Goal: Transaction & Acquisition: Purchase product/service

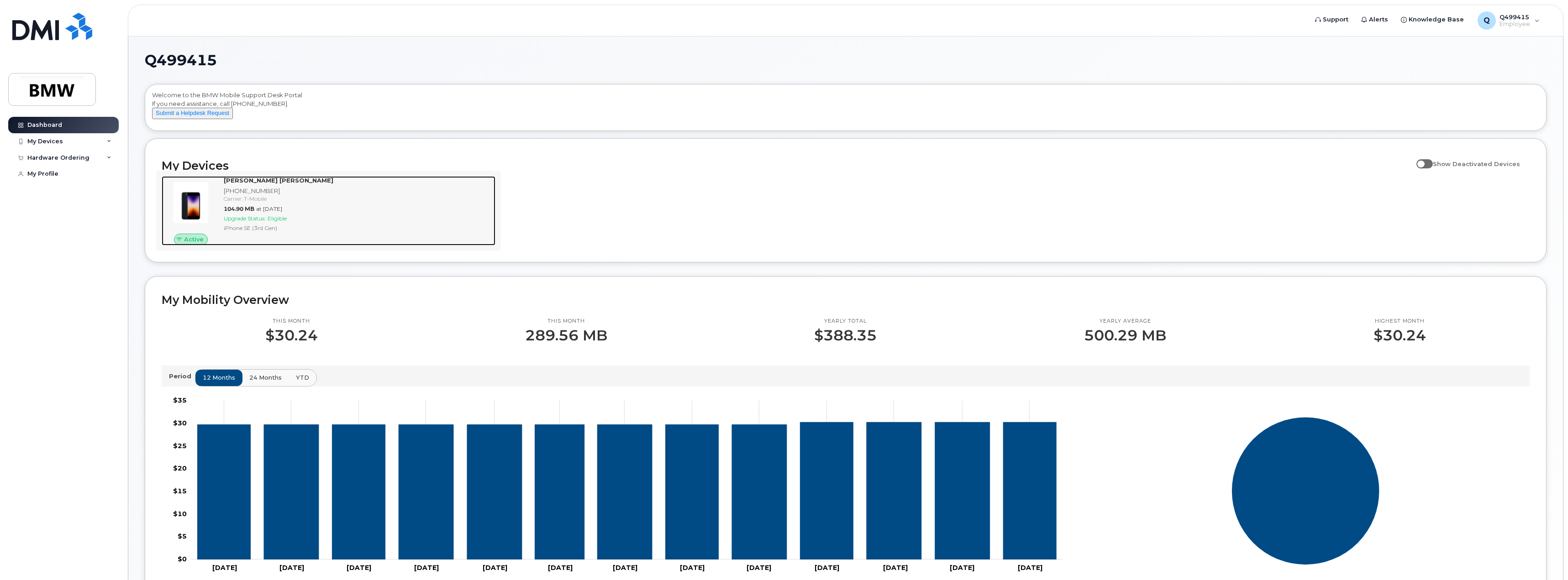
click at [248, 203] on div "Carrier: T-Mobile" at bounding box center [357, 199] width 268 height 8
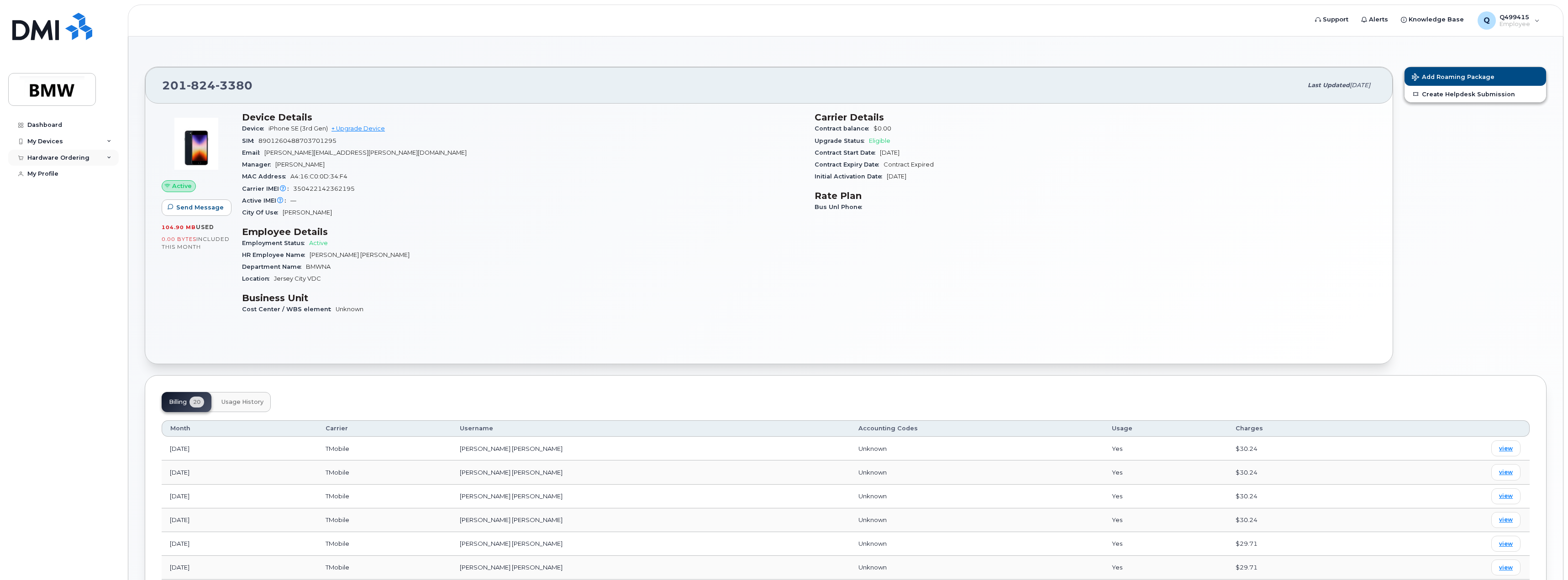
click at [103, 158] on div "Hardware Ordering" at bounding box center [63, 158] width 111 height 17
click at [47, 192] on div "New Order" at bounding box center [49, 192] width 35 height 8
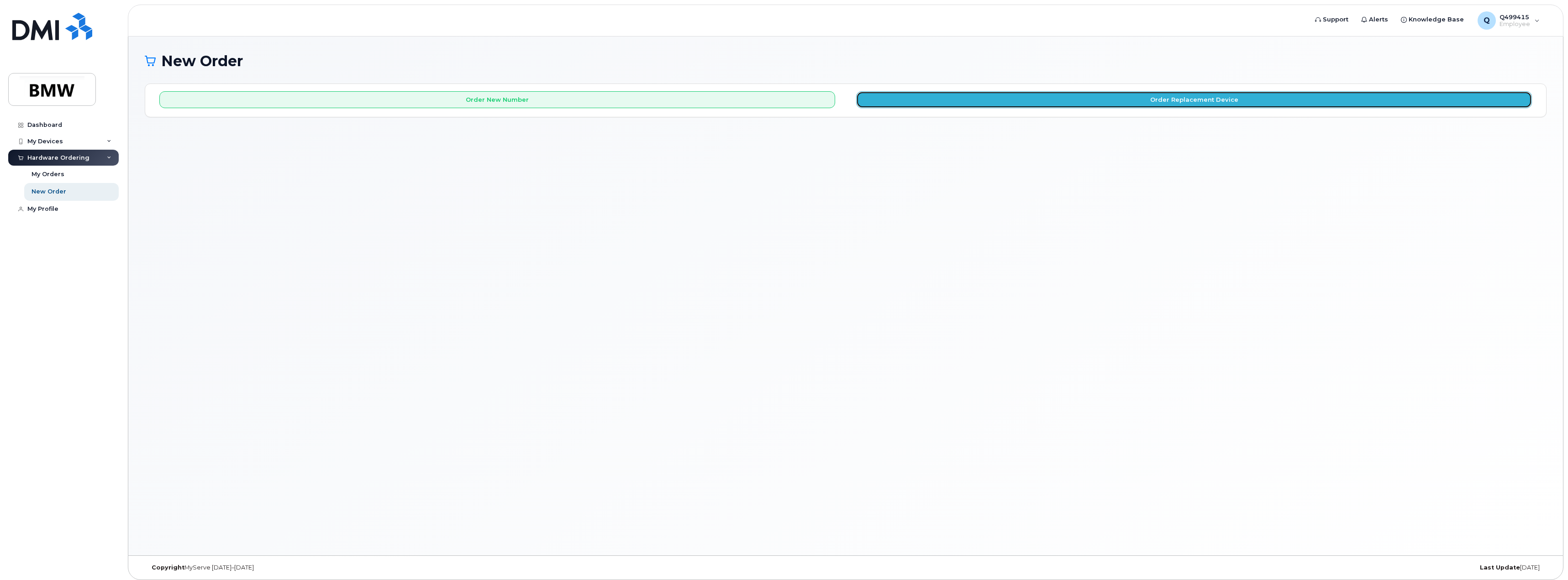
click at [1133, 99] on button "Order Replacement Device" at bounding box center [1194, 99] width 676 height 17
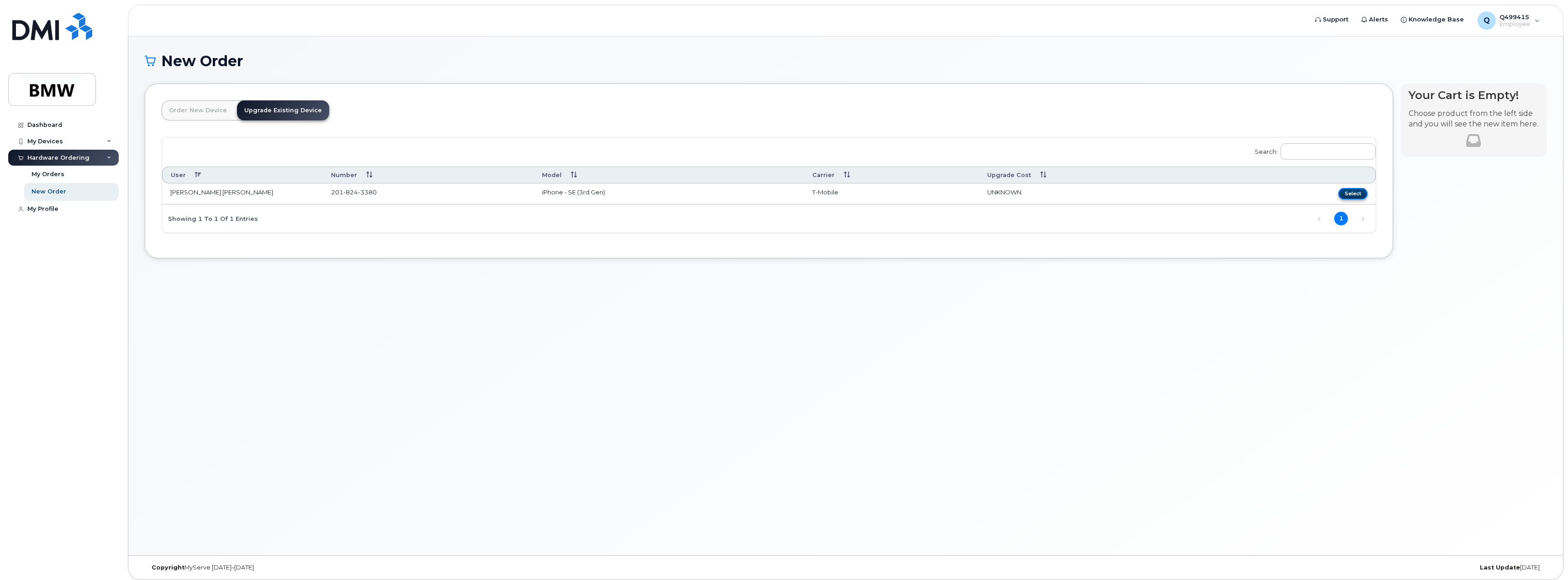
click at [1352, 194] on button "Select" at bounding box center [1353, 194] width 29 height 11
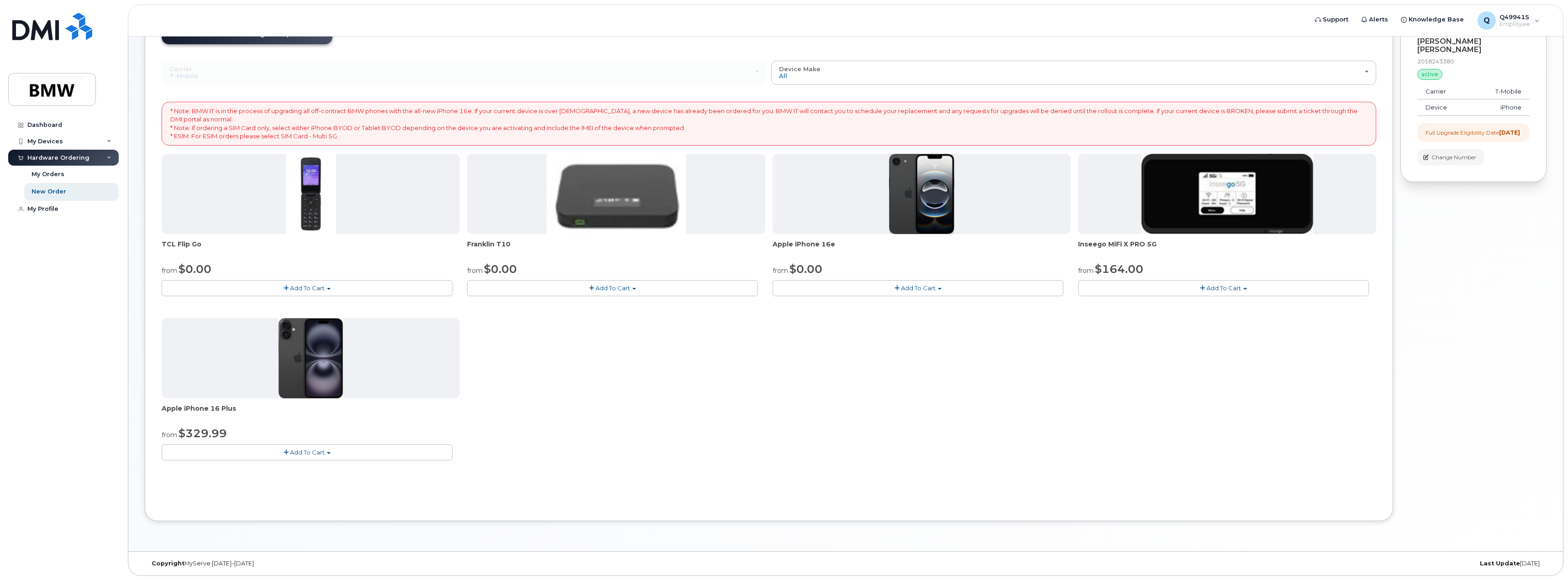
scroll to position [77, 0]
click at [312, 453] on span "Add To Cart" at bounding box center [307, 452] width 35 height 7
click at [366, 479] on div "Carrier Bell T-Mobile Bell T-Mobile Device Make All Cell Phone iPhone Modem All…" at bounding box center [768, 282] width 1214 height 444
click at [323, 459] on button "Add To Cart" at bounding box center [307, 453] width 291 height 16
click at [274, 467] on link "$329.99 - 30 Month Upgrade (128GB)" at bounding box center [232, 469] width 135 height 11
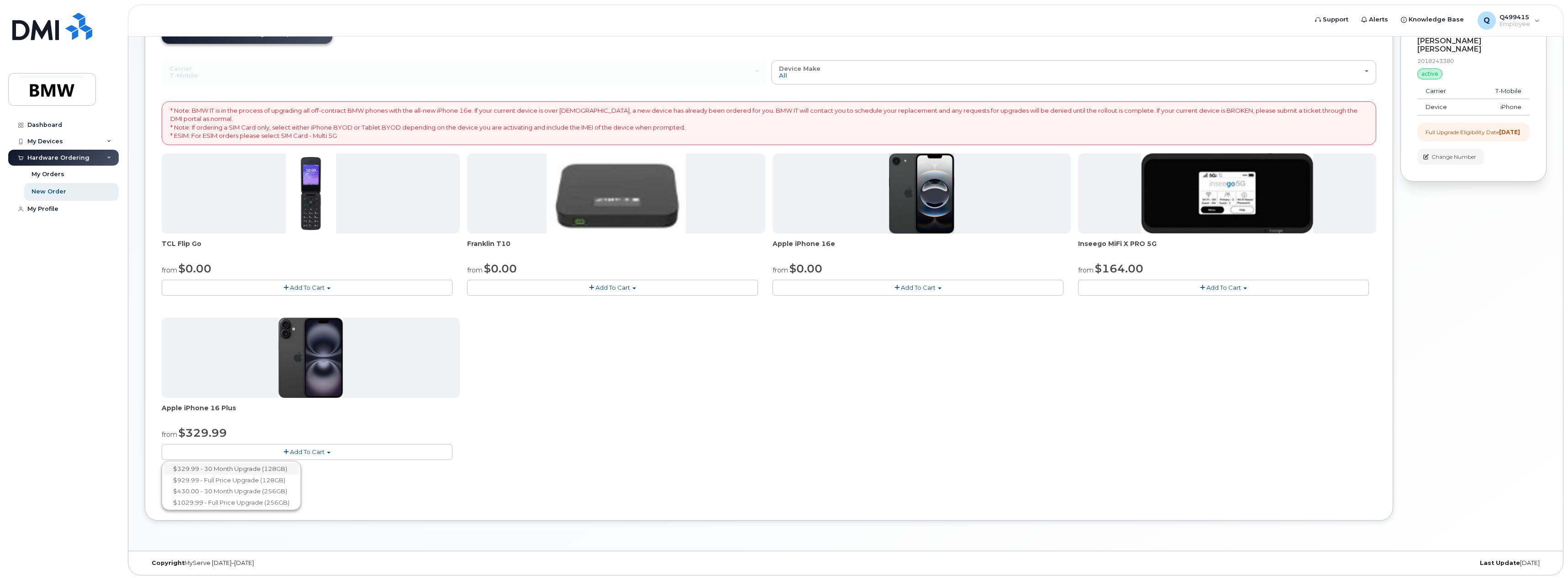
scroll to position [5, 0]
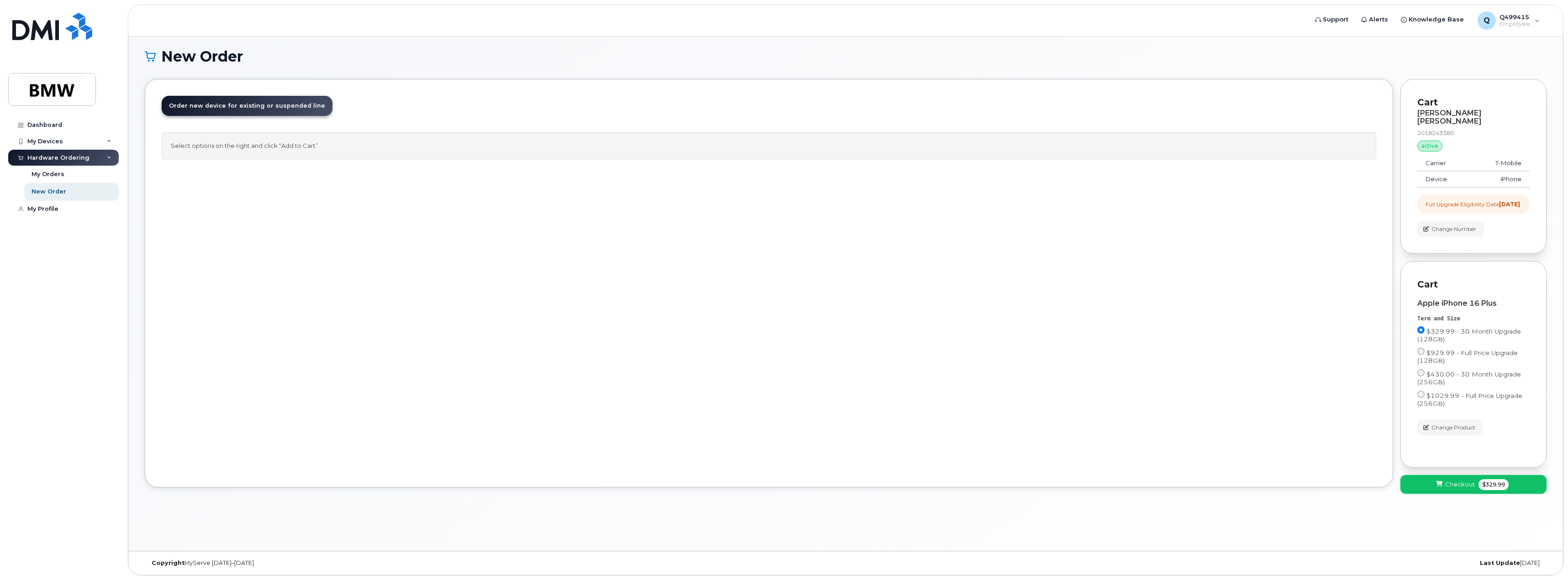
click at [1448, 485] on span "Checkout" at bounding box center [1460, 485] width 29 height 9
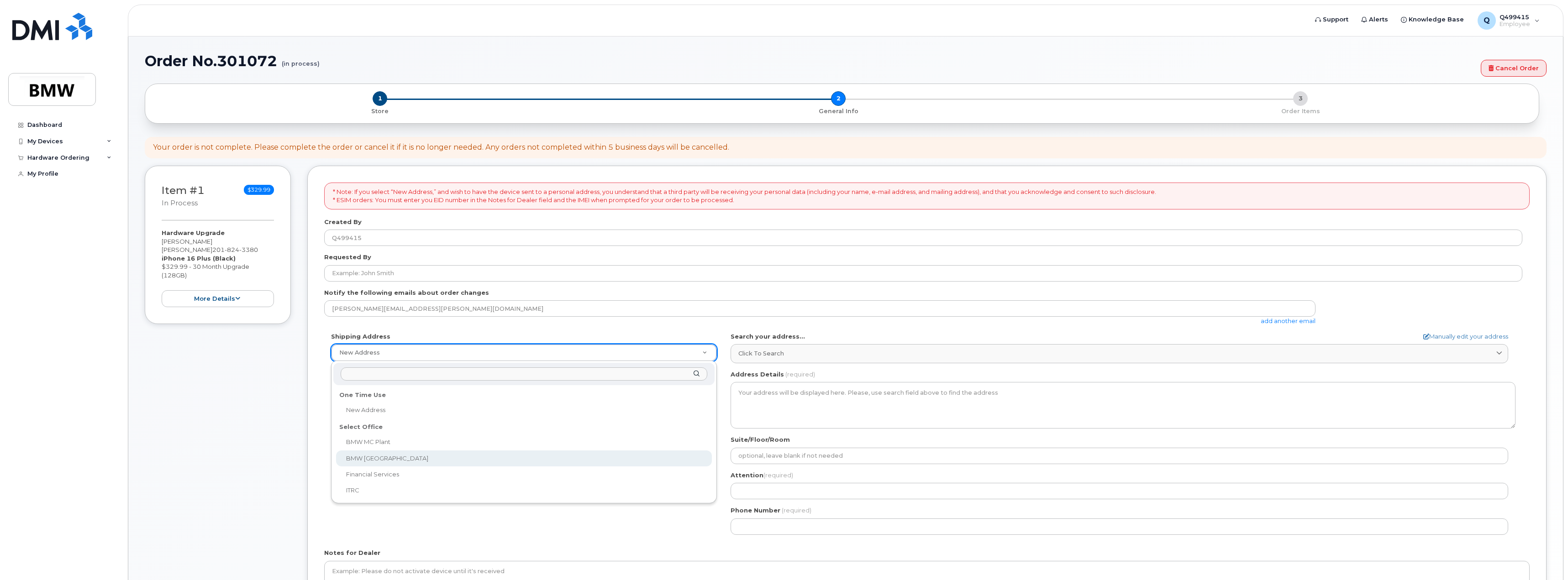
select select
type textarea "200 BMW Drive Woodcliff Lake NJ 07677 Woodcliff Lake New Jersey 07677"
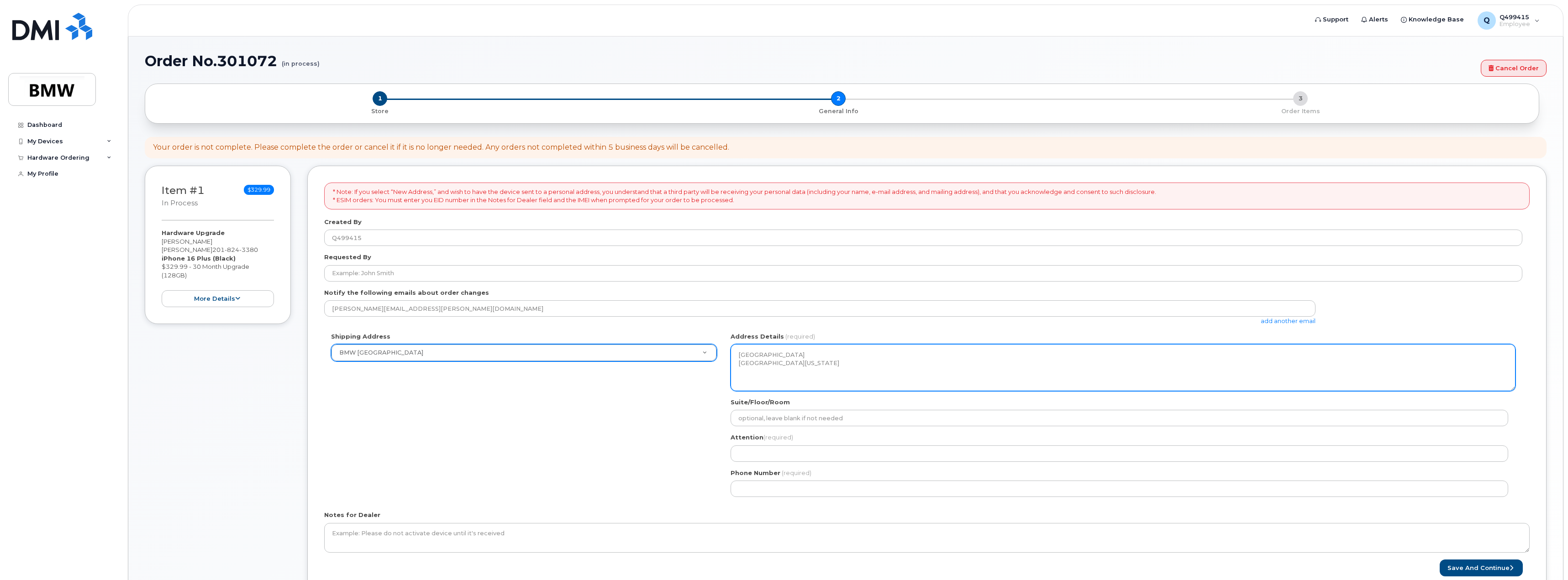
drag, startPoint x: 859, startPoint y: 373, endPoint x: 683, endPoint y: 336, distance: 179.8
click at [683, 336] on div "Shipping Address BMW North America New Address BMW MC Plant BMW North America F…" at bounding box center [923, 418] width 1198 height 172
click at [824, 360] on textarea "200 BMW Drive Woodcliff Lake NJ 07677 Woodcliff Lake New Jersey 07677" at bounding box center [1123, 368] width 785 height 47
drag, startPoint x: 870, startPoint y: 359, endPoint x: 714, endPoint y: 352, distance: 156.2
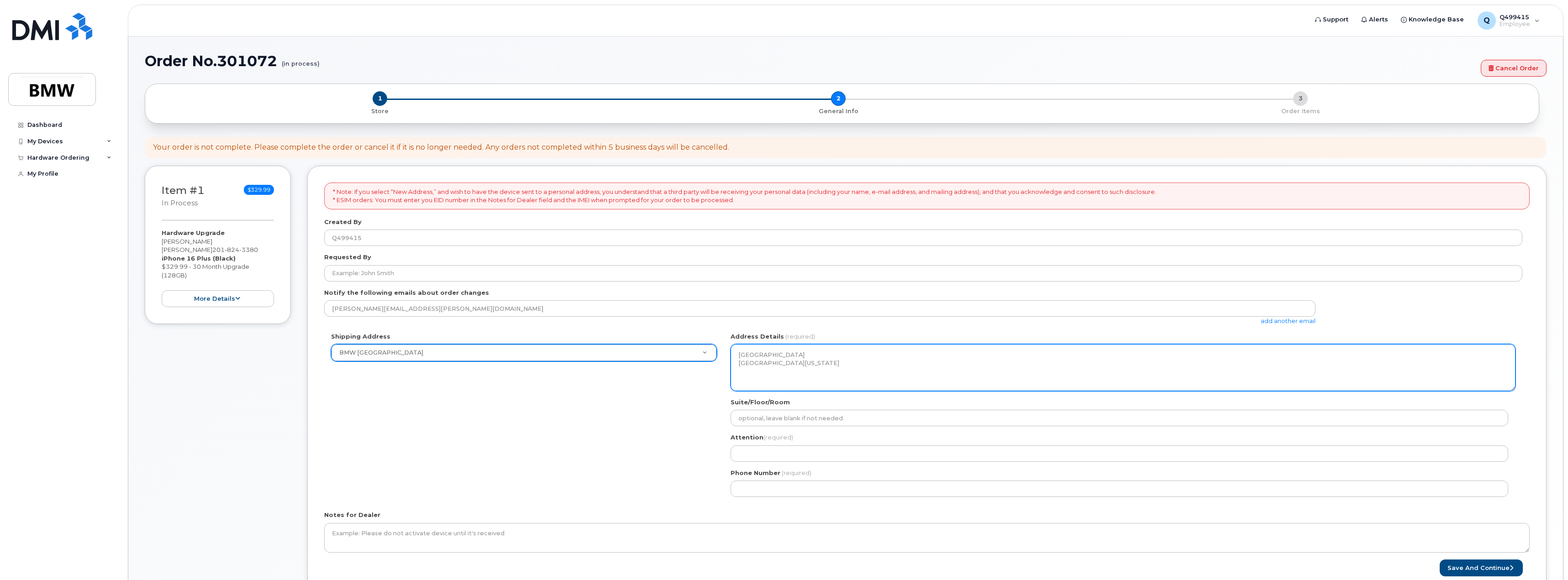
click at [717, 352] on div "Shipping Address BMW North America New Address BMW MC Plant BMW North America F…" at bounding box center [923, 418] width 1198 height 172
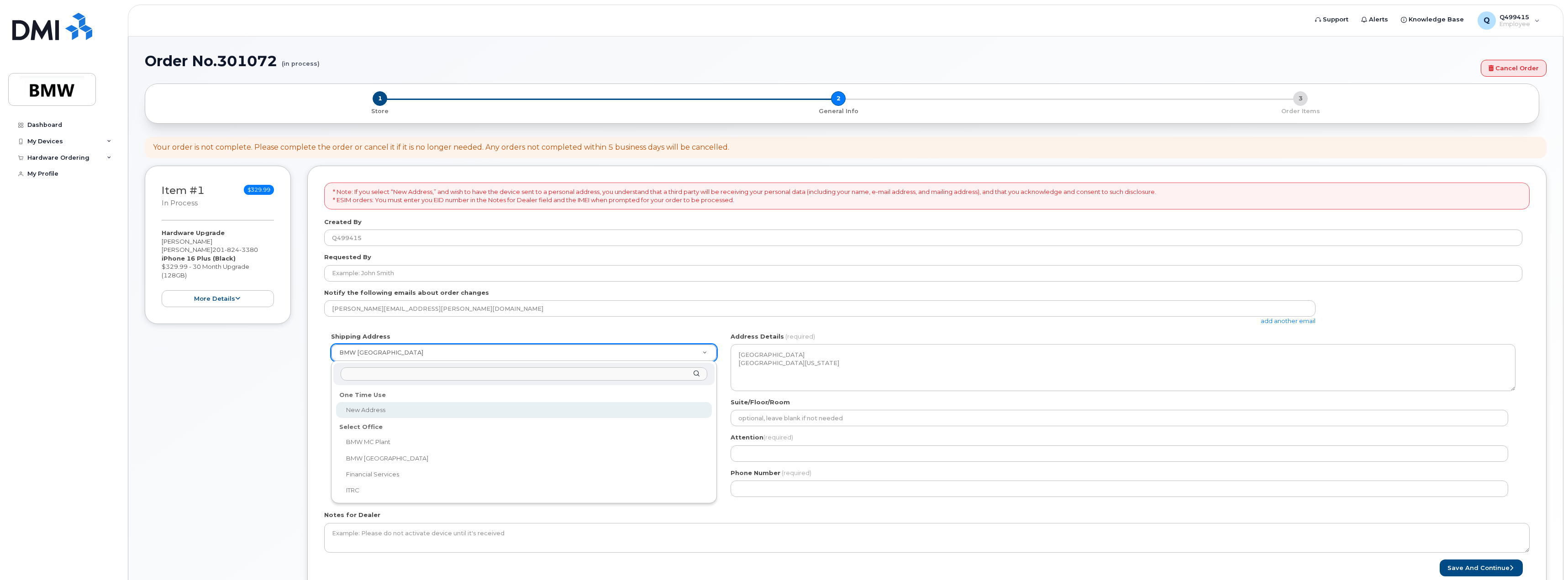
select select
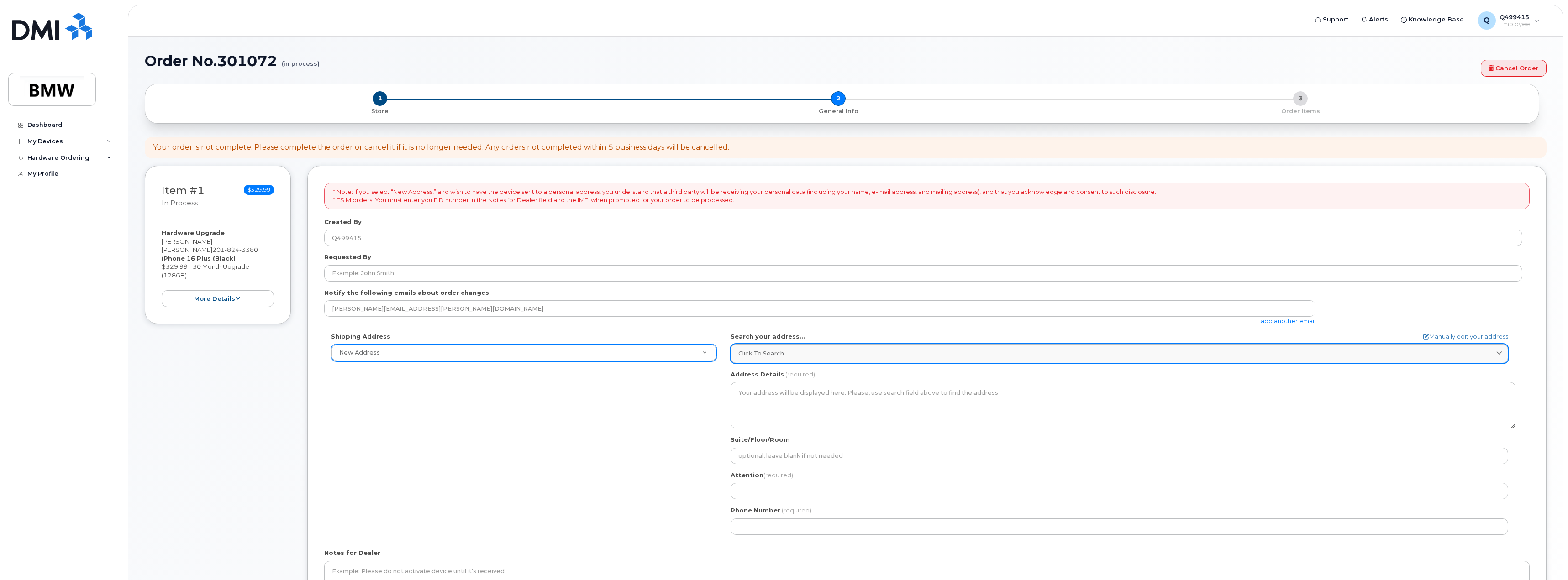
click at [776, 353] on span "Click to search" at bounding box center [761, 353] width 45 height 9
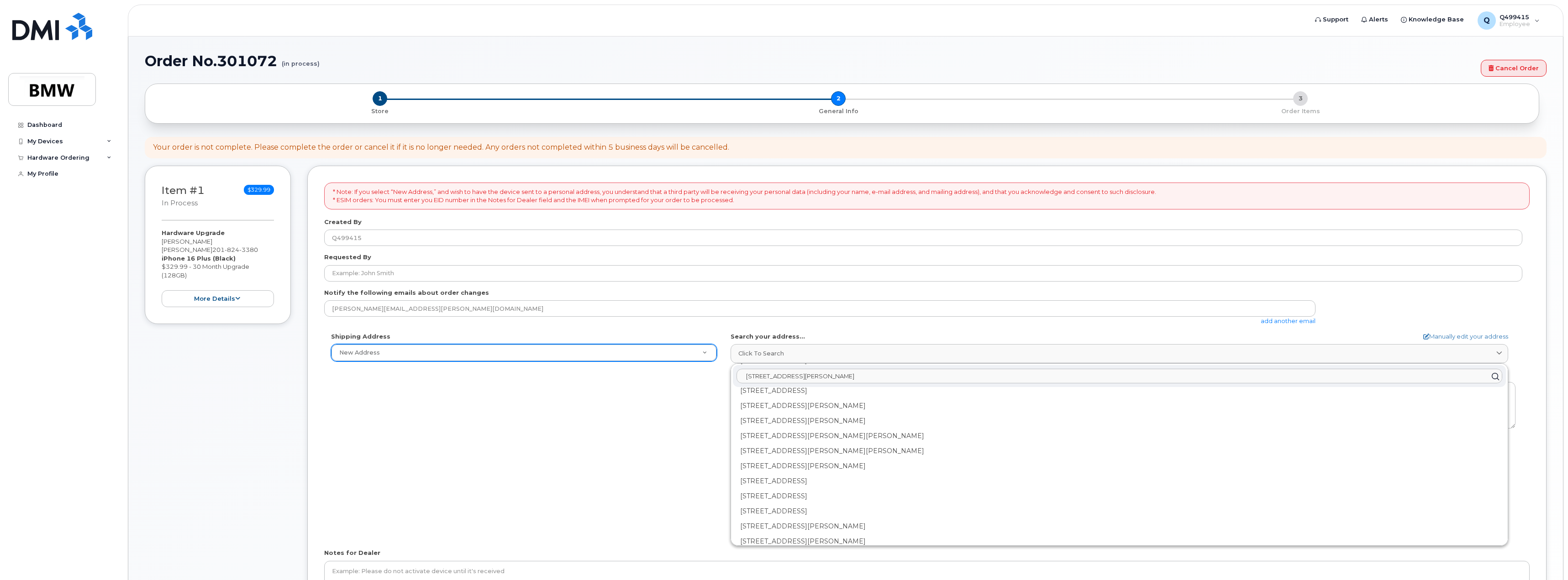
scroll to position [411, 0]
type input "106 joe frank harris blvd"
click at [482, 404] on div "Shipping Address New Address New Address BMW MC Plant BMW North America Financi…" at bounding box center [923, 437] width 1198 height 210
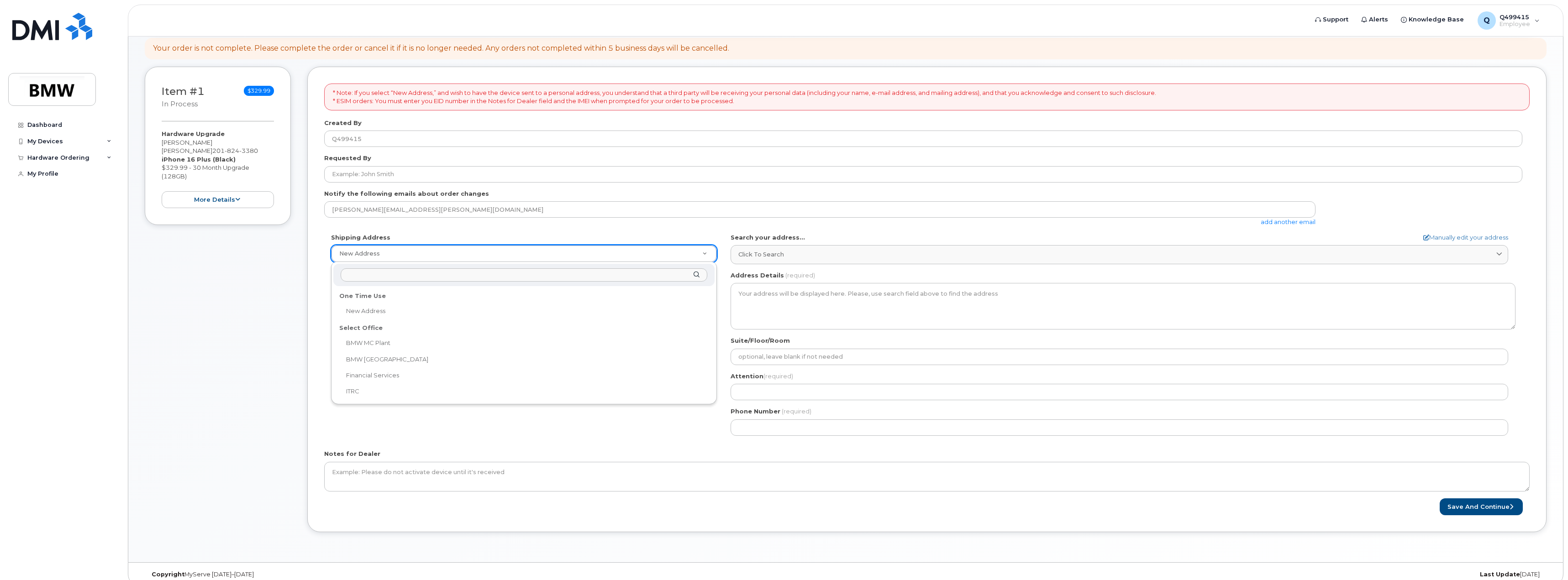
scroll to position [111, 0]
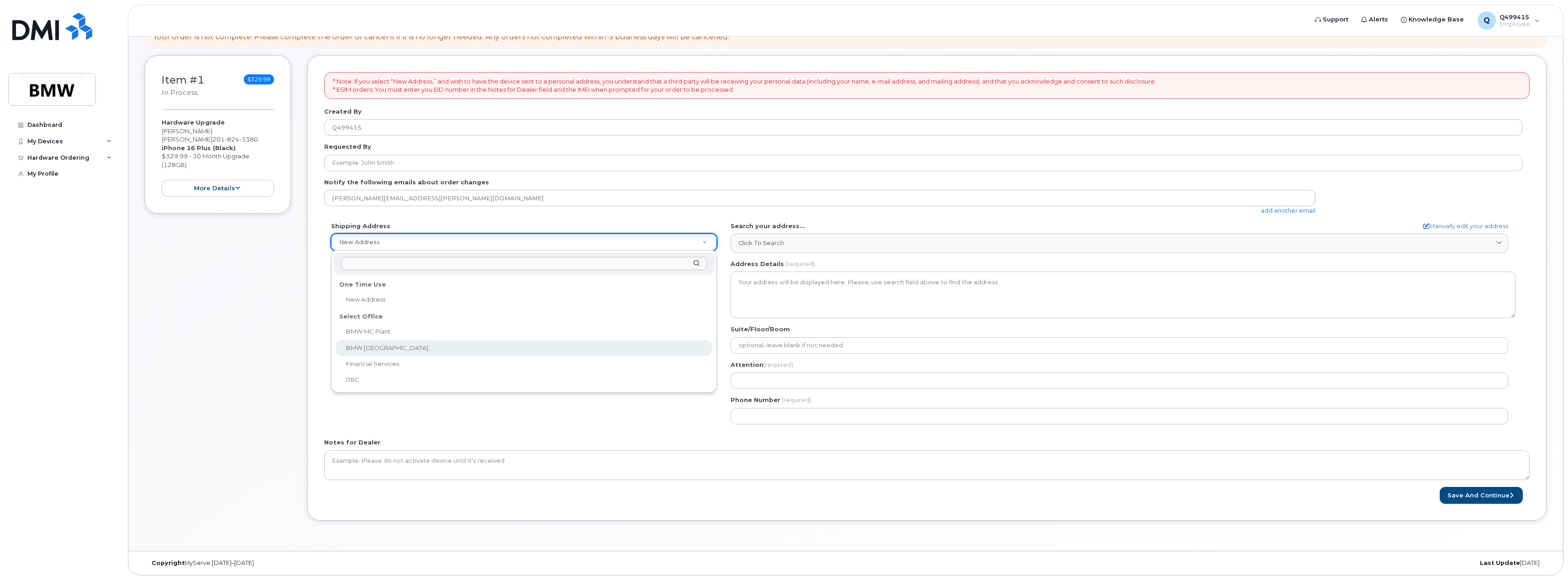
select select
type textarea "200 BMW Drive Woodcliff Lake NJ 07677 Woodcliff Lake New Jersey 07677"
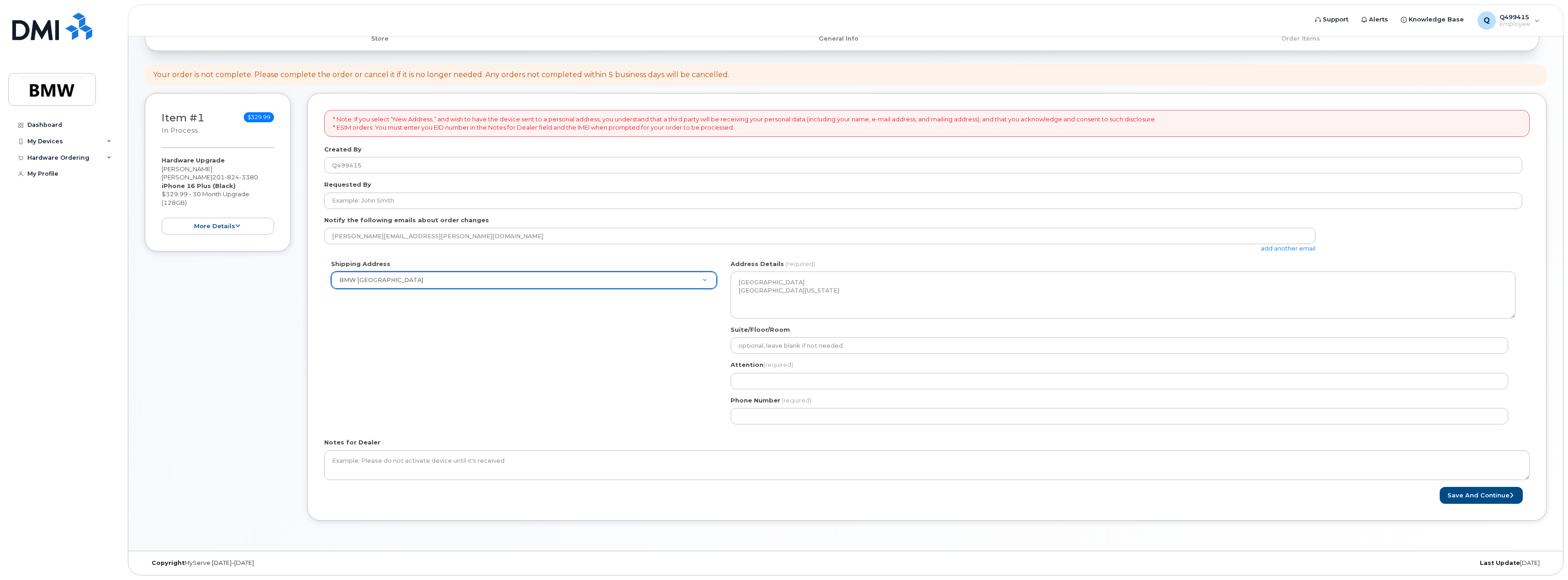
scroll to position [73, 0]
click at [867, 297] on textarea "200 BMW Drive Woodcliff Lake NJ 07677 Woodcliff Lake New Jersey 07677" at bounding box center [1123, 295] width 785 height 47
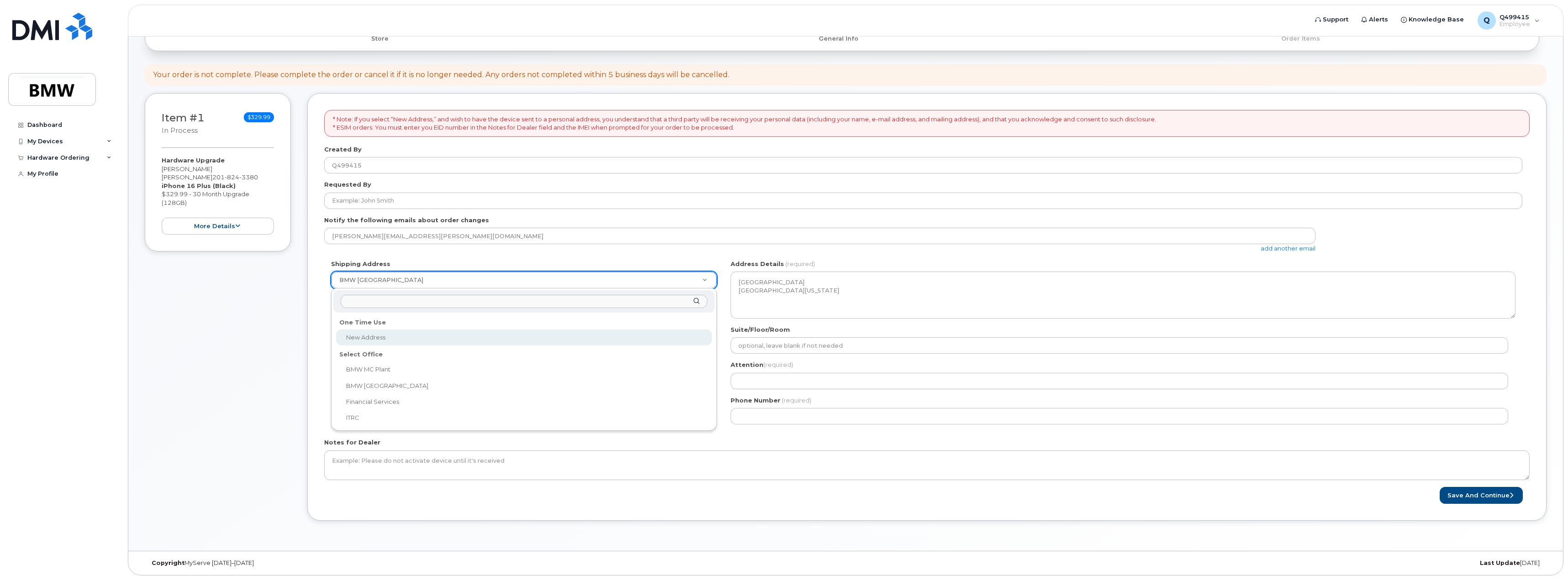
select select
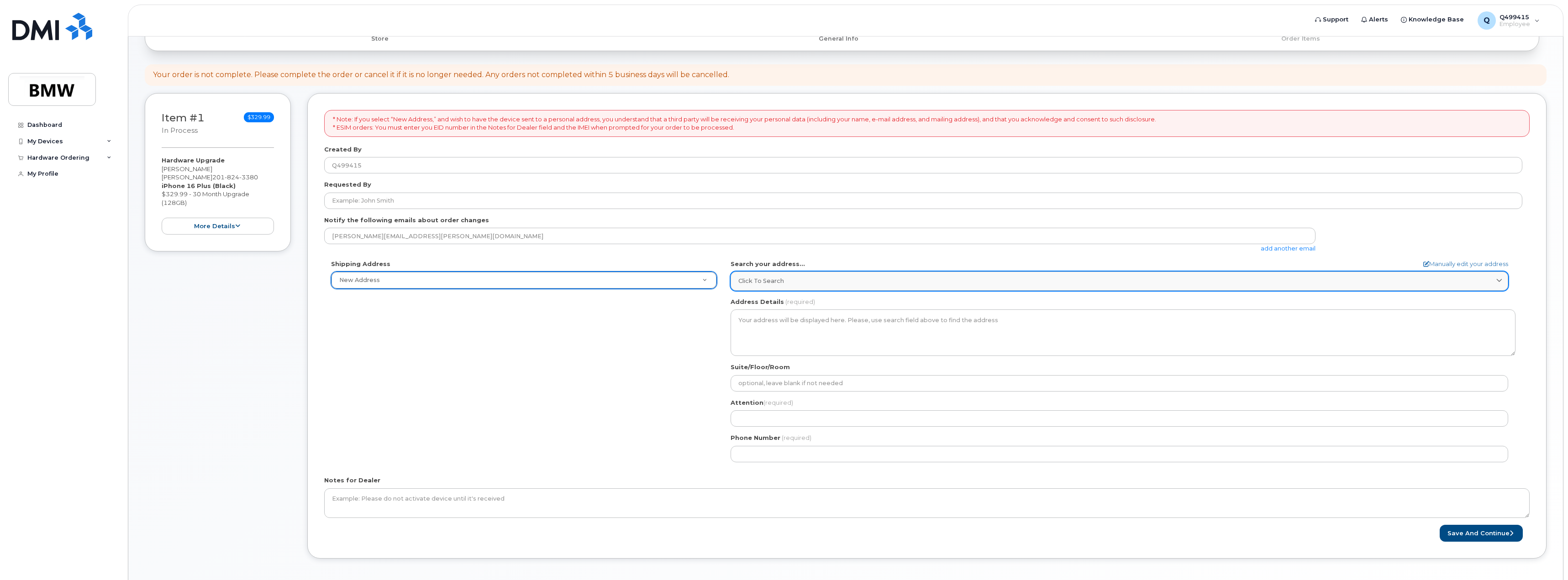
click at [823, 281] on div "Click to search" at bounding box center [1119, 280] width 762 height 9
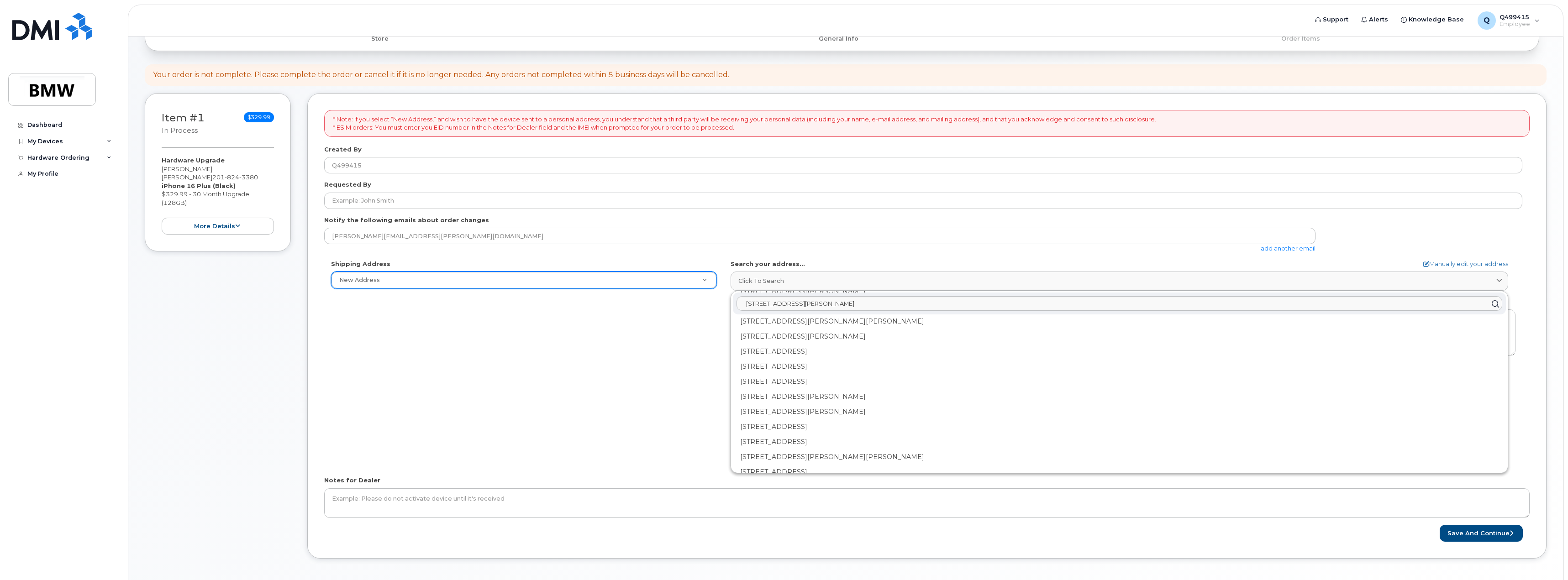
click at [1495, 304] on icon at bounding box center [1495, 304] width 13 height 13
click at [1529, 301] on div "* Note: If you select “New Address,” and wish to have the device sent to a pers…" at bounding box center [927, 326] width 1239 height 466
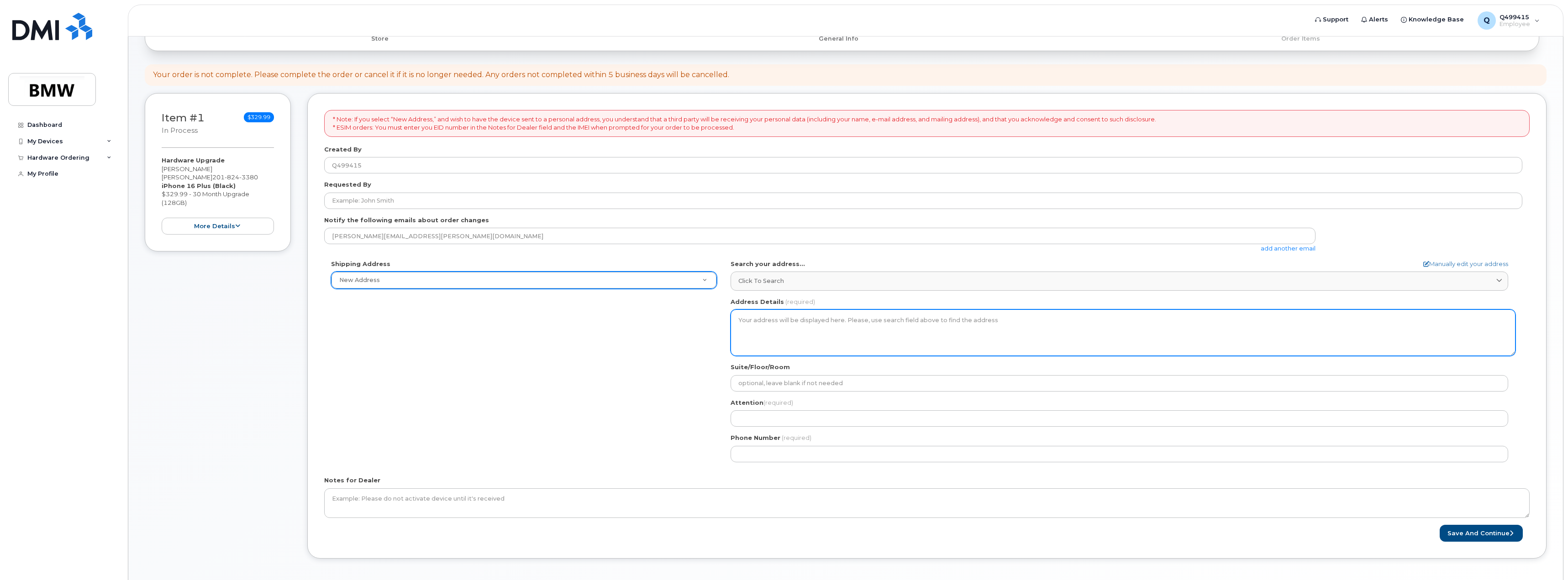
click at [787, 325] on textarea "Address Details" at bounding box center [1123, 333] width 785 height 47
click at [839, 321] on textarea "Address Details" at bounding box center [1123, 333] width 785 height 47
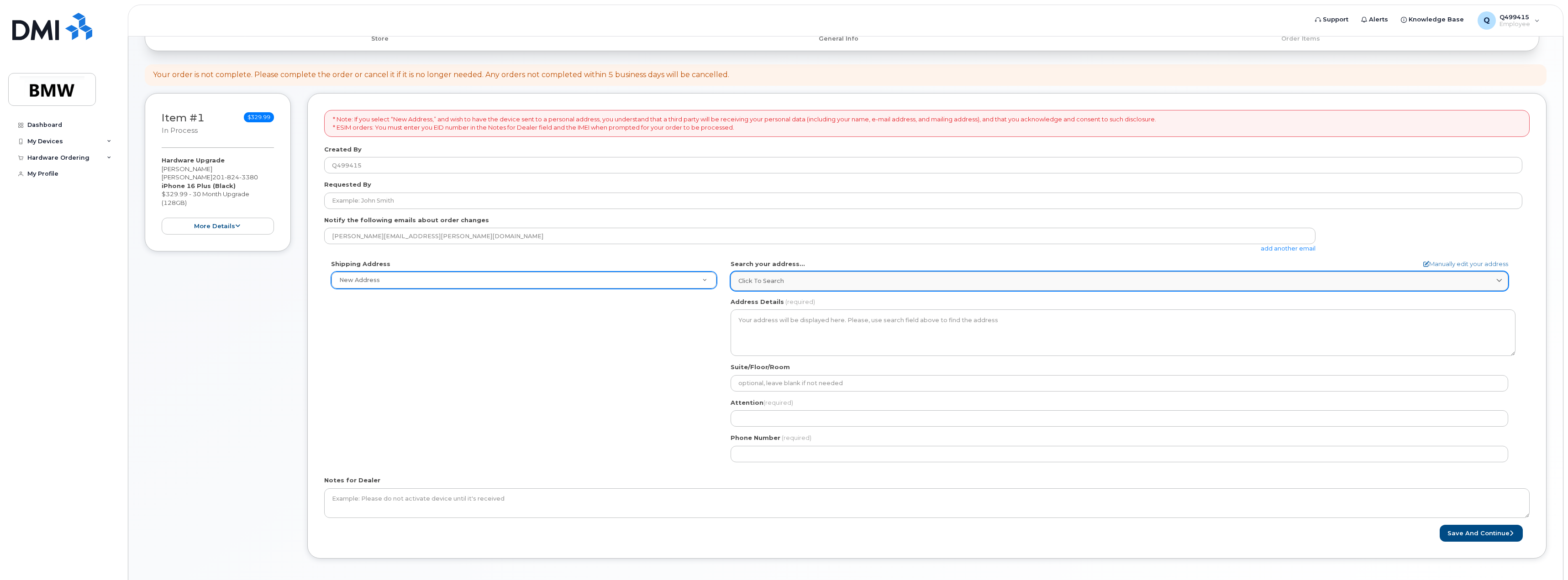
click at [767, 278] on span "Click to search" at bounding box center [761, 280] width 45 height 9
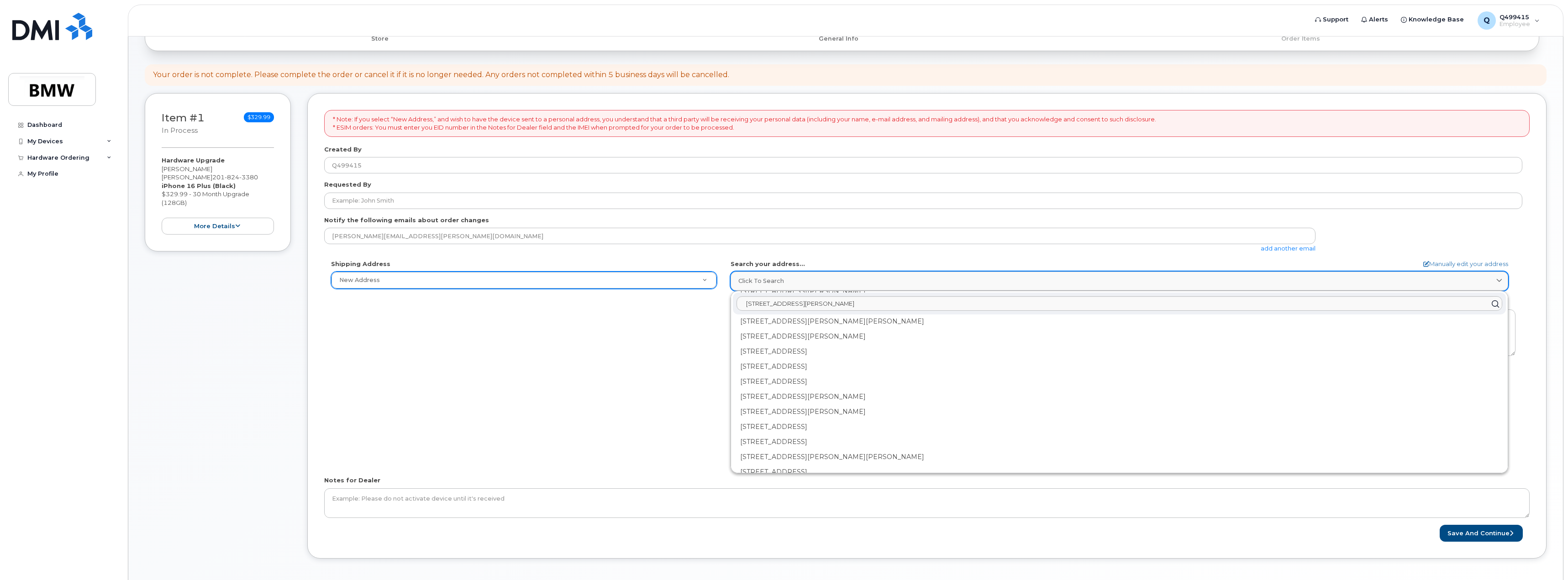
click at [767, 278] on span "Click to search" at bounding box center [761, 280] width 45 height 9
click at [702, 306] on div "Shipping Address New Address New Address BMW MC Plant BMW North America Financi…" at bounding box center [923, 364] width 1198 height 210
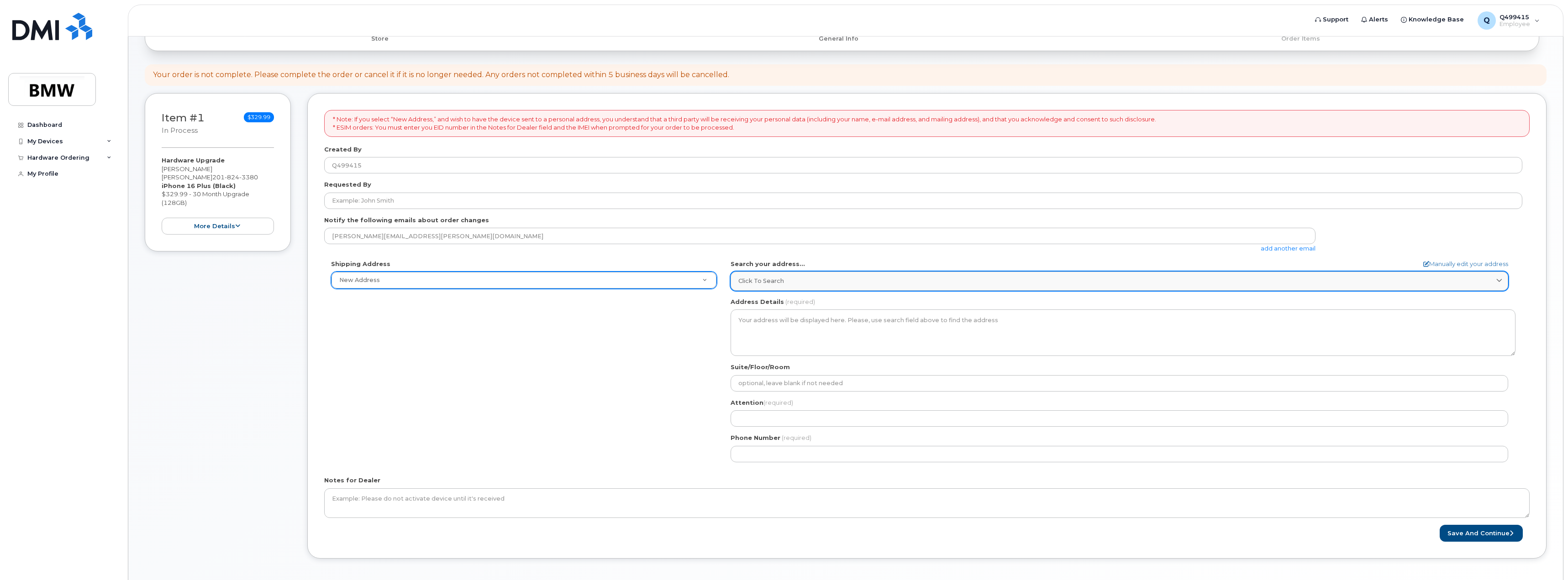
click at [789, 275] on link "Click to search" at bounding box center [1119, 281] width 778 height 19
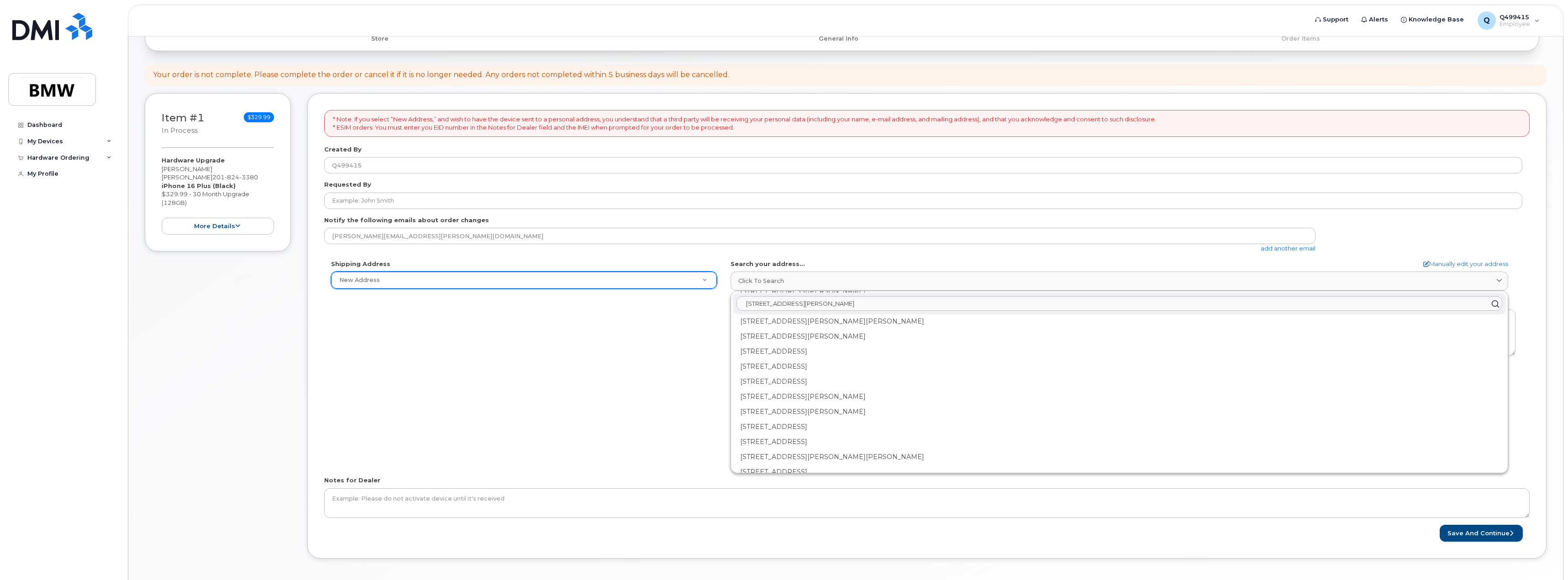
drag, startPoint x: 832, startPoint y: 302, endPoint x: 759, endPoint y: 300, distance: 73.0
click at [759, 300] on input "106 joe frank harris blvd" at bounding box center [1119, 304] width 766 height 15
type input "106 Joe Frank Harris"
click at [1432, 262] on link "Manually edit your address" at bounding box center [1465, 264] width 85 height 9
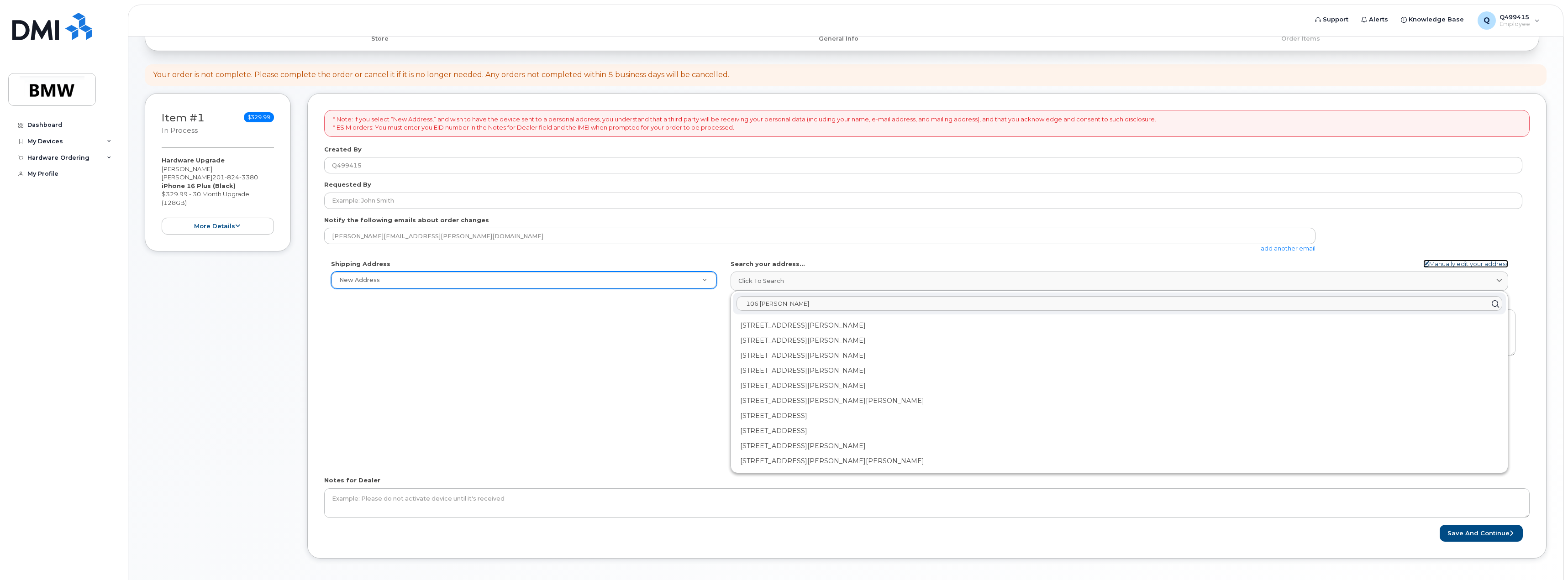
select select
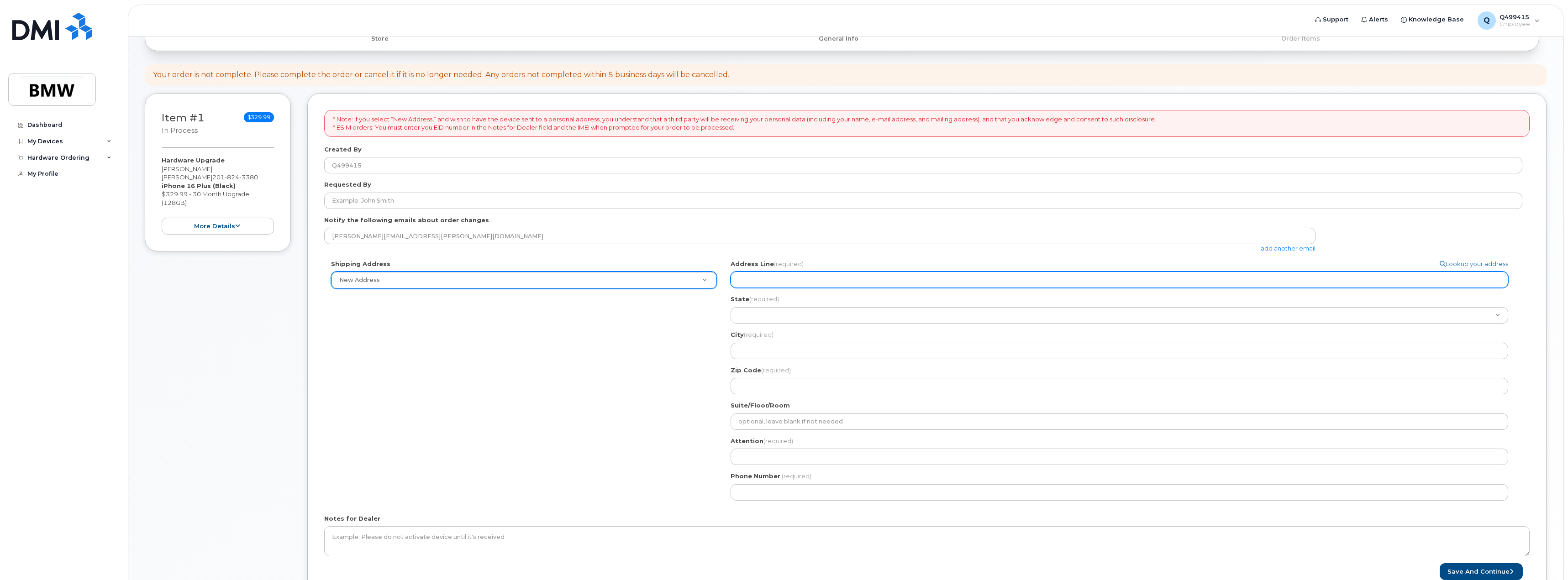
click at [751, 276] on input "Address Line (required)" at bounding box center [1119, 280] width 778 height 17
select select
type input "1"
select select
type input "10"
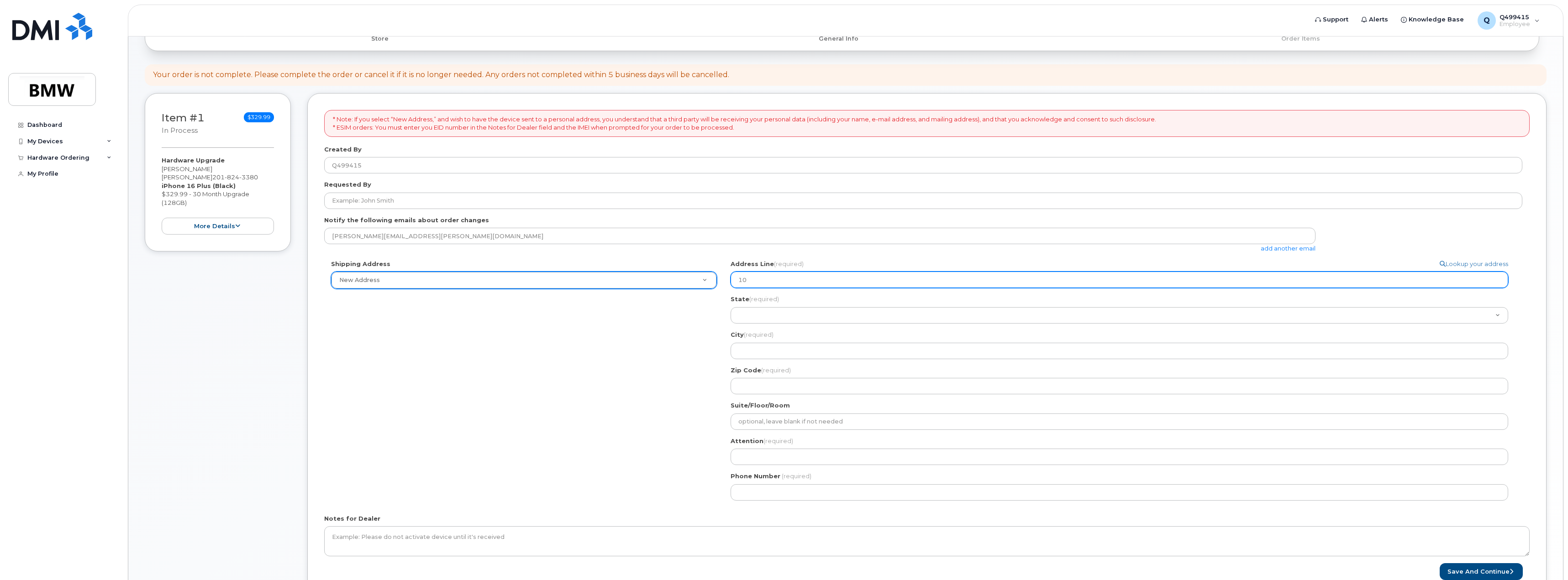
select select
type input "106"
select select
type input "106 J"
select select
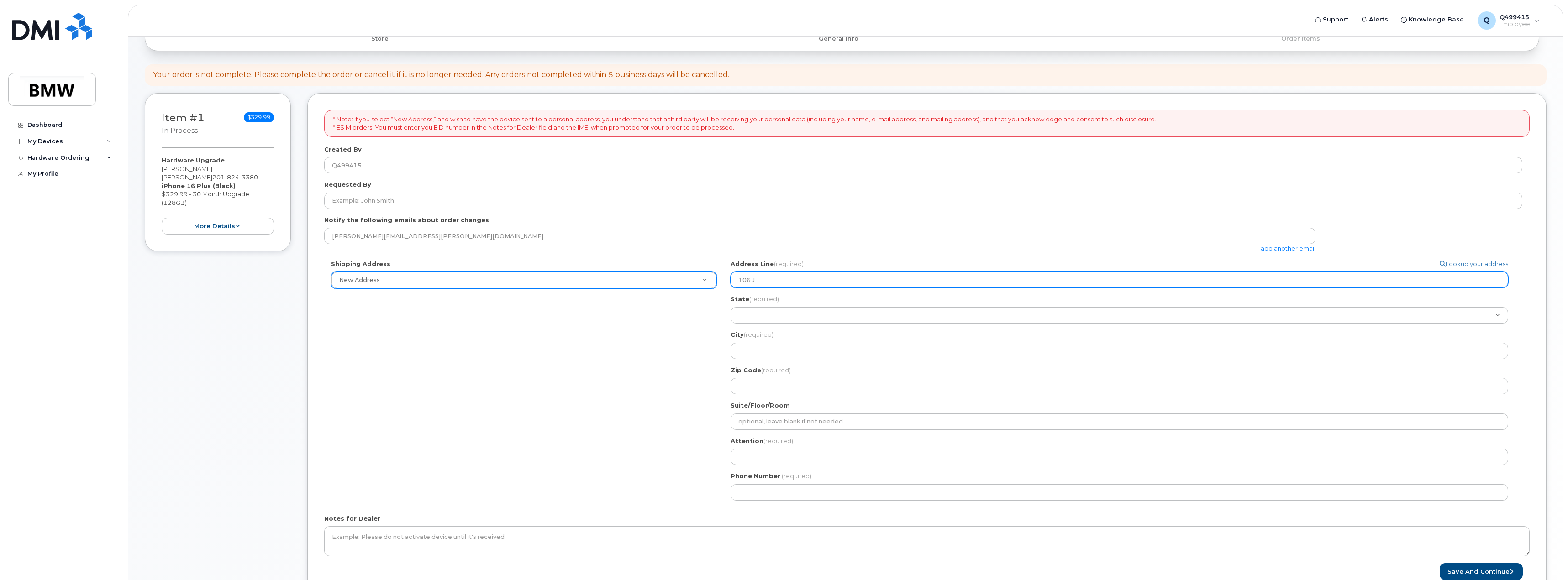
type input "106 Jo"
select select
type input "106 Joe"
select select
type input "106 Joe F"
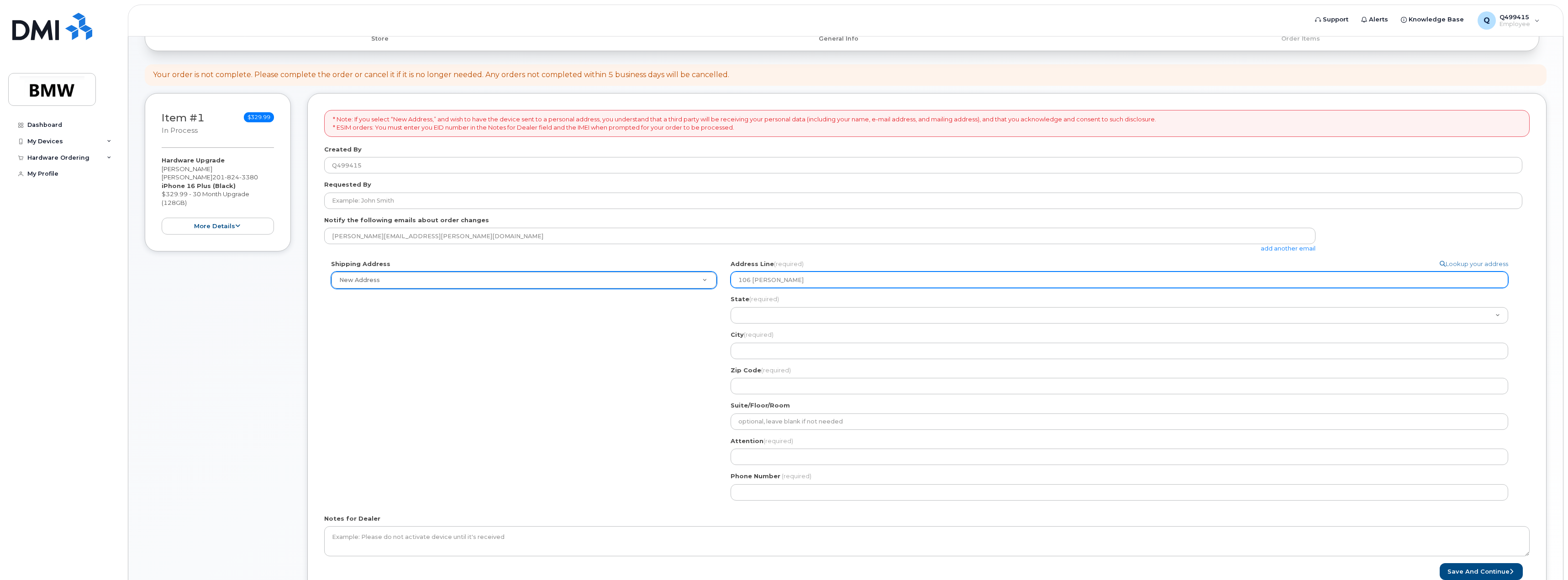
select select
type input "106 Joe Fr"
select select
type input "106 Joe Fra"
select select
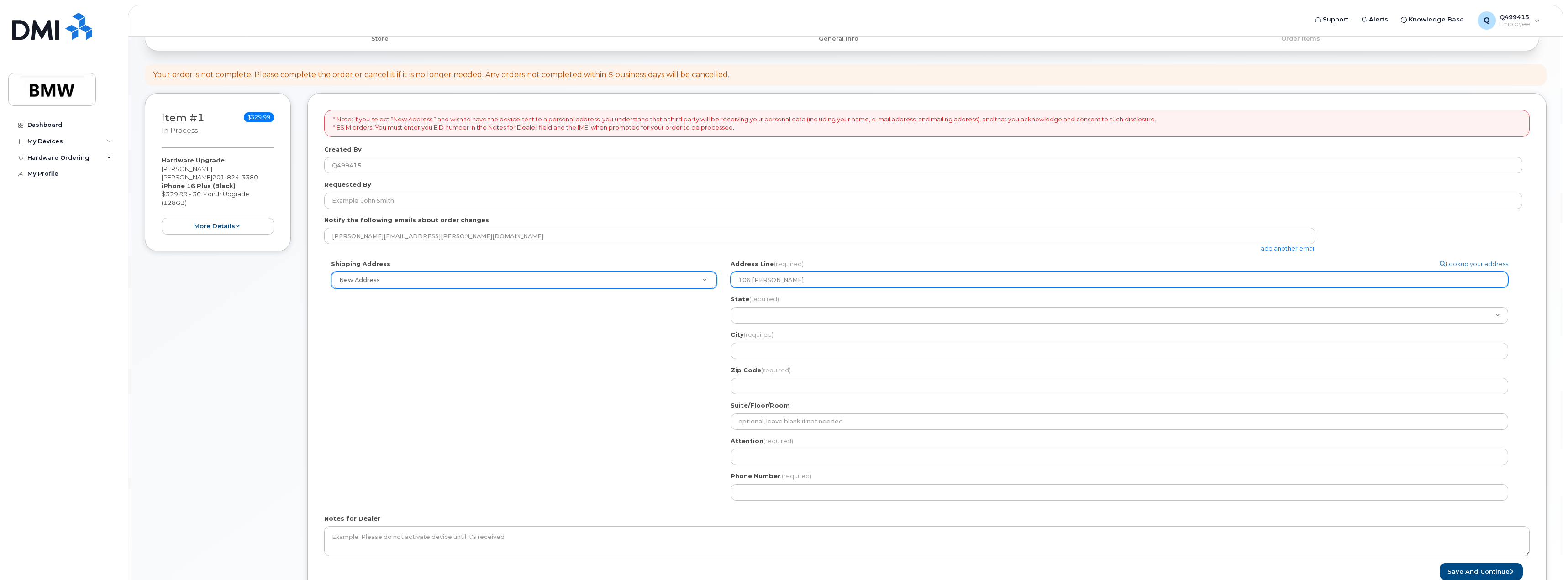
type input "106 Joe Fran"
select select
type input "106 Joe Frank"
select select
type input "106 Joe Frank H"
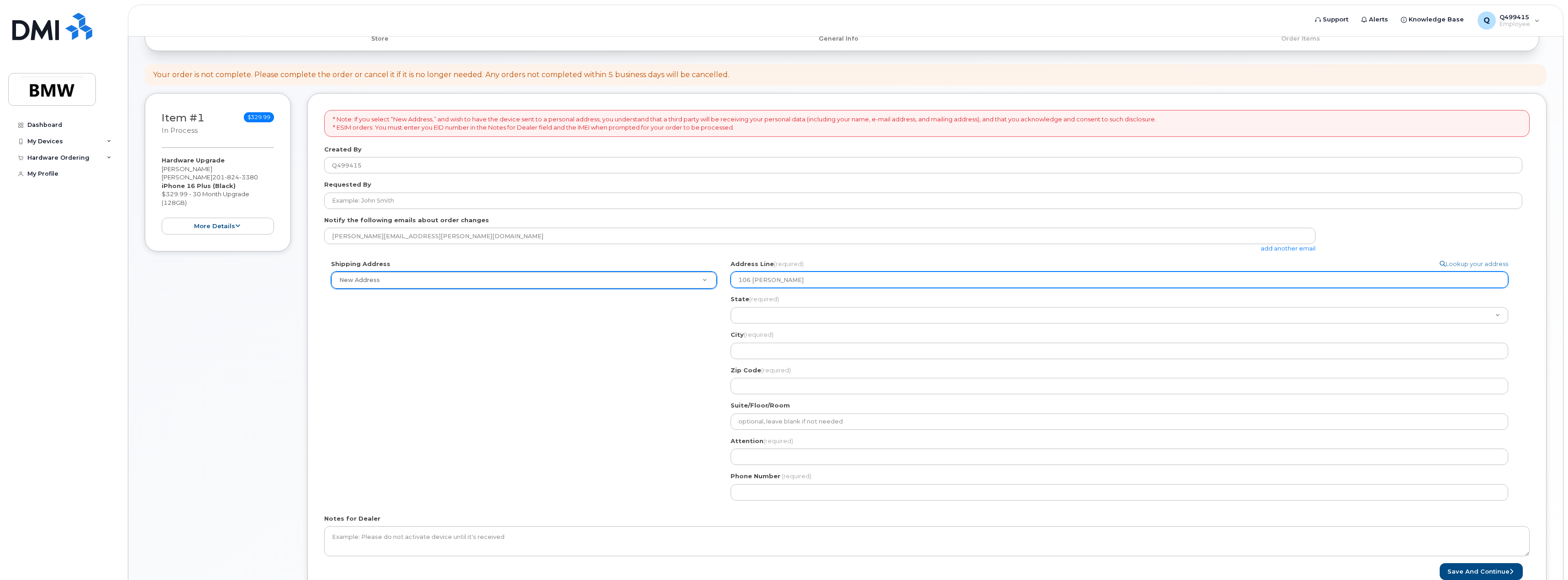
select select
type input "106 Joe Frank Ha"
select select
type input "106 Joe Frank Har"
select select
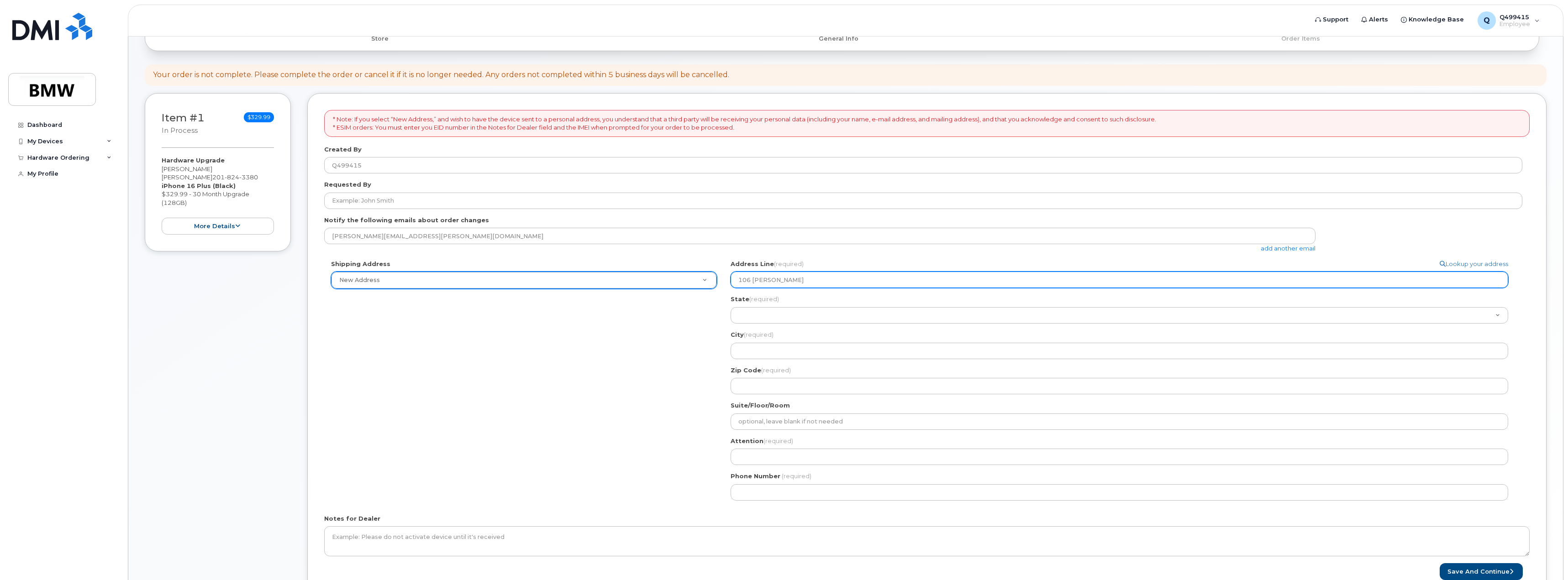
type input "106 Joe Frank Harr"
select select
type input "106 Joe Frank Harri"
select select
type input "106 Joe Frank Harris"
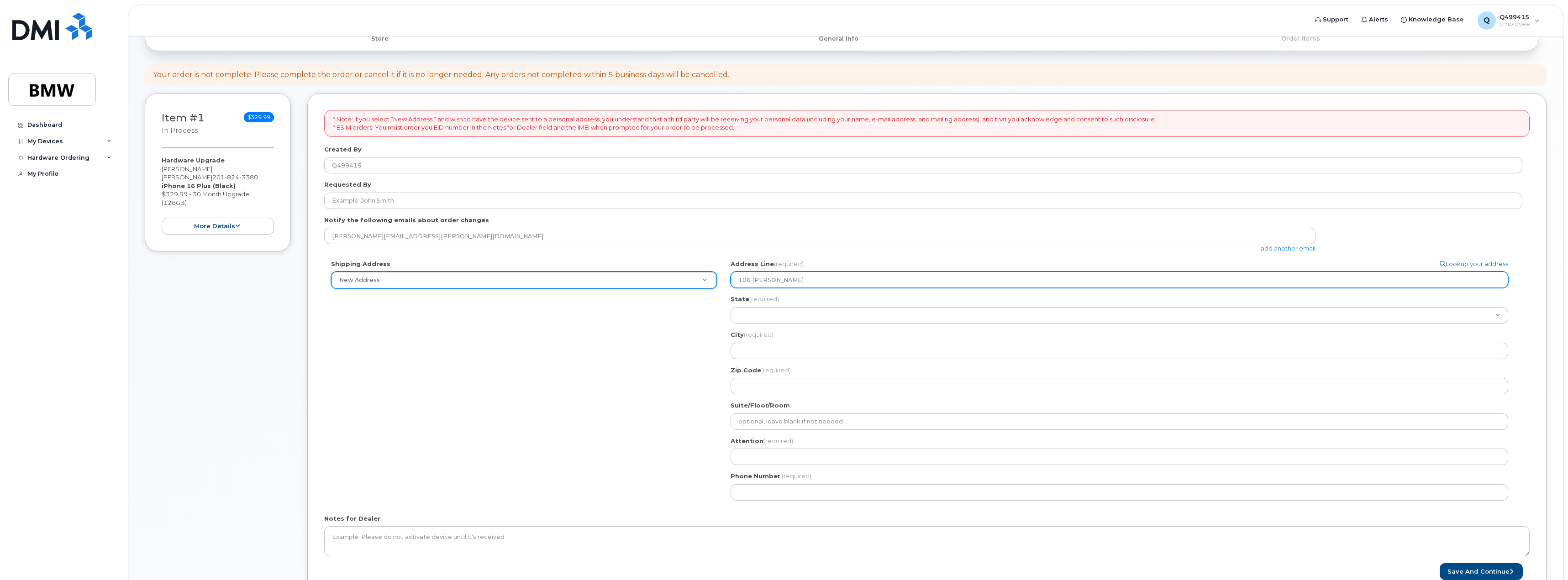
select select
type input "106 Joe Frank Harris B"
select select
type input "106 Joe Frank Harris BL"
select select
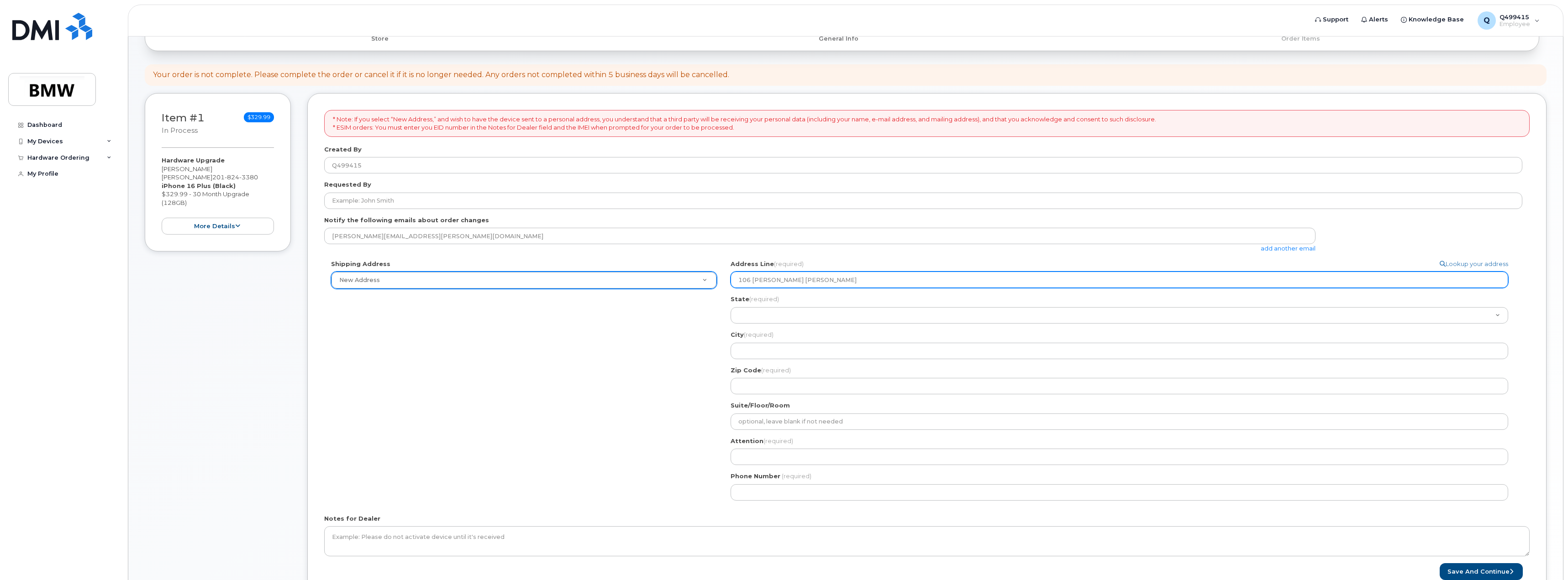
type input "106 Joe Frank Harris B"
select select
type input "106 Joe Frank Harris Bl"
select select
type input "106 Joe Frank Harris Blv"
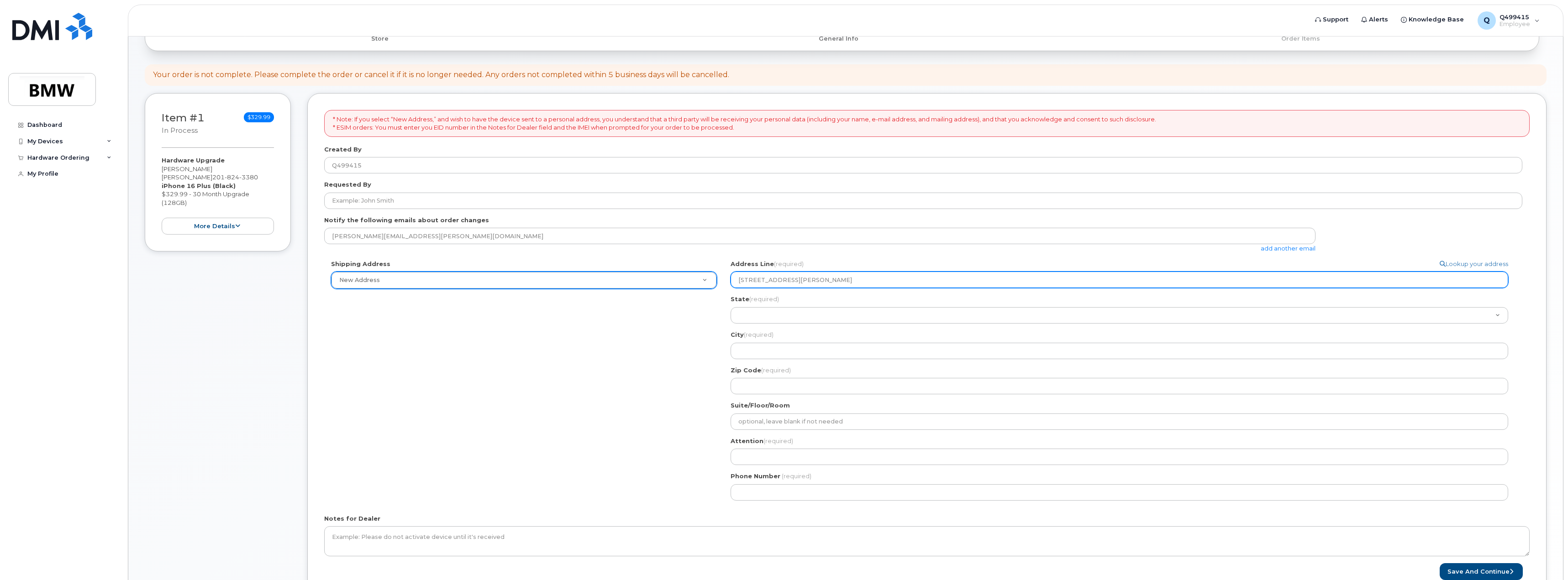
select select
type input "106 Joe Frank Harris Blvd"
select select
type input "106 Joe Frank Harris Blvd."
select select
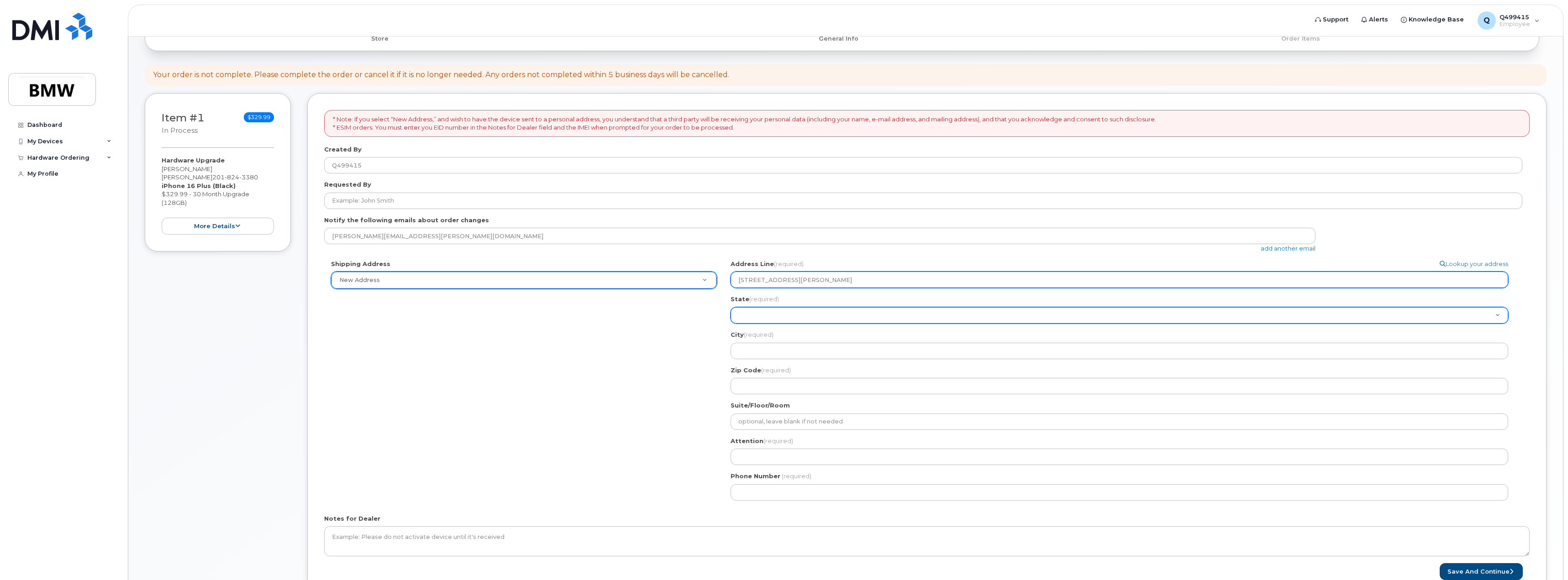
type input "106 Joe Frank Harris Blvd"
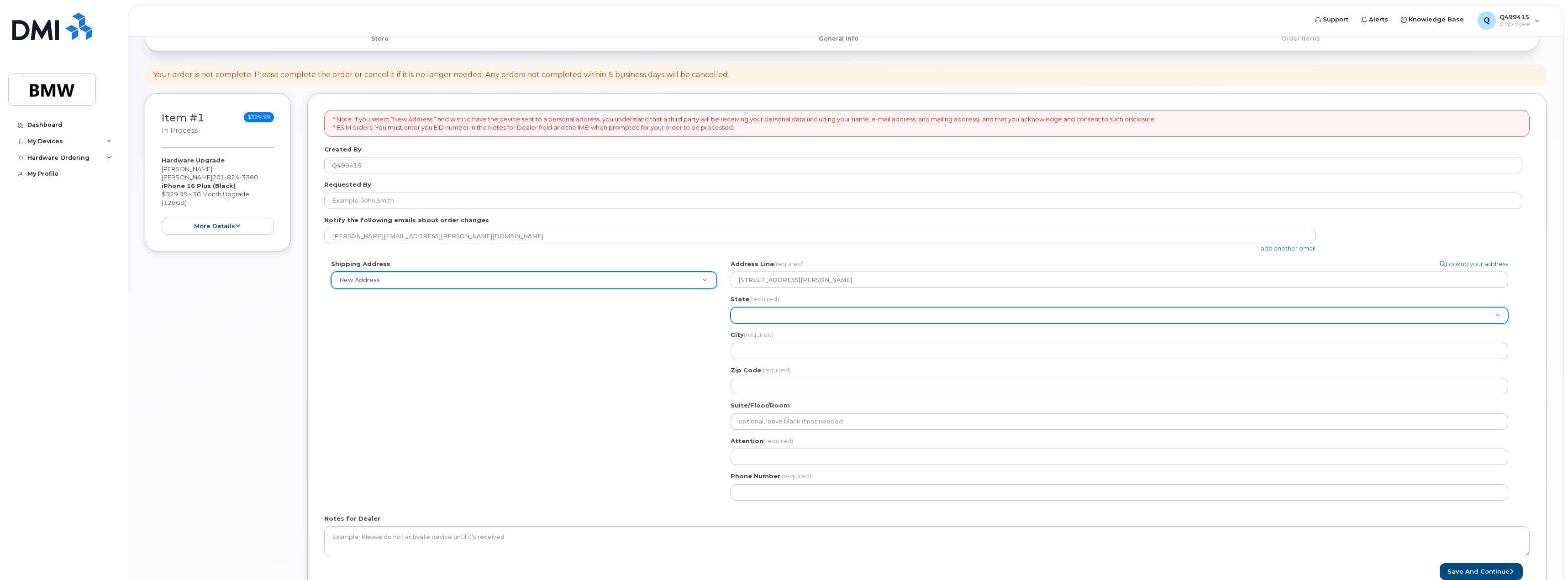
click at [798, 318] on select "Alabama Alaska American Samoa Arizona Arkansas California Colorado Connecticut …" at bounding box center [1119, 315] width 778 height 17
select select "GA"
click at [730, 307] on select "Alabama Alaska American Samoa Arizona Arkansas California Colorado Connecticut …" at bounding box center [1119, 315] width 778 height 17
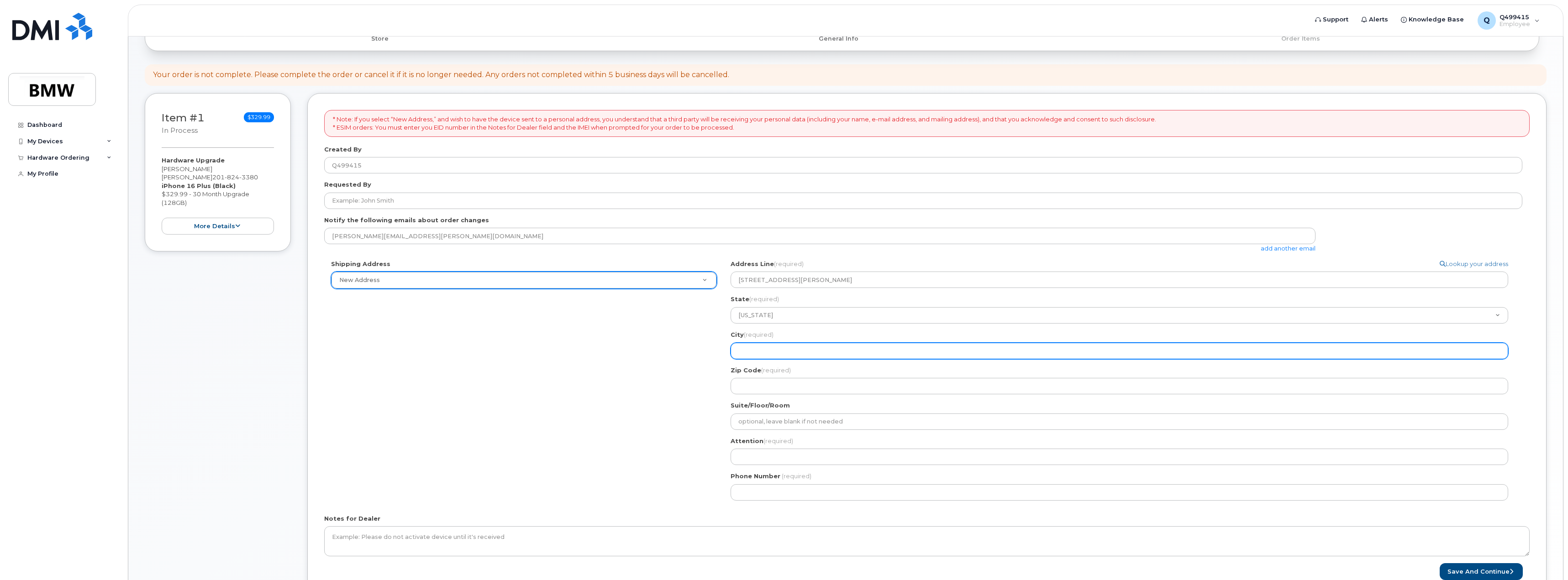
click at [772, 350] on input "City (required)" at bounding box center [1119, 351] width 778 height 17
select select
type input "B"
select select
type input "Br"
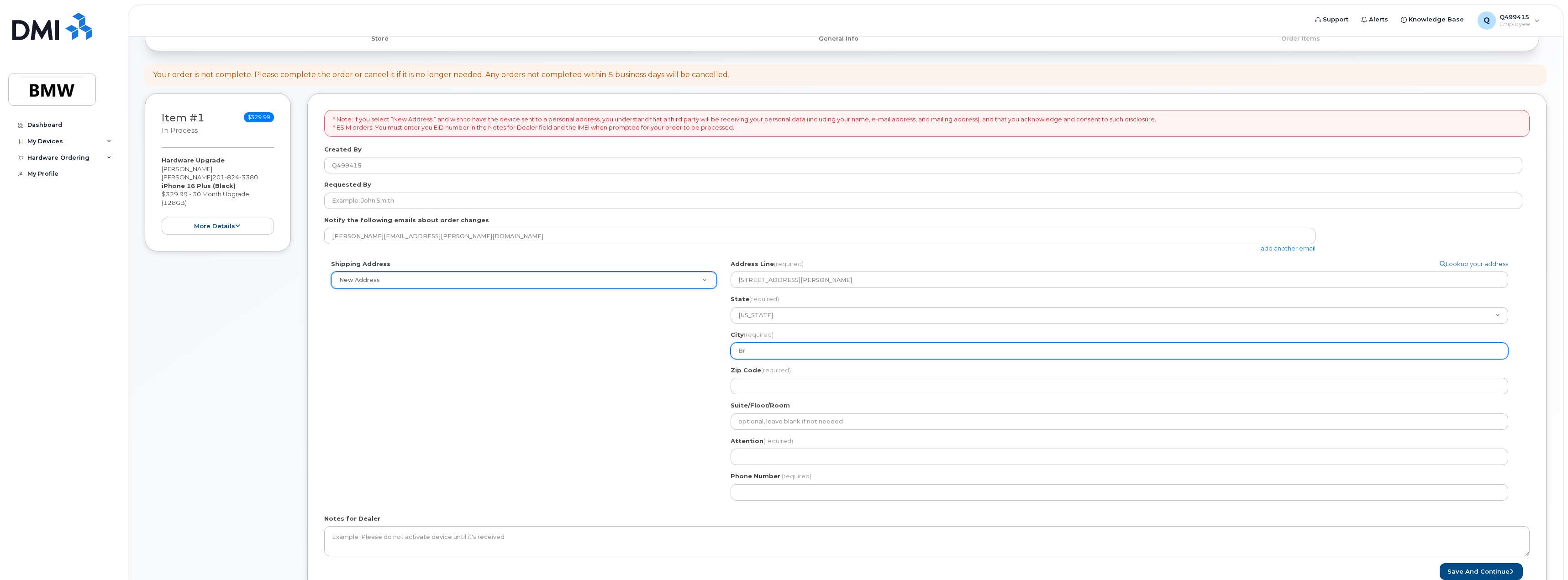
select select
type input "Bru"
select select
type input "Brun"
select select
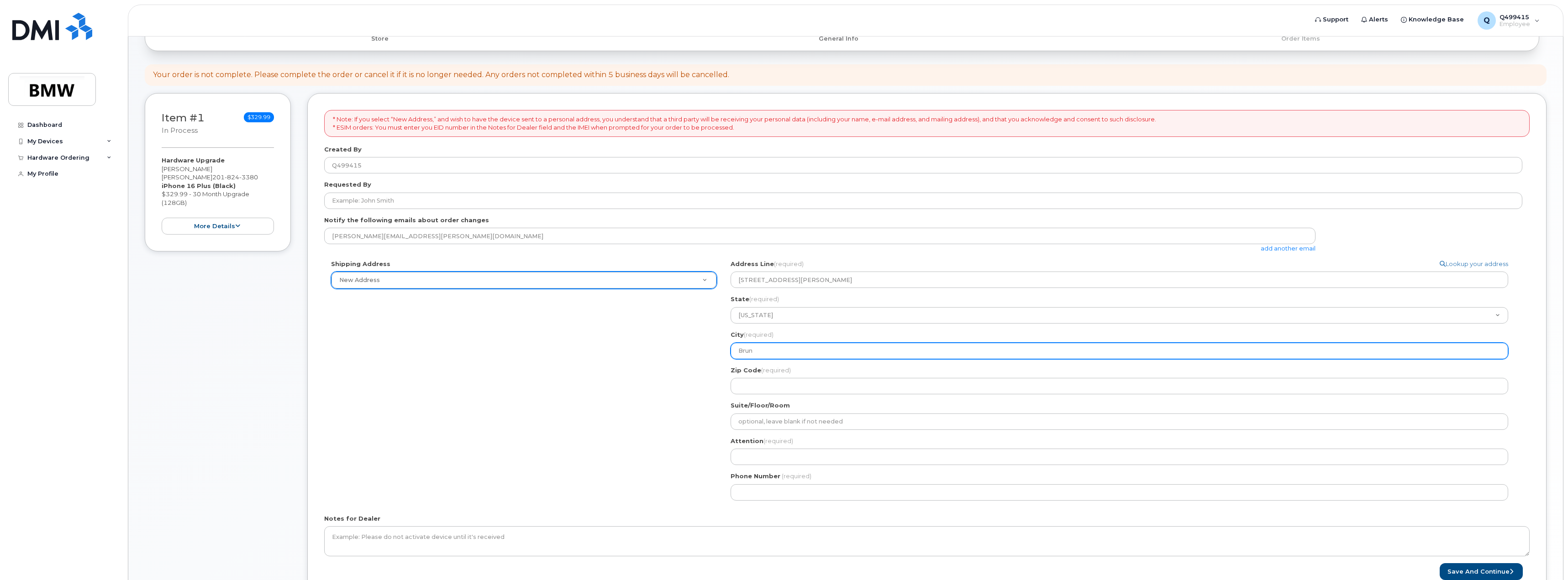
type input "Bruns"
select select
type input "Brunsw"
select select
type input "Brunswi"
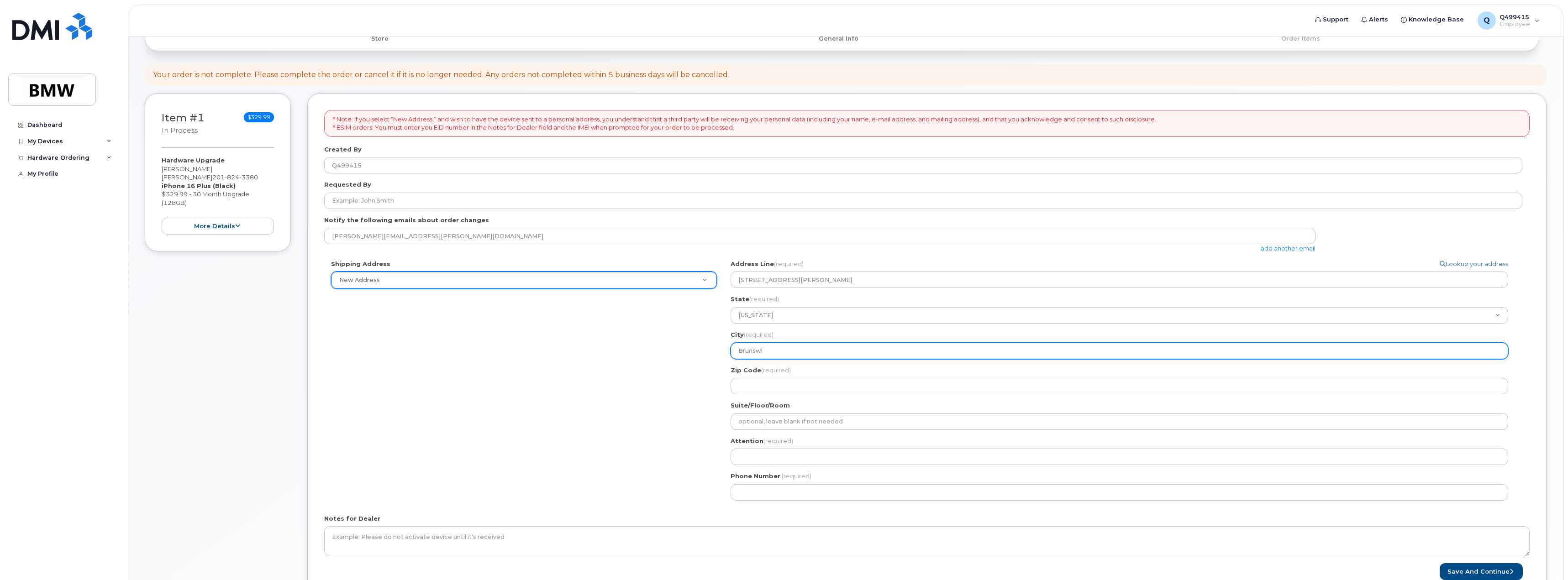
select select
type input "Brunswic"
select select
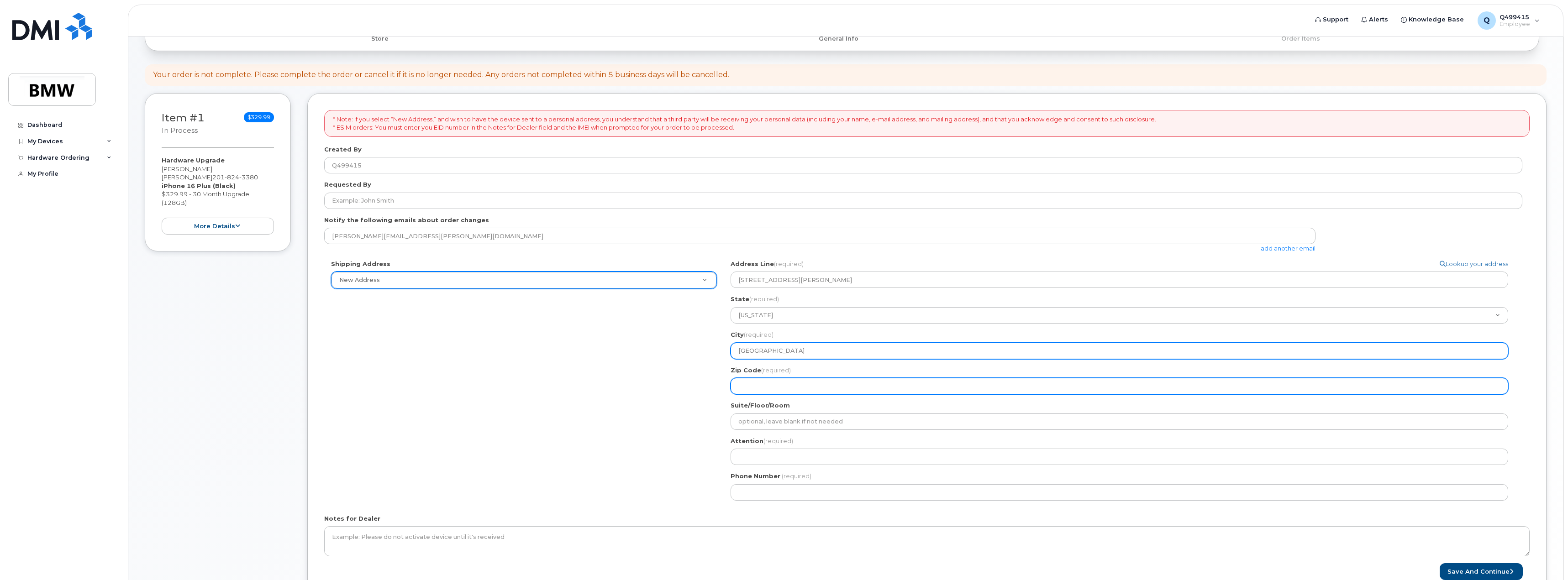
type input "Brunswick"
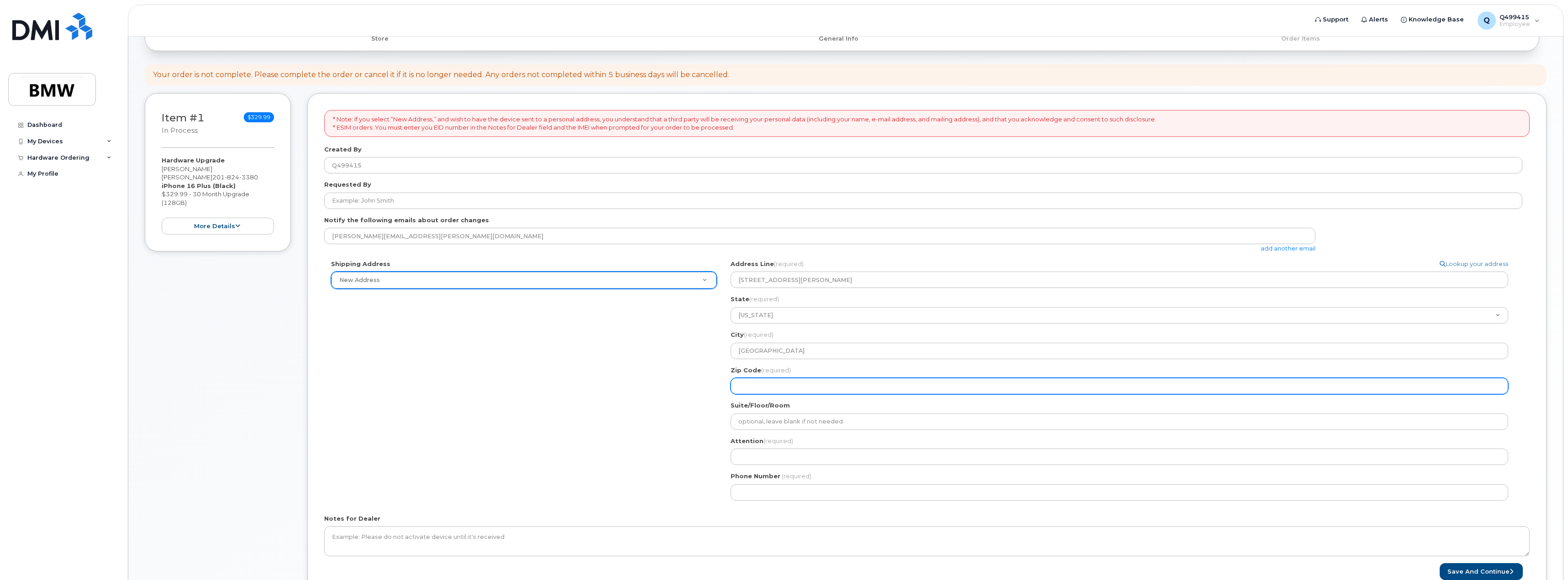
click at [791, 382] on input "Zip Code (required)" at bounding box center [1119, 386] width 778 height 17
select select
type input "3"
select select
type input "31"
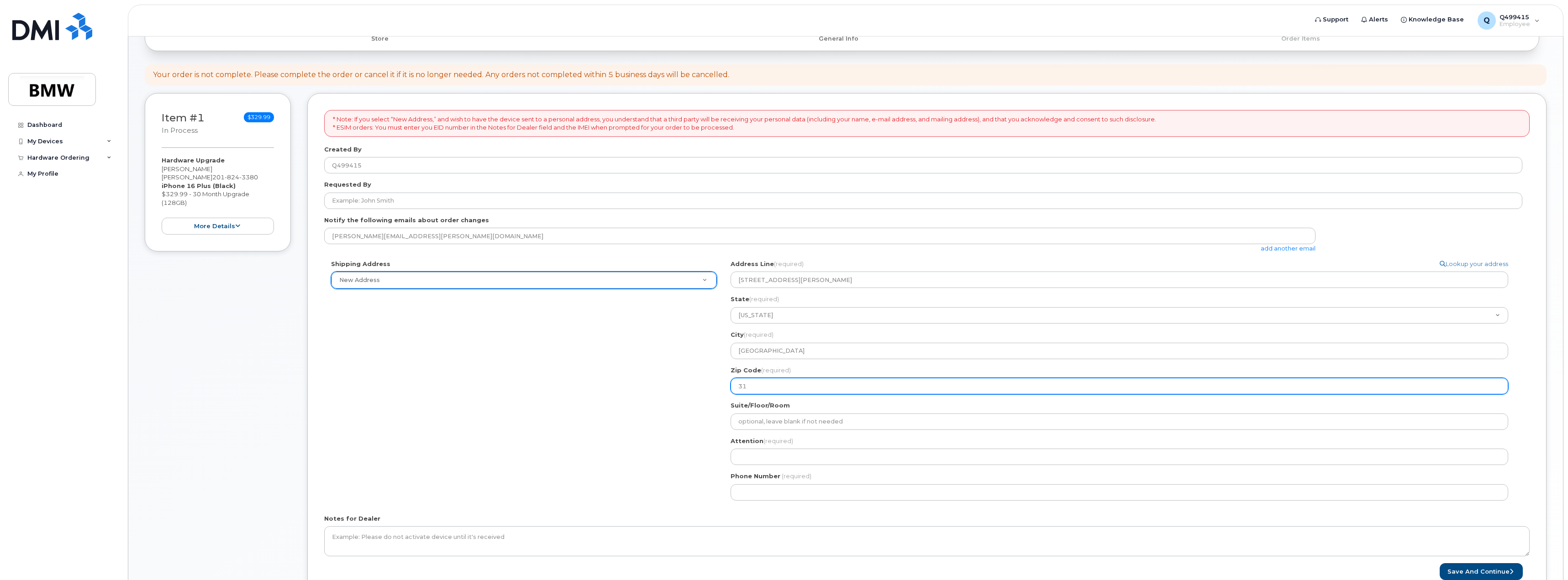
select select
type input "315"
select select
type input "3152"
select select
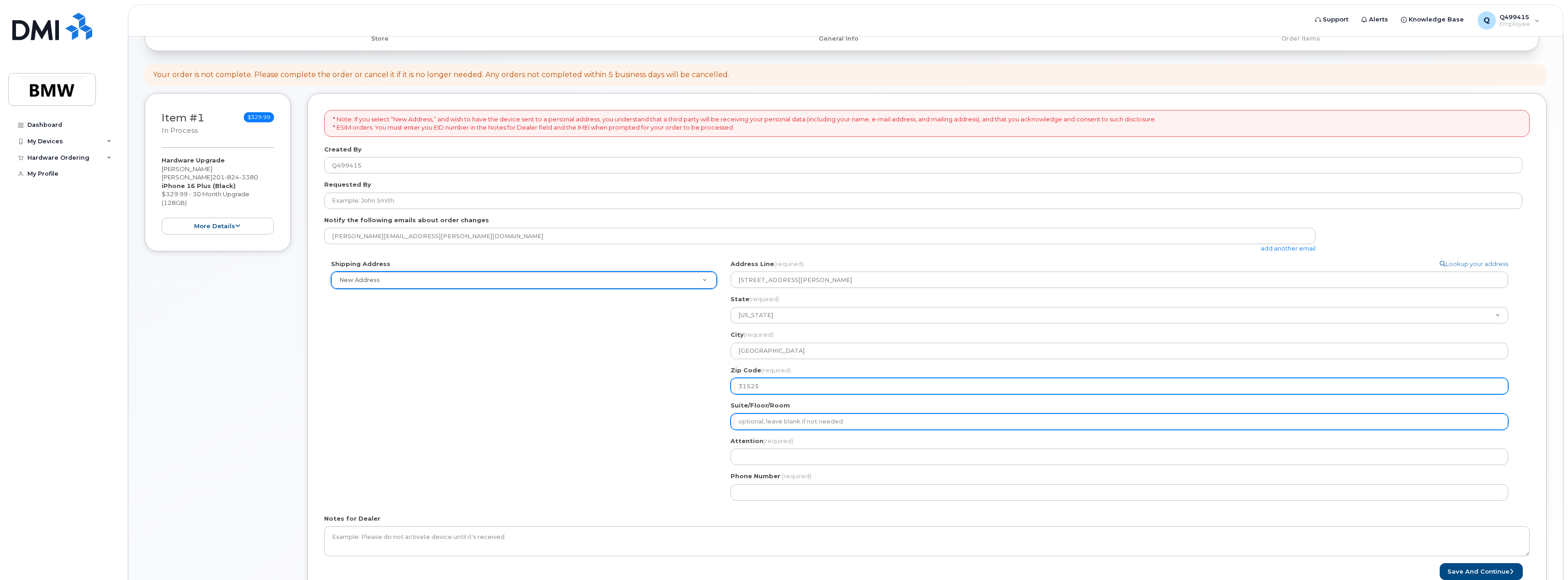
type input "31525"
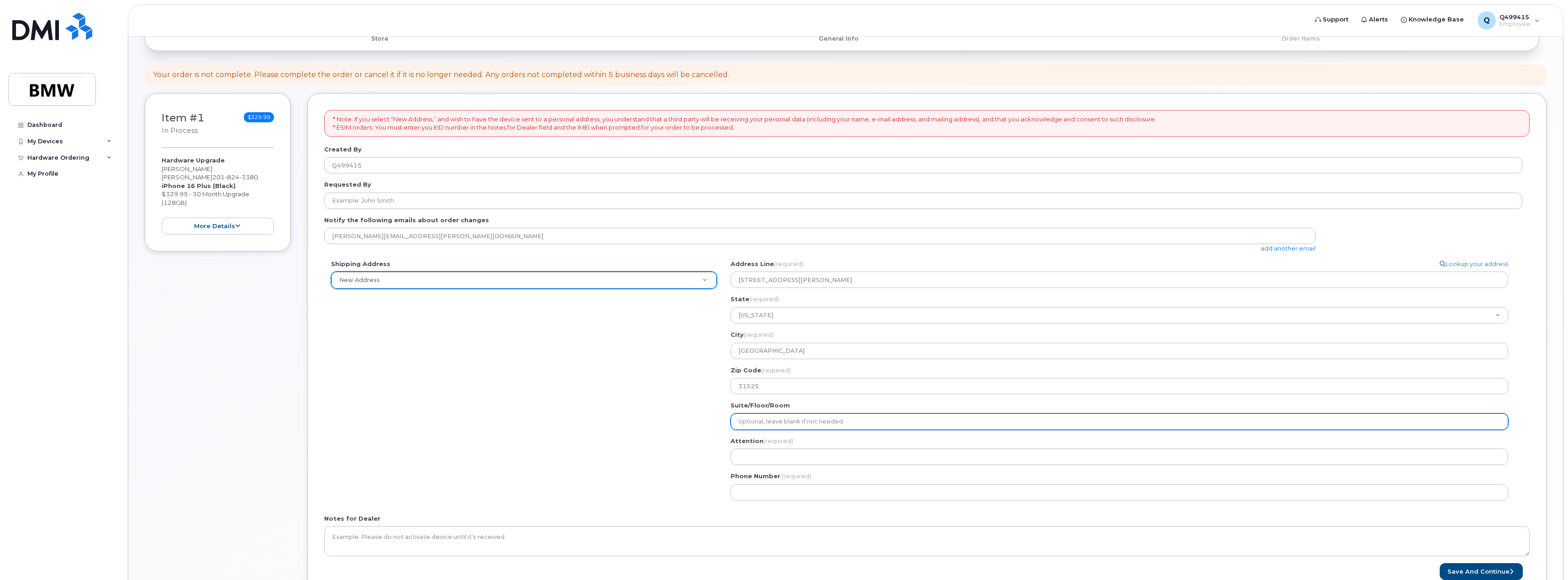
click at [769, 420] on input "Suite/Floor/Room" at bounding box center [1119, 422] width 778 height 17
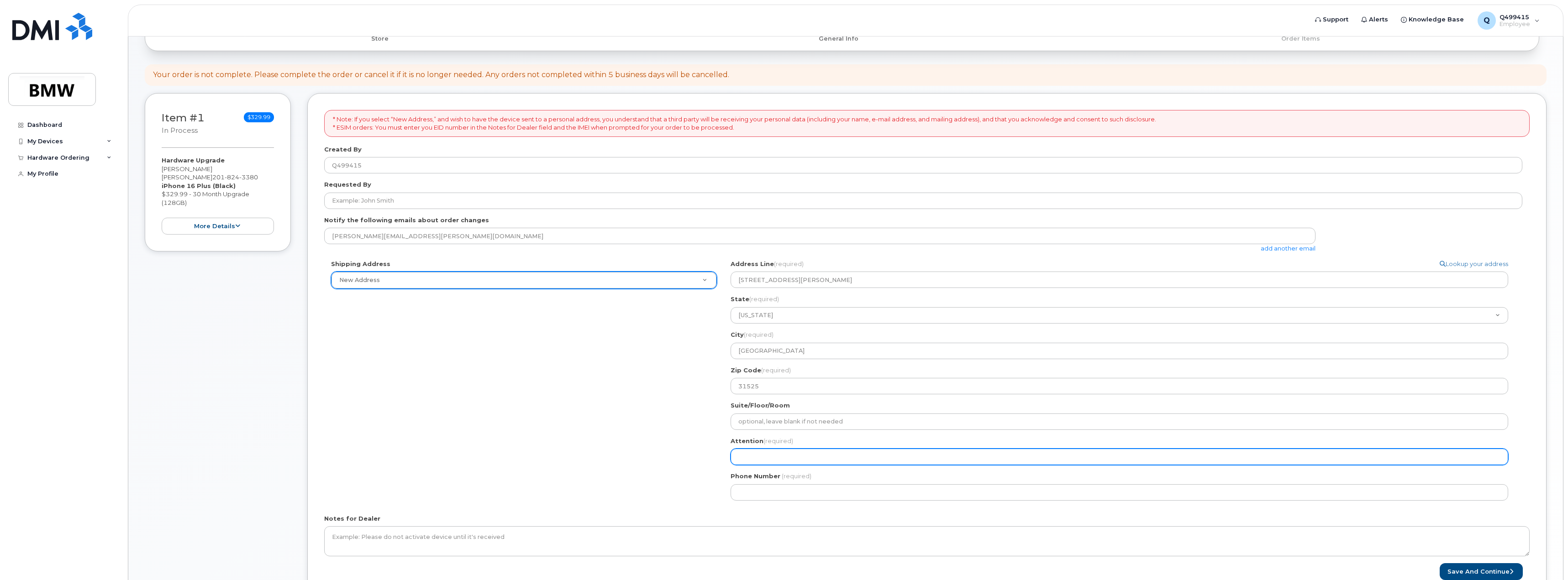
click at [756, 459] on input "Attention (required)" at bounding box center [1119, 457] width 778 height 17
select select
type input "L"
select select
type input "Lu"
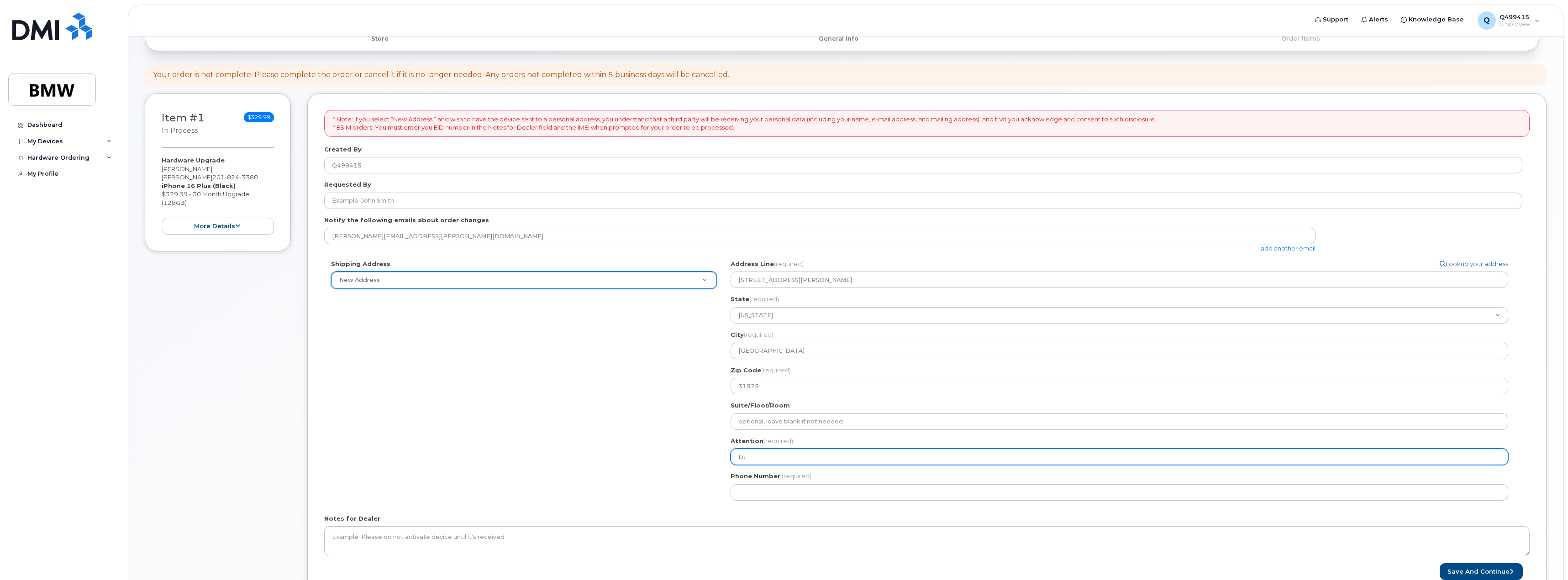
select select
type input "Lui"
select select
type input "Luis"
select select
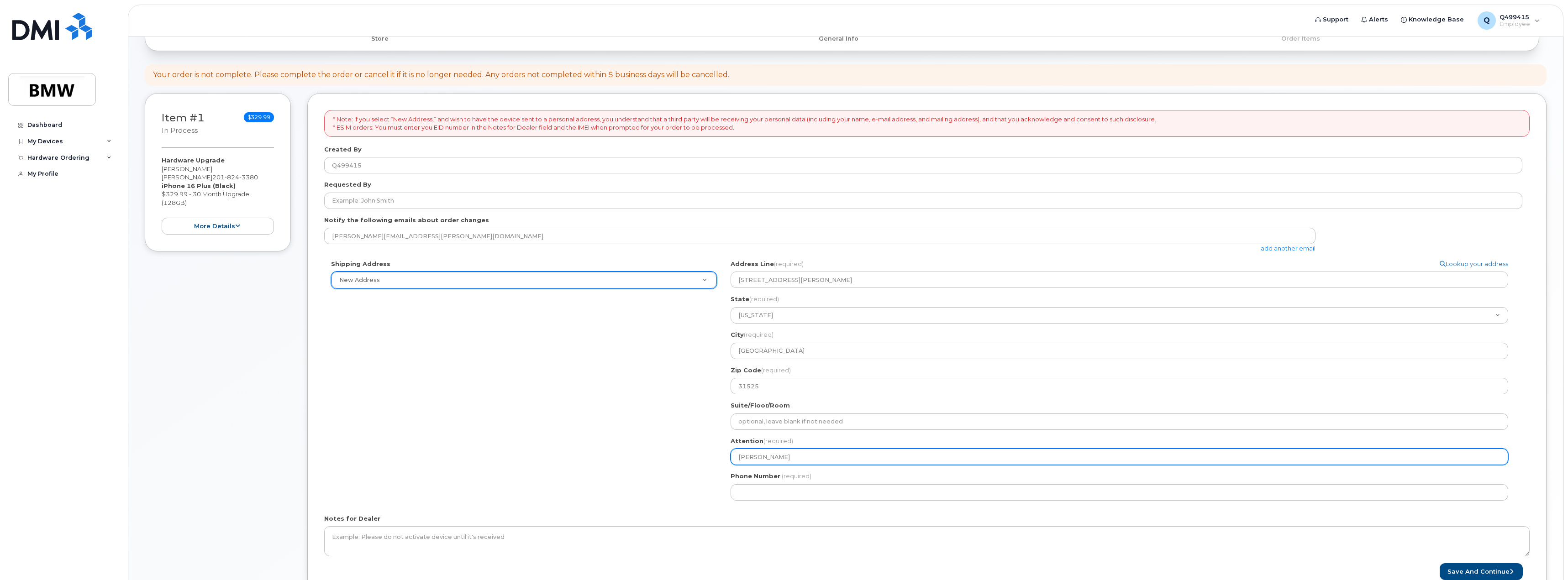
type input "Luis L"
select select
type input "Luis Lo"
select select
type input "Luis Lop"
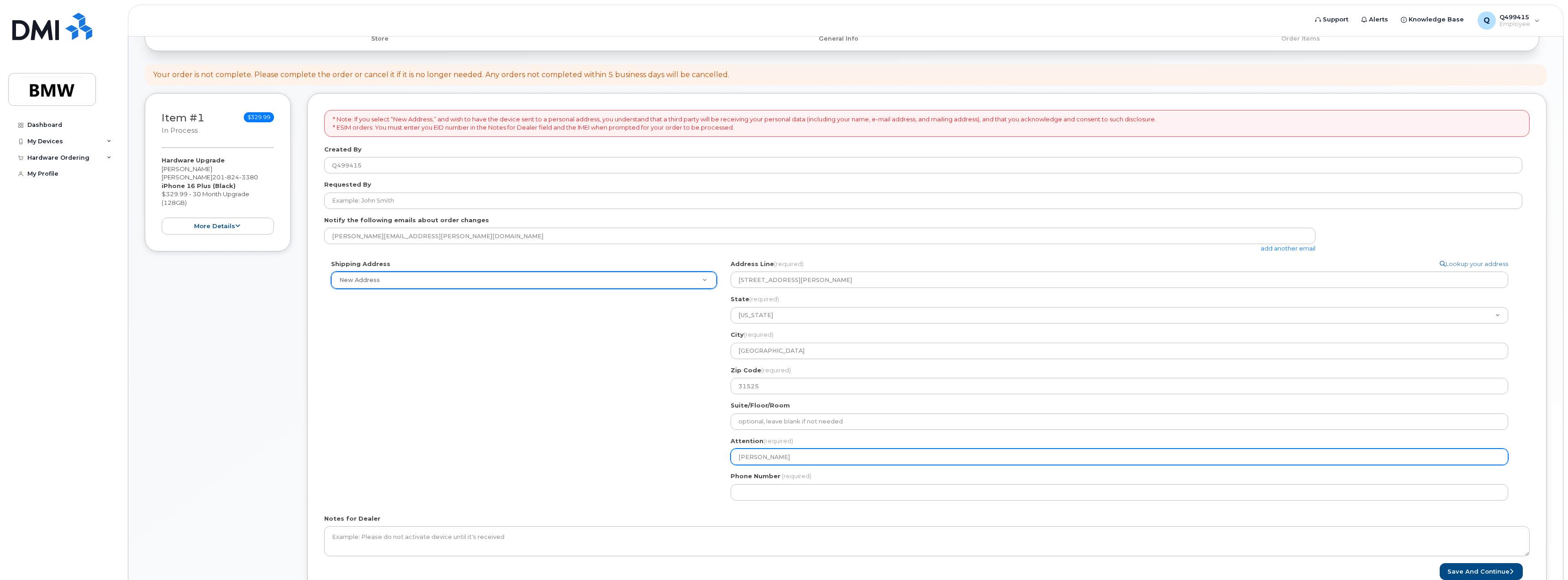
select select
type input "Luis Lope"
select select
type input "Luis Lopez"
type input "201"
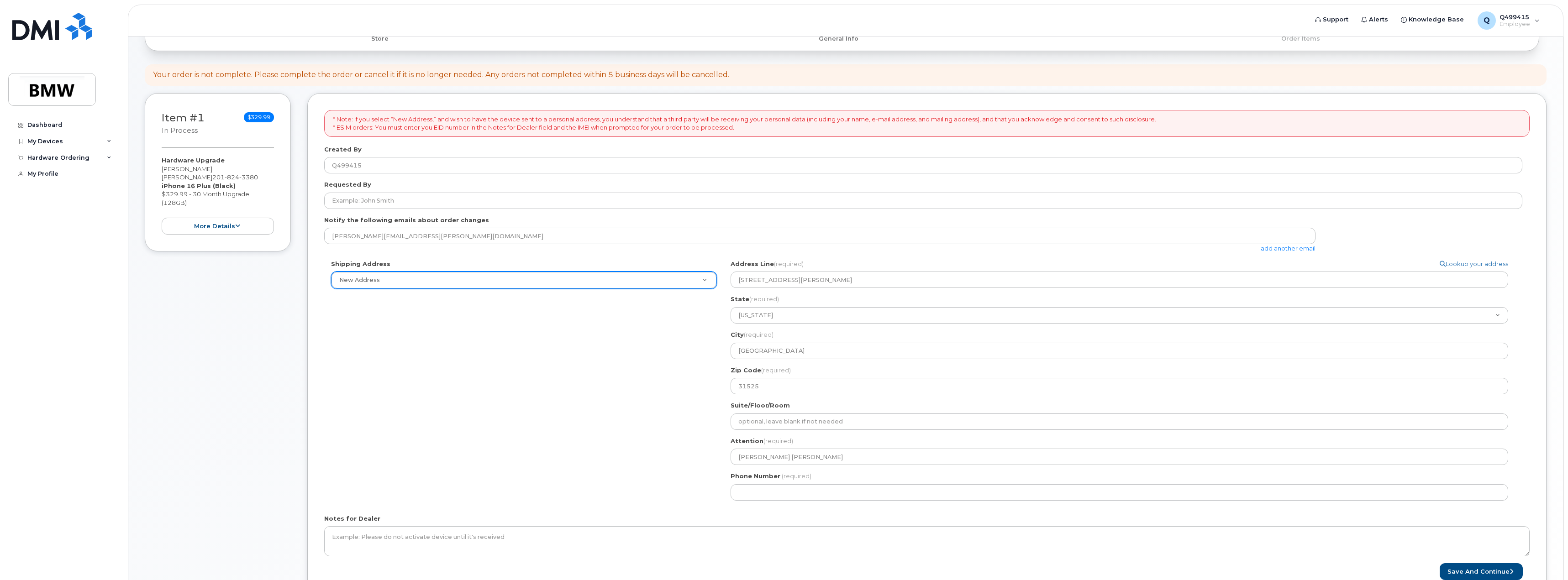
click at [550, 399] on div "Shipping Address New Address New Address BMW MC Plant BMW North America Financi…" at bounding box center [923, 383] width 1198 height 248
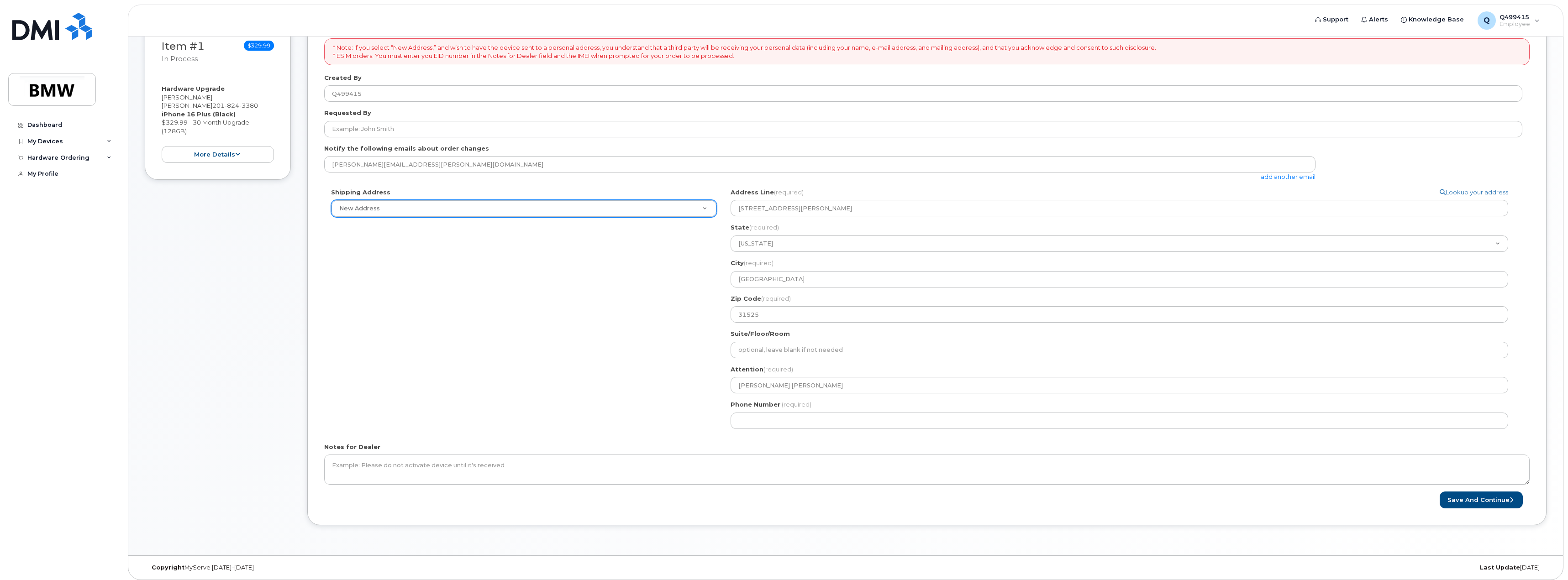
scroll to position [149, 0]
drag, startPoint x: 604, startPoint y: 414, endPoint x: 525, endPoint y: 369, distance: 90.9
click at [525, 369] on div "Shipping Address New Address New Address BMW MC Plant BMW North America Financi…" at bounding box center [923, 307] width 1198 height 248
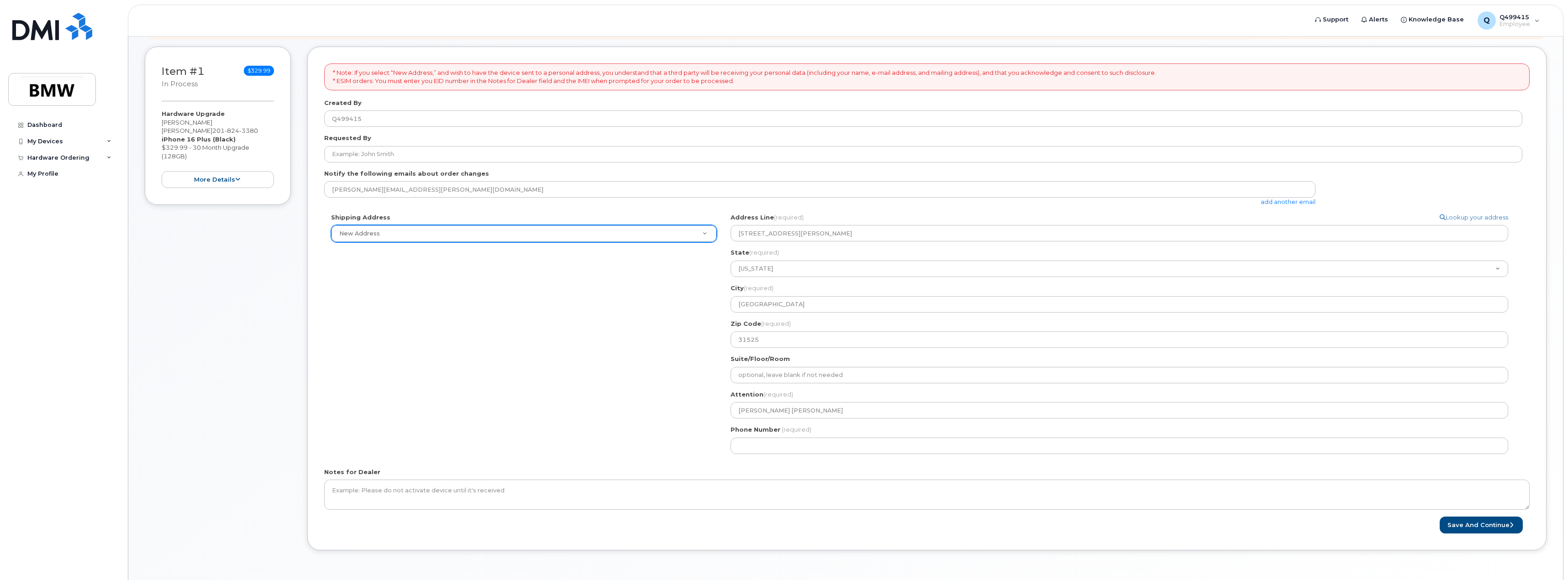
scroll to position [103, 0]
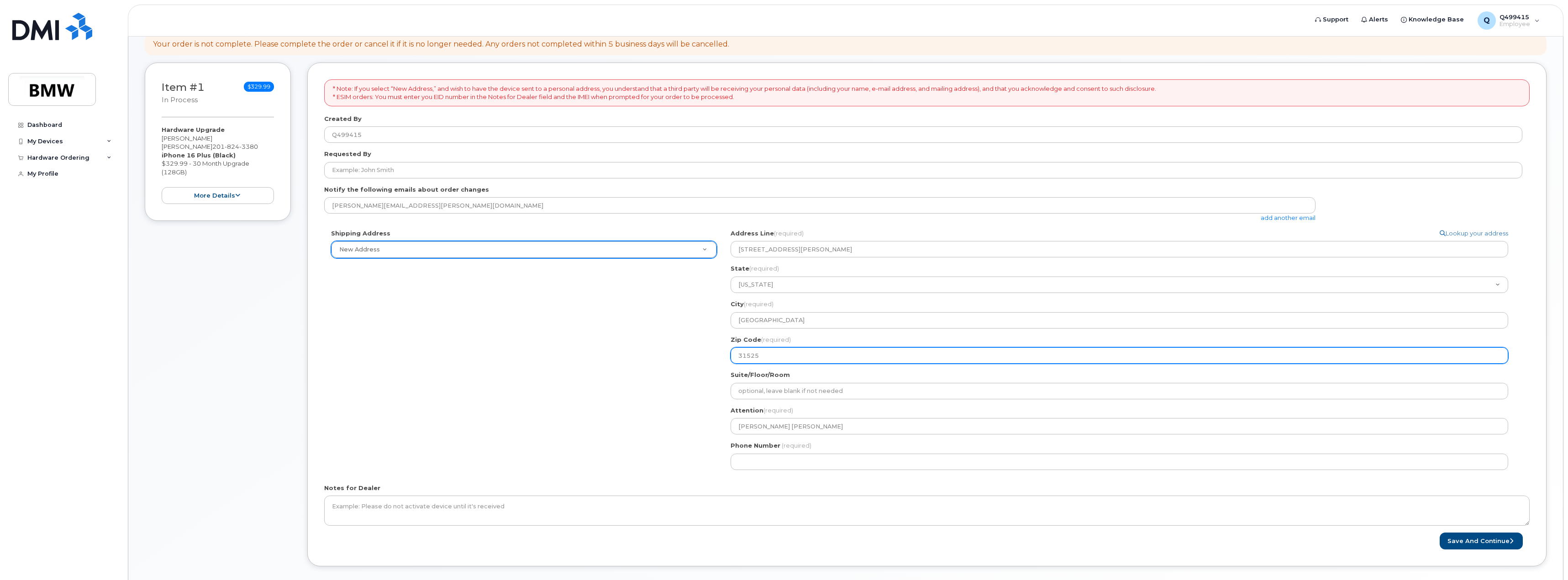
click at [772, 360] on input "31525" at bounding box center [1119, 356] width 778 height 17
select select
type input "3152"
select select
type input "31523"
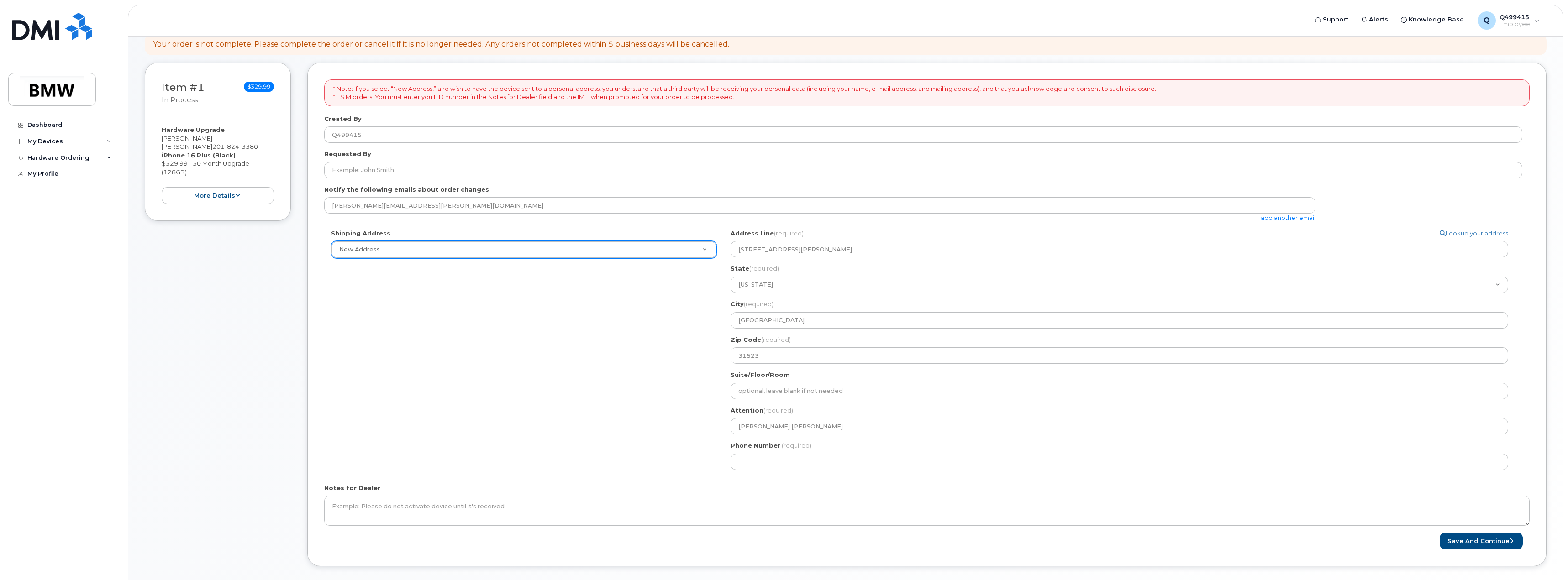
click at [699, 390] on div "Shipping Address New Address New Address BMW MC Plant BMW North America Financi…" at bounding box center [923, 352] width 1198 height 248
drag, startPoint x: 617, startPoint y: 382, endPoint x: 606, endPoint y: 349, distance: 34.8
click at [606, 349] on div "Shipping Address New Address New Address BMW MC Plant BMW North America Financi…" at bounding box center [923, 352] width 1198 height 248
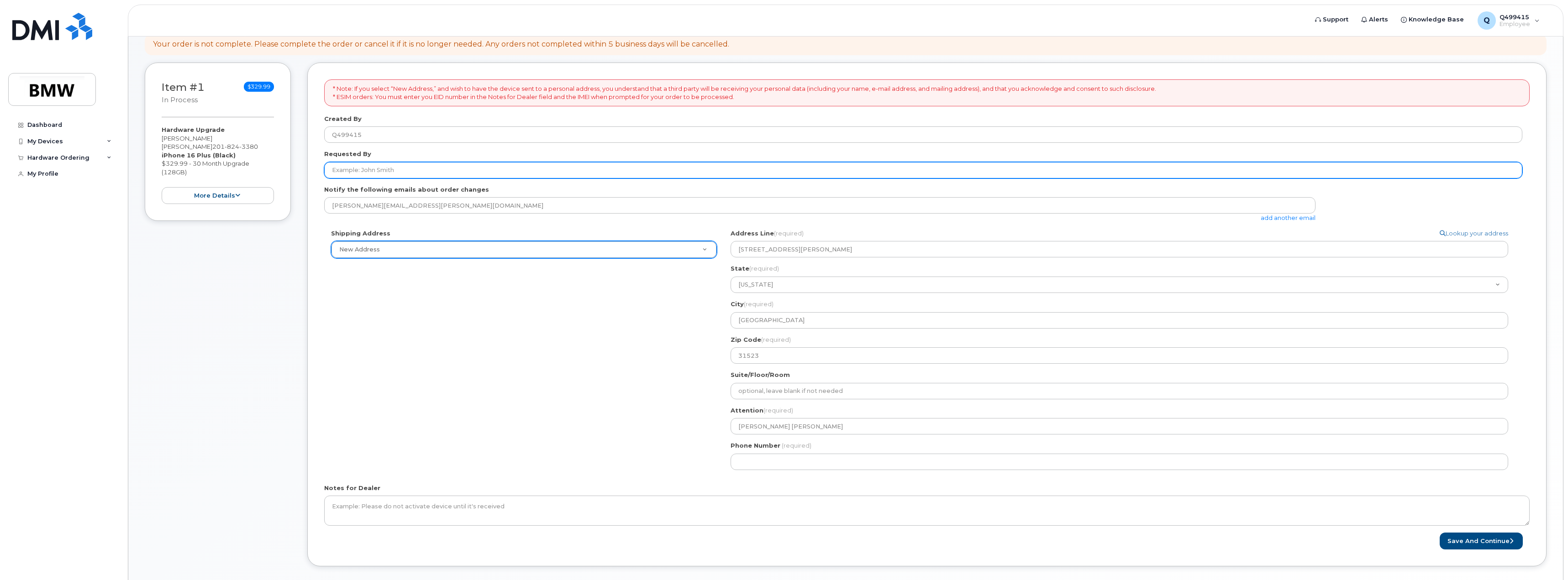
click at [376, 170] on input "Requested By" at bounding box center [923, 170] width 1198 height 17
type input "Luis Lopez"
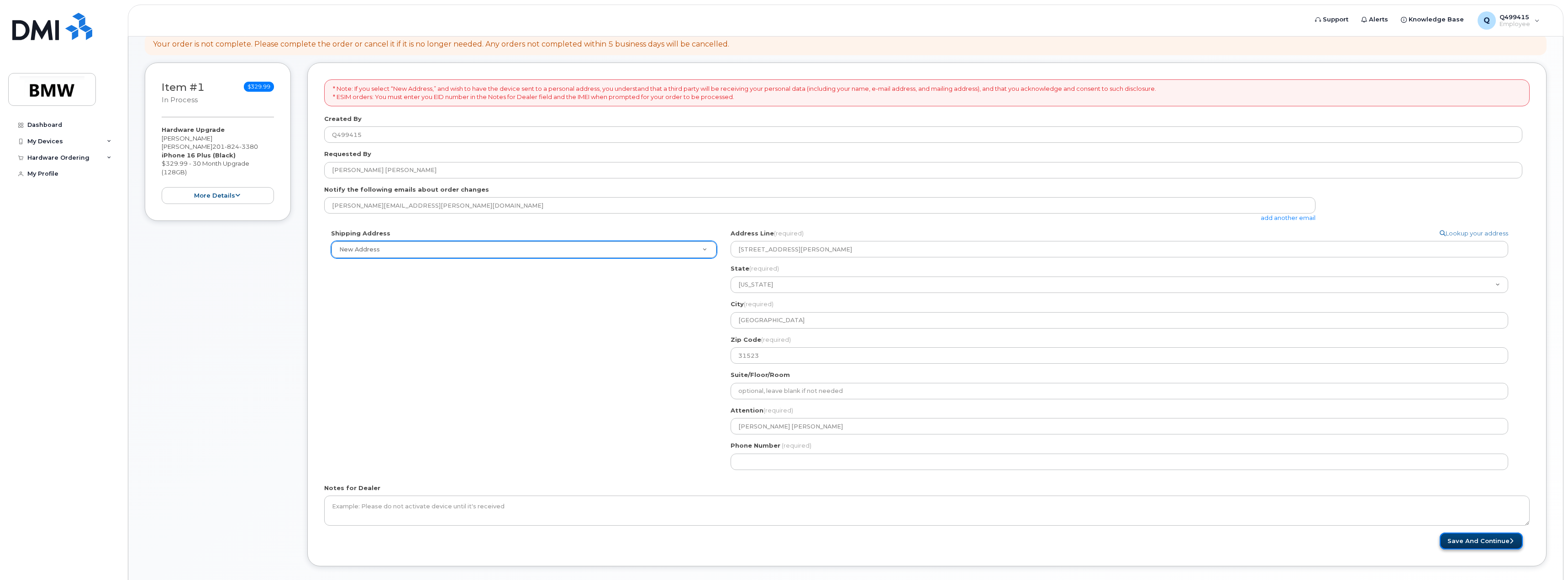
click at [1467, 541] on button "Save and Continue" at bounding box center [1481, 541] width 83 height 17
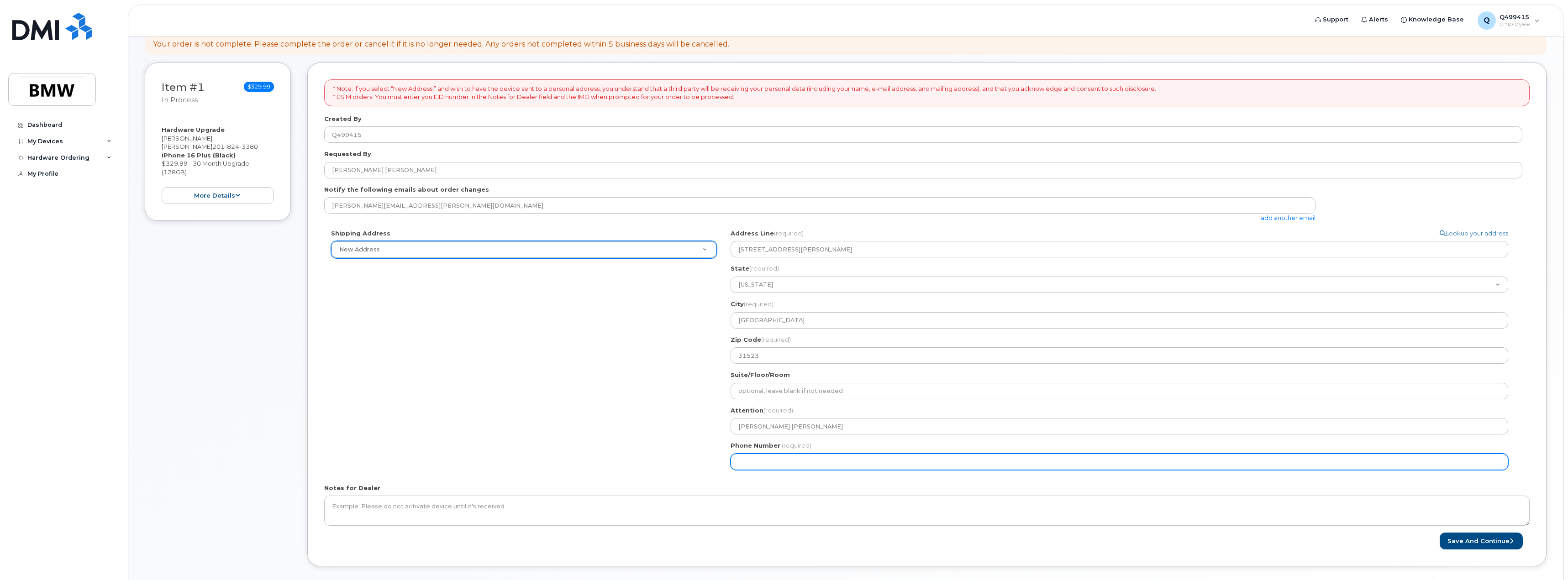
click at [750, 460] on input "Phone Number" at bounding box center [1119, 462] width 778 height 17
click at [762, 463] on input "Phone Number" at bounding box center [1119, 462] width 778 height 17
select select
type input "2018243380"
click at [1495, 539] on button "Save and Continue" at bounding box center [1481, 541] width 83 height 17
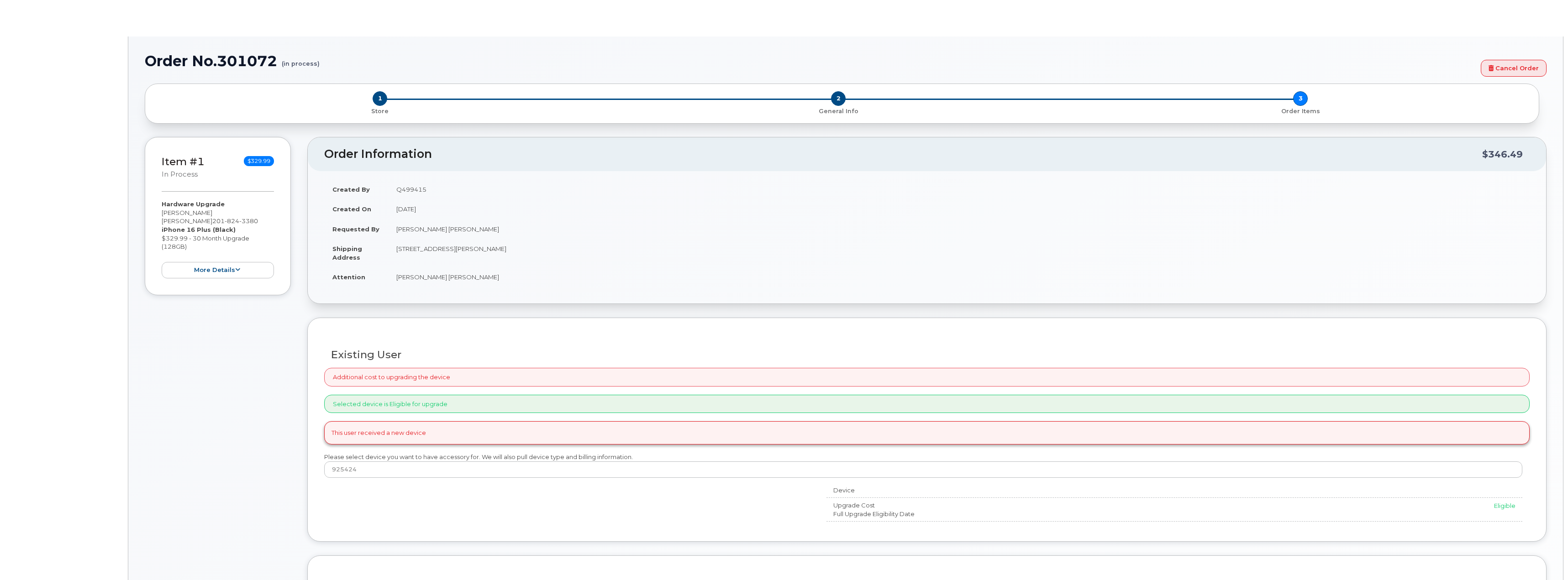
select select "1897993"
type input "1896440"
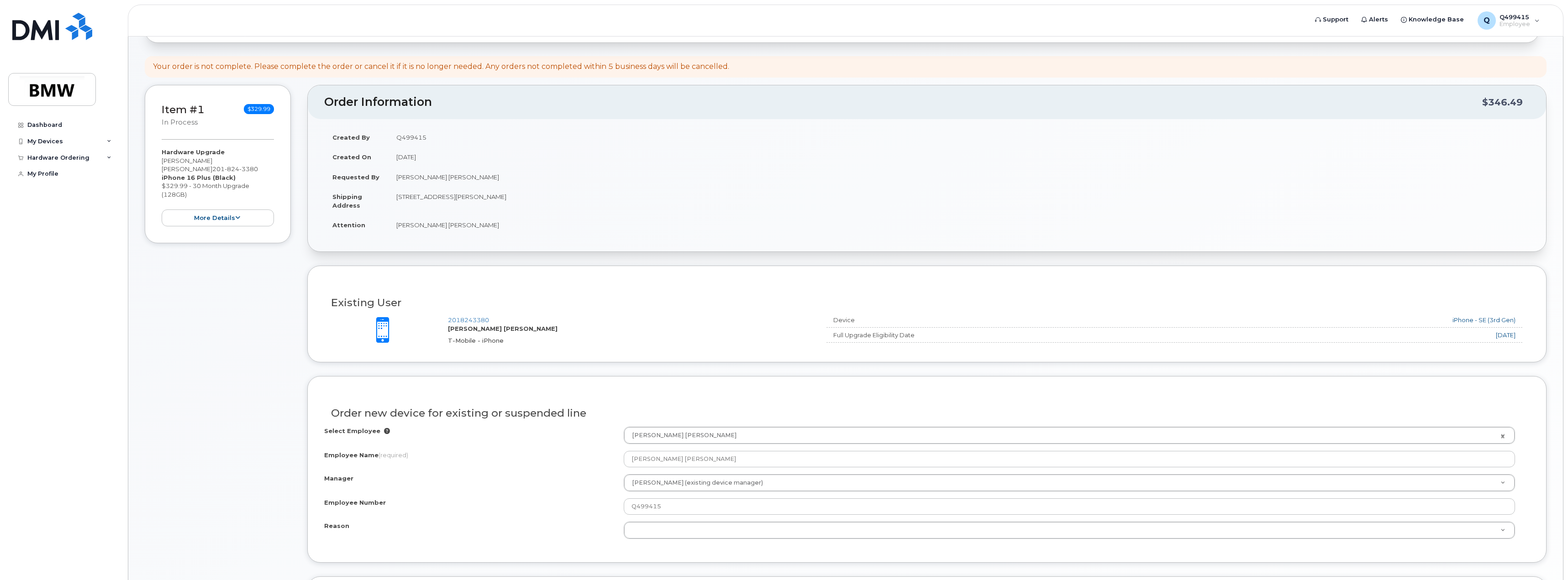
scroll to position [74, 0]
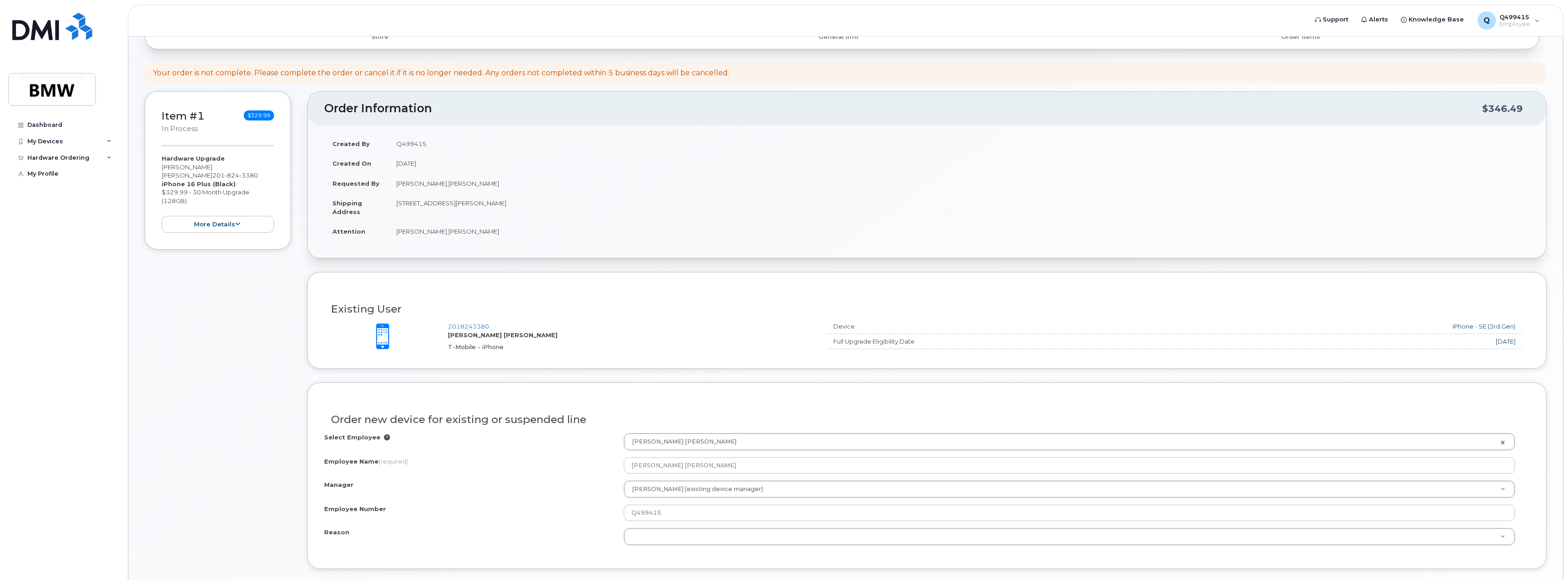
drag, startPoint x: 249, startPoint y: 408, endPoint x: 198, endPoint y: 431, distance: 55.9
click at [198, 431] on div "Item #1 in process $329.99 Hardware Upgrade Luis Lopez 201 824 3380 iPhone 16 P…" at bounding box center [218, 495] width 146 height 808
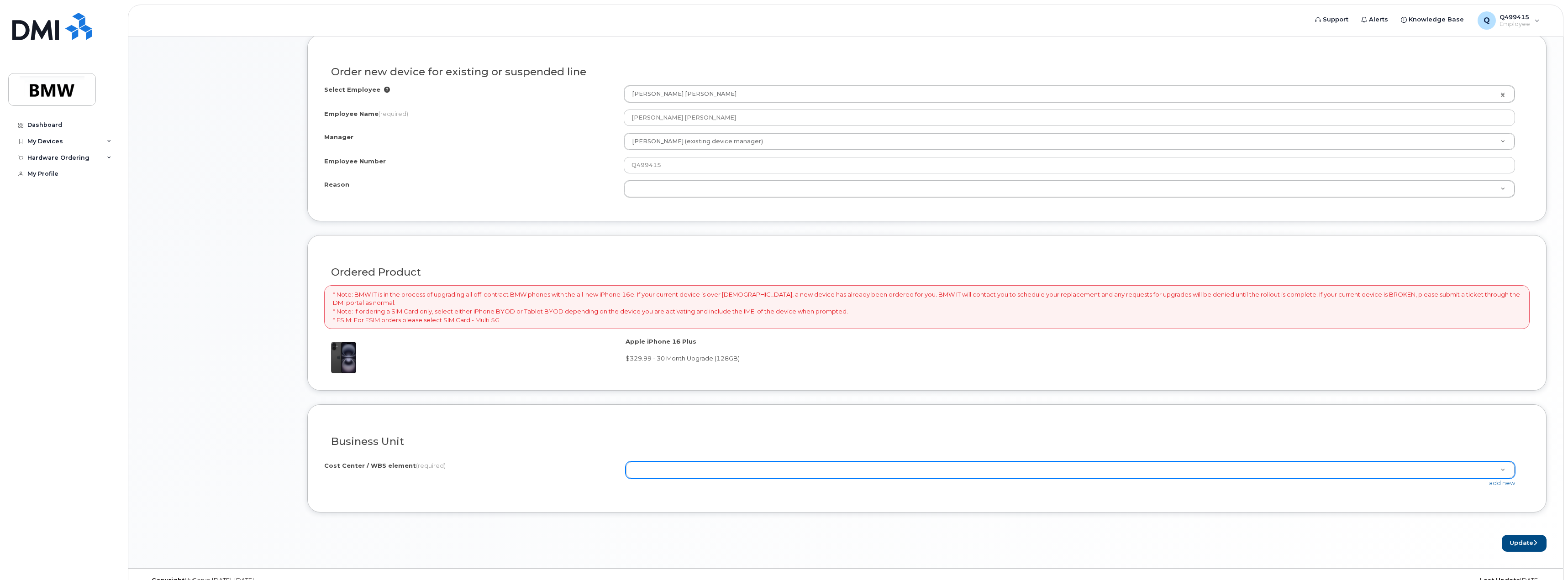
scroll to position [440, 0]
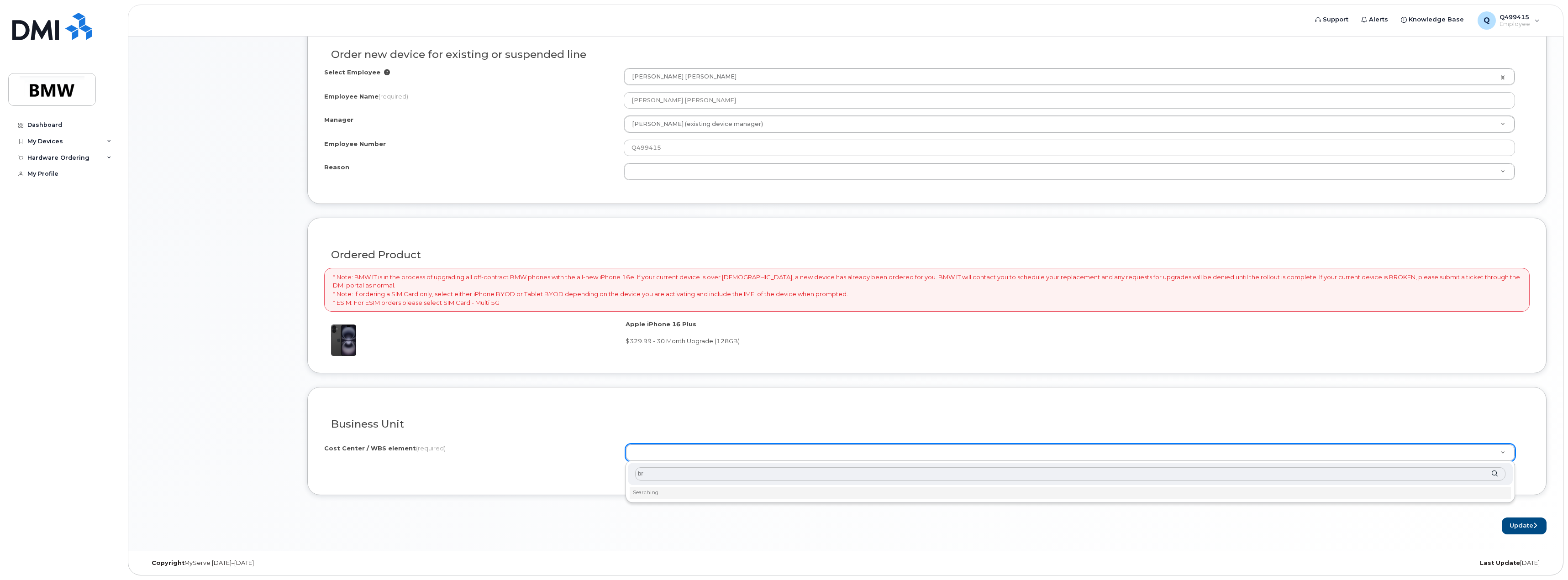
type input "b"
type input "v"
click at [1495, 475] on div "bruns" at bounding box center [1070, 475] width 885 height 23
type input "b"
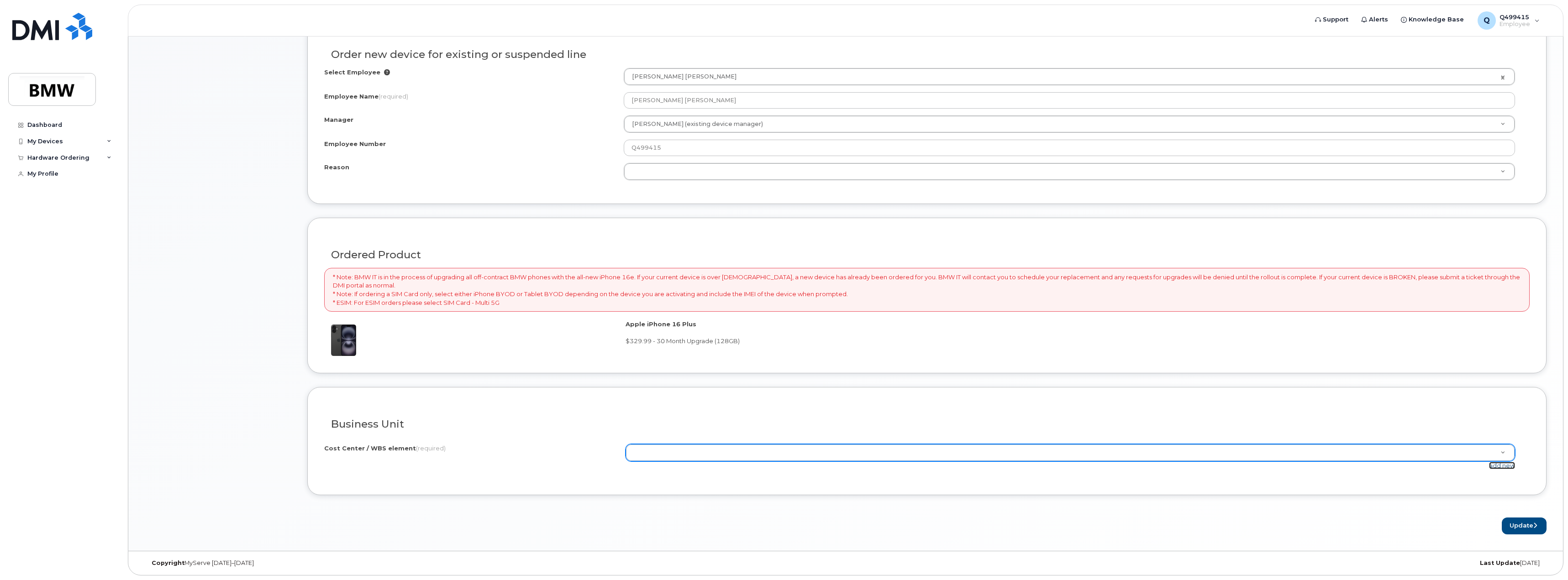
click at [1496, 466] on link "add new" at bounding box center [1501, 465] width 26 height 7
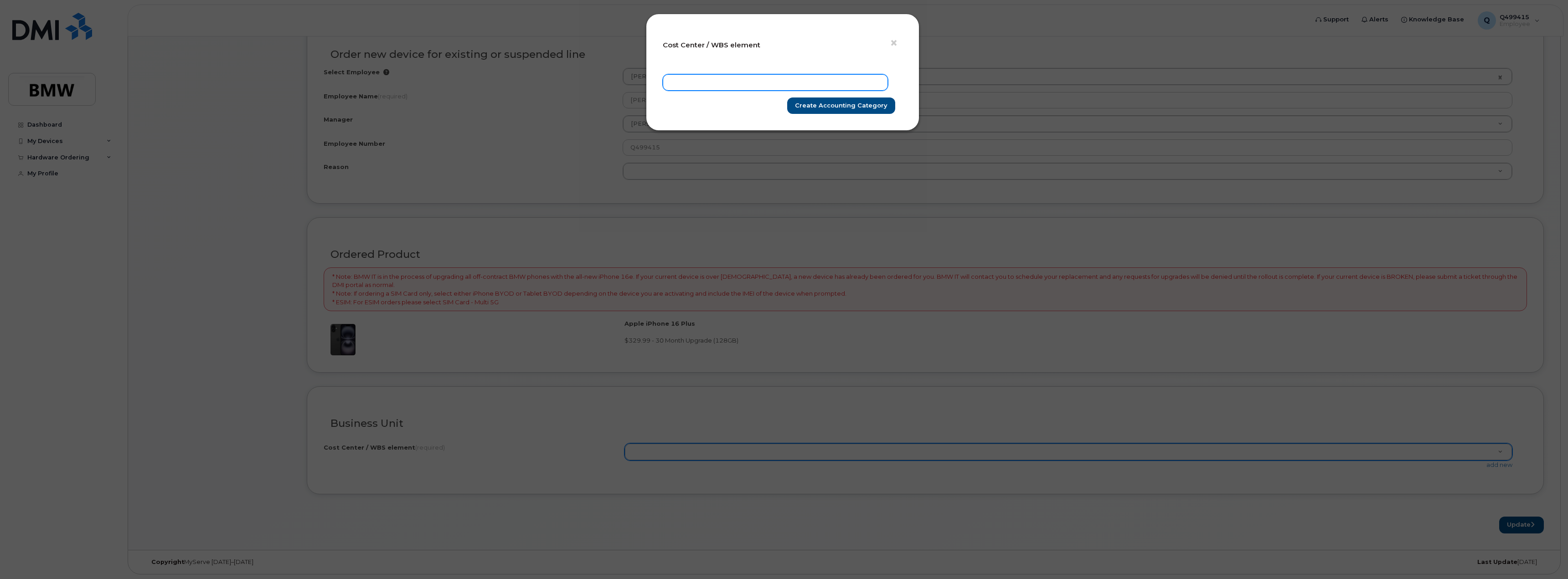
click at [694, 81] on input "text" at bounding box center [775, 82] width 225 height 17
type input "brun"
click at [893, 44] on span "×" at bounding box center [894, 43] width 8 height 17
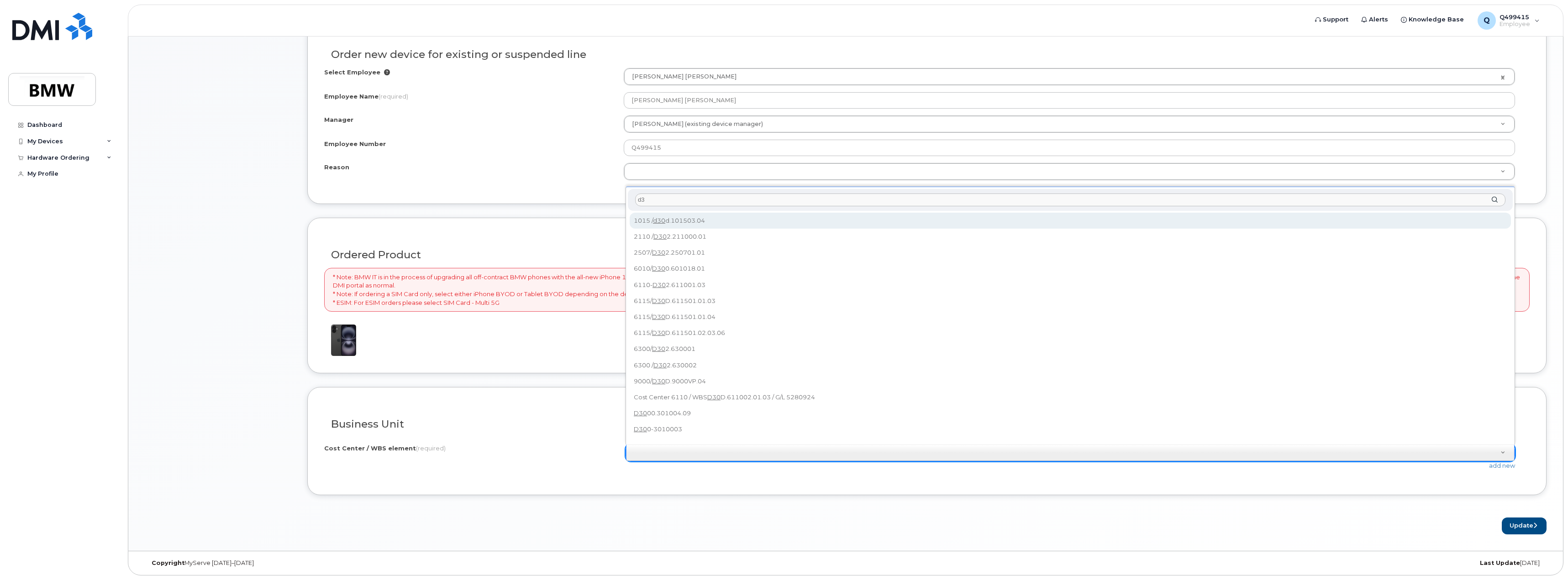
type input "d"
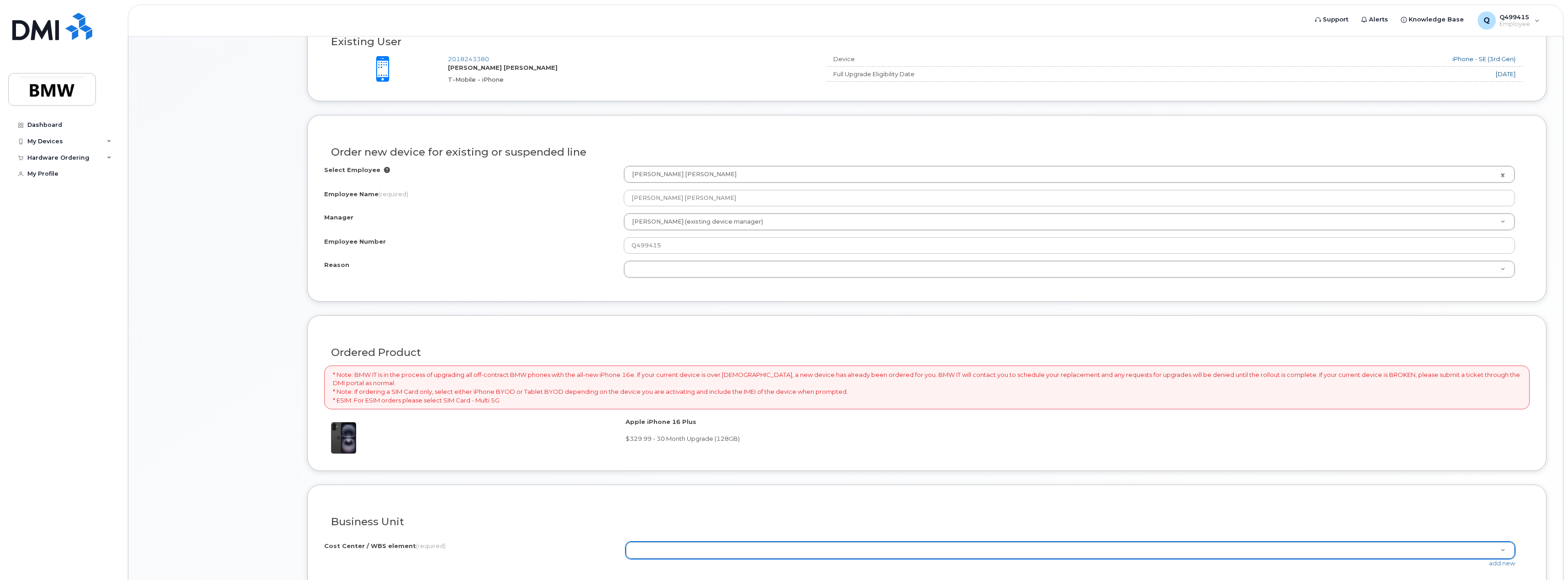
scroll to position [348, 0]
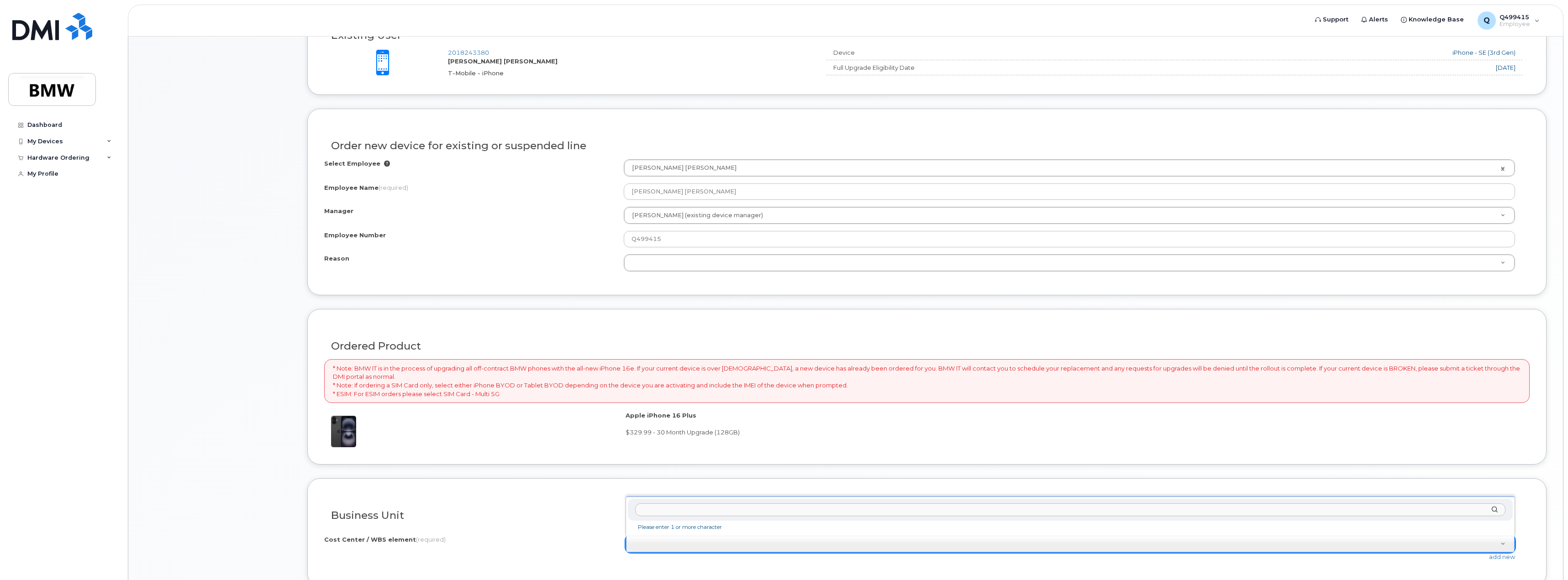
paste input "D30D.9030VP.10"
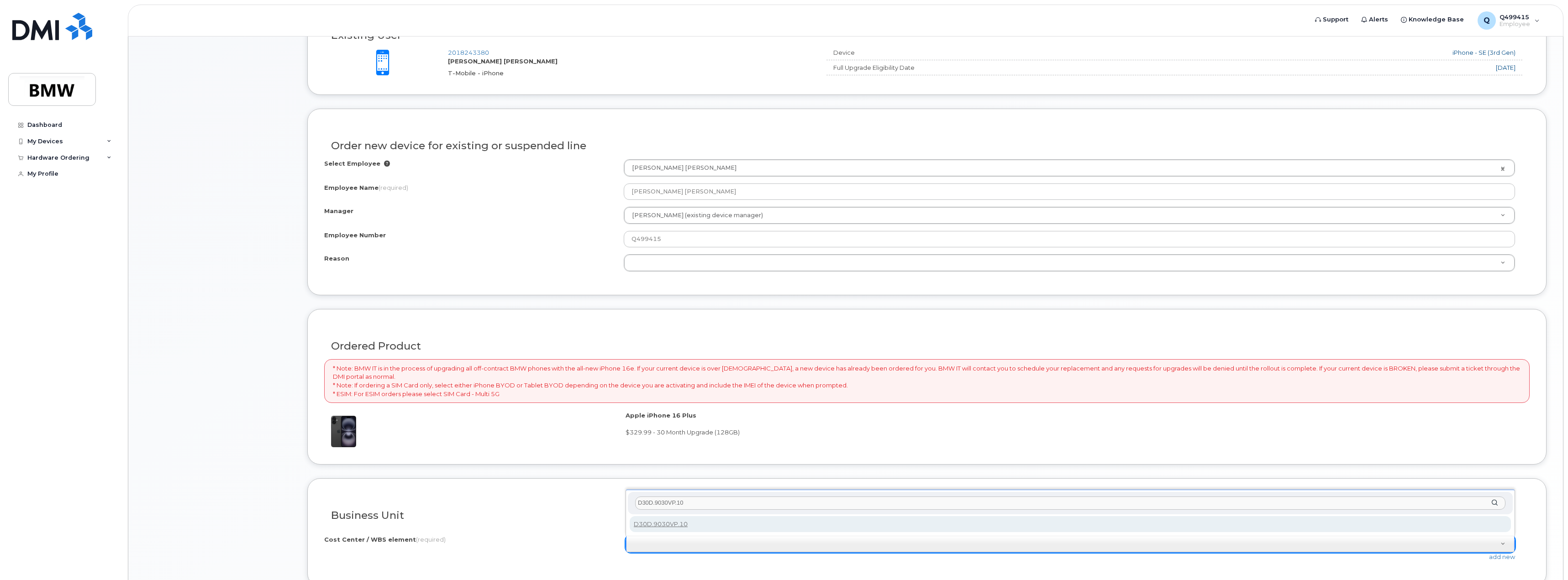
type input "D30D.9030VP.10"
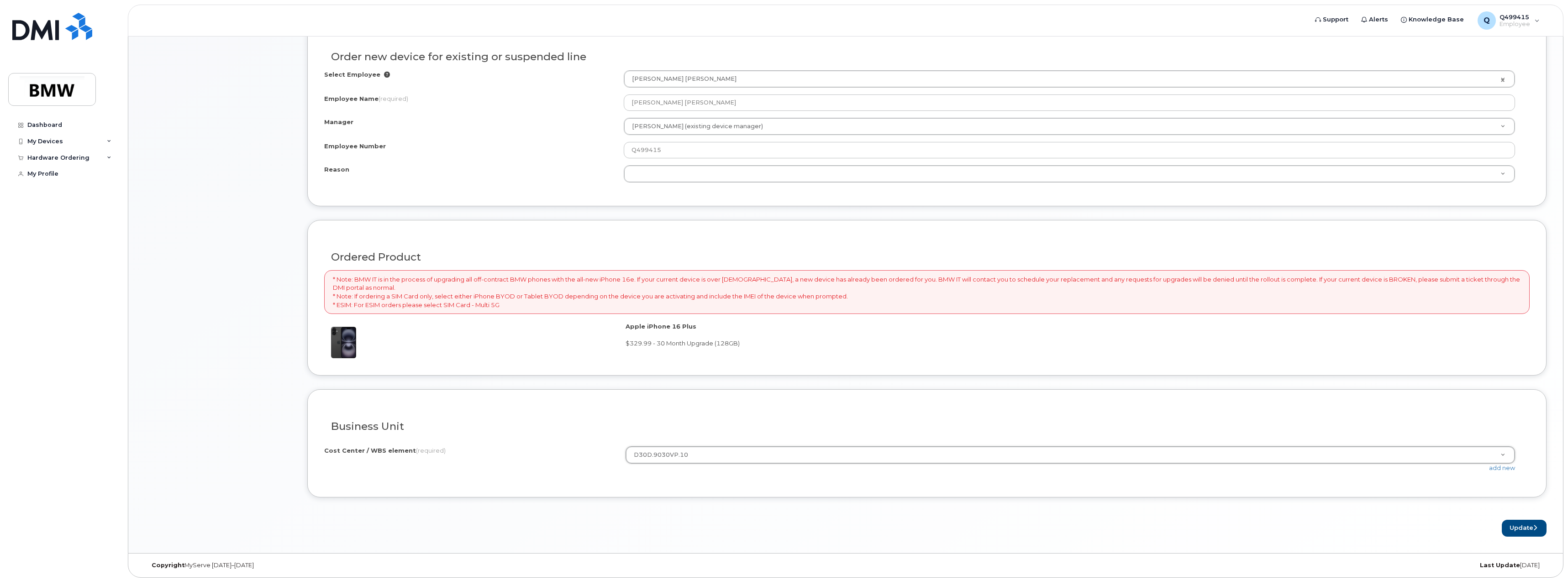
scroll to position [440, 0]
click at [1523, 521] on button "Update" at bounding box center [1524, 526] width 45 height 17
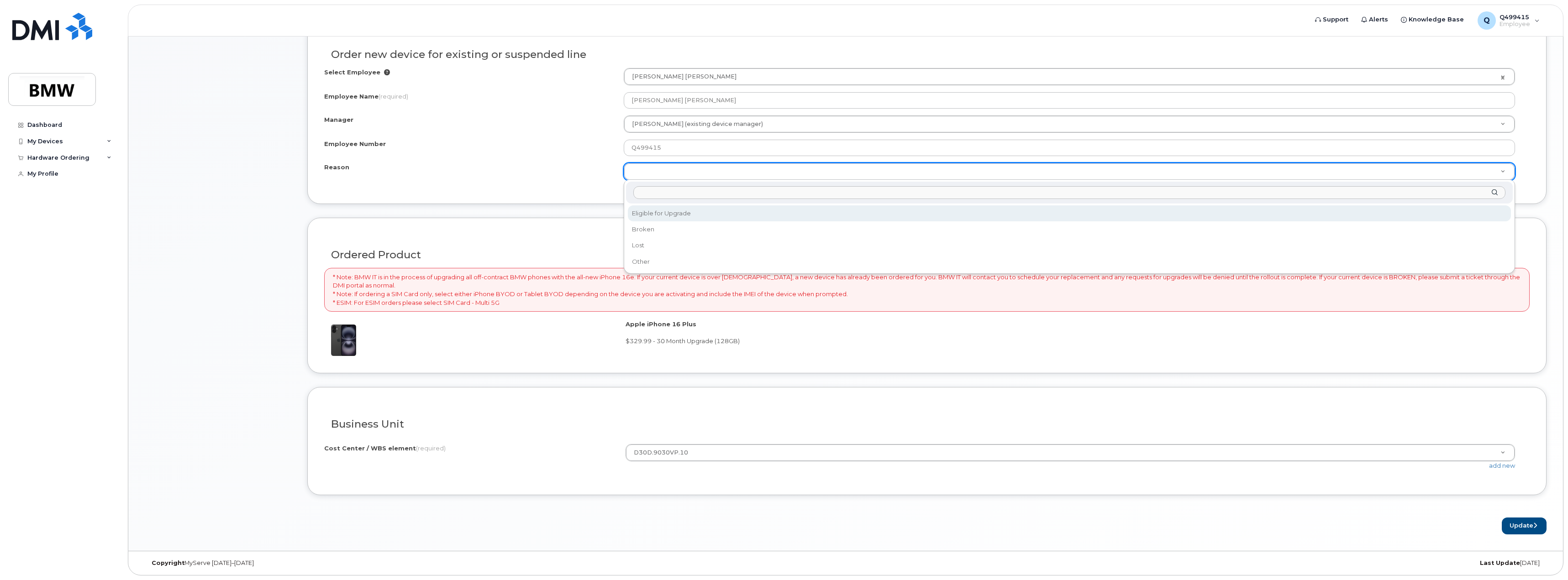
select select "eligible_for_upgrade"
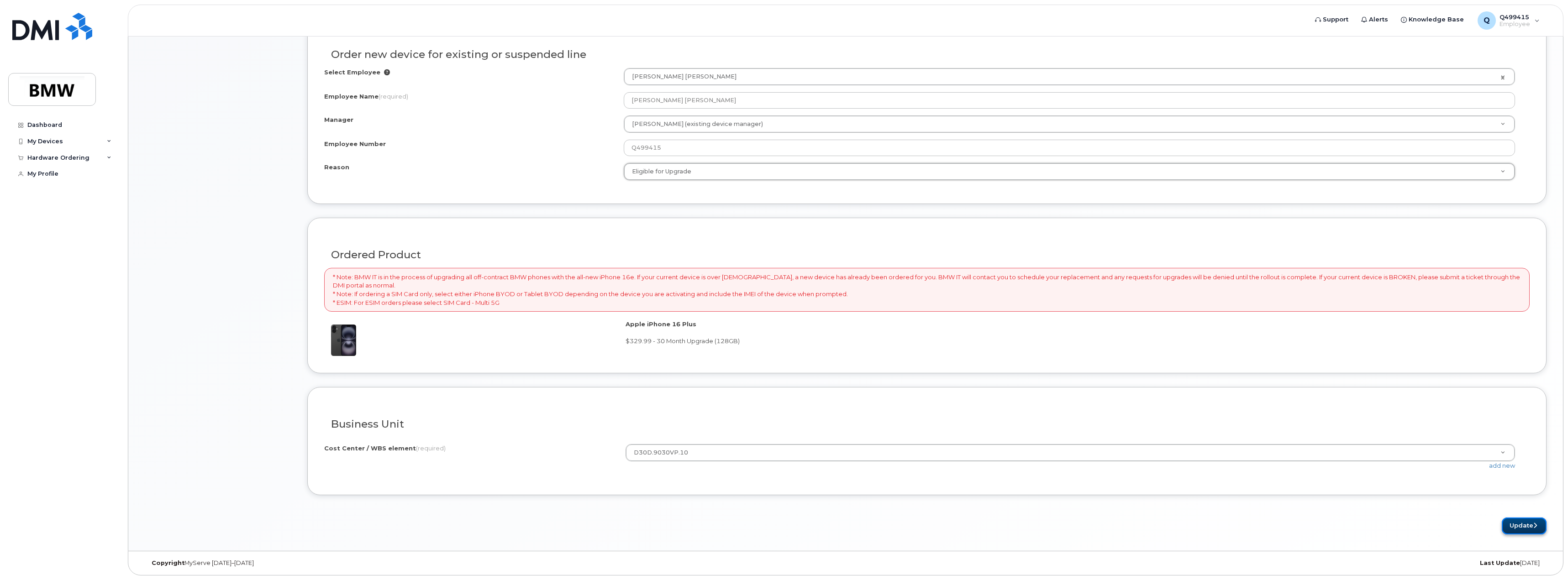
click at [1519, 525] on button "Update" at bounding box center [1524, 526] width 45 height 17
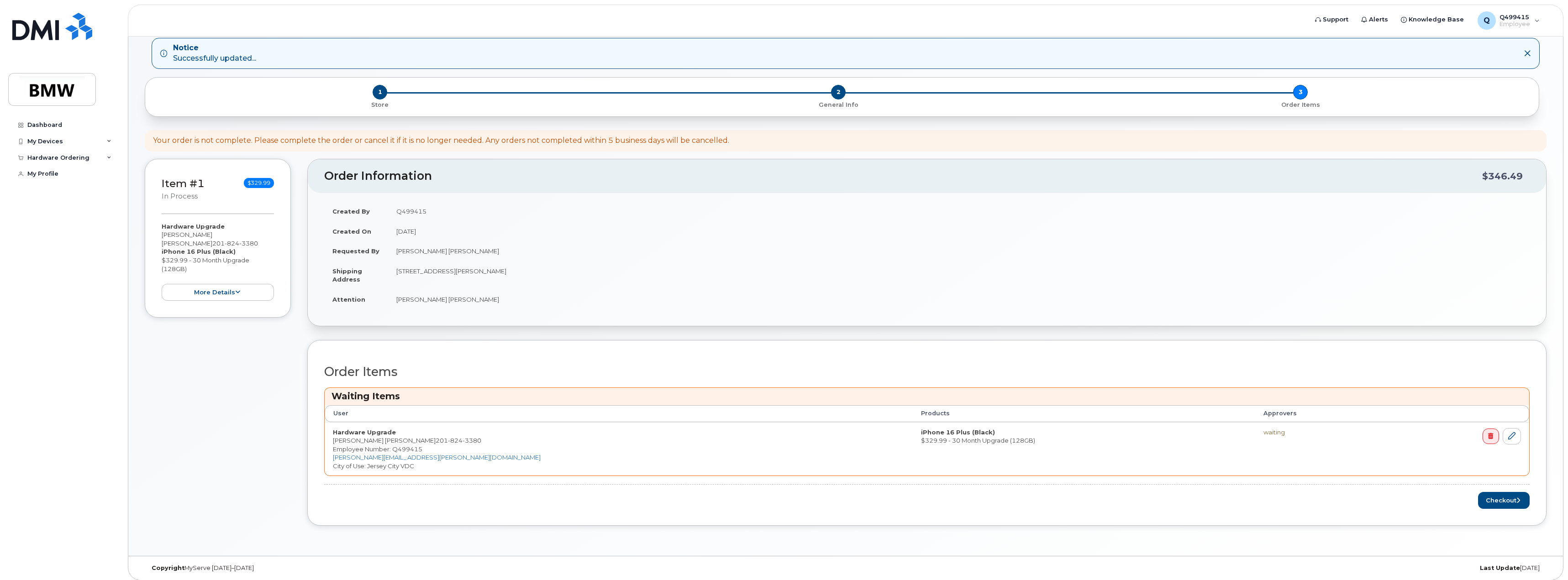
scroll to position [51, 0]
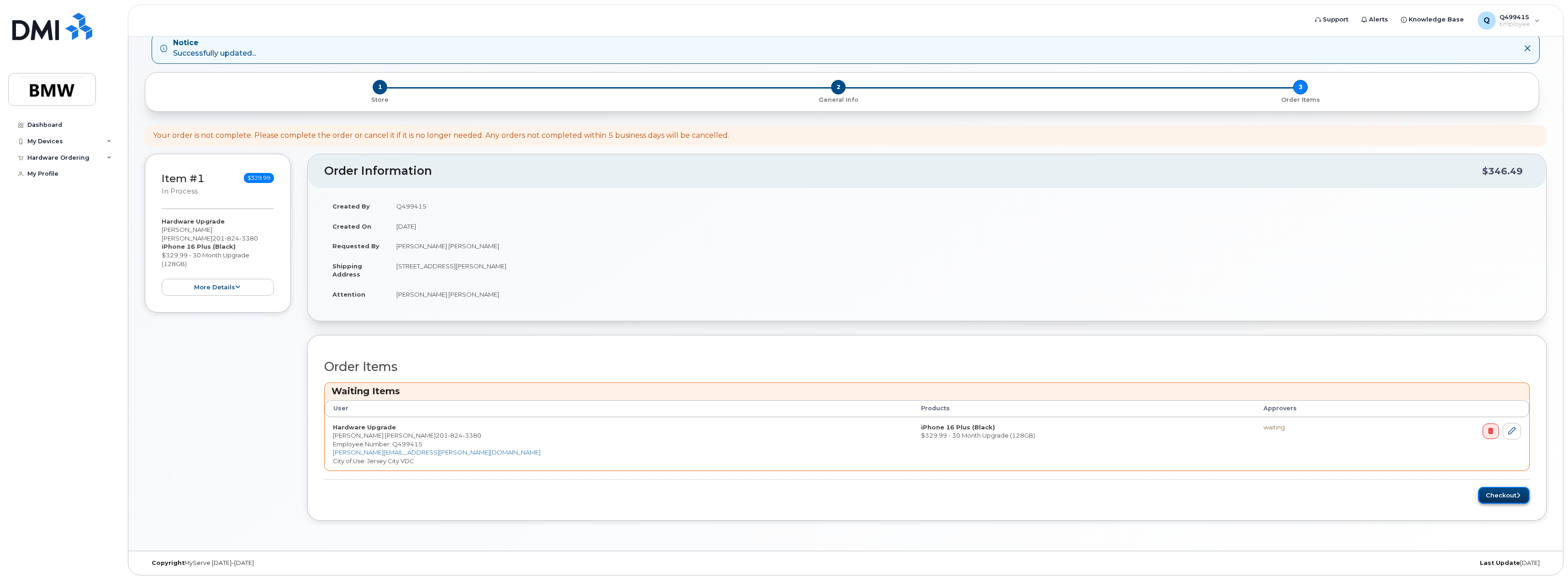
click at [1500, 498] on button "Checkout" at bounding box center [1503, 495] width 51 height 17
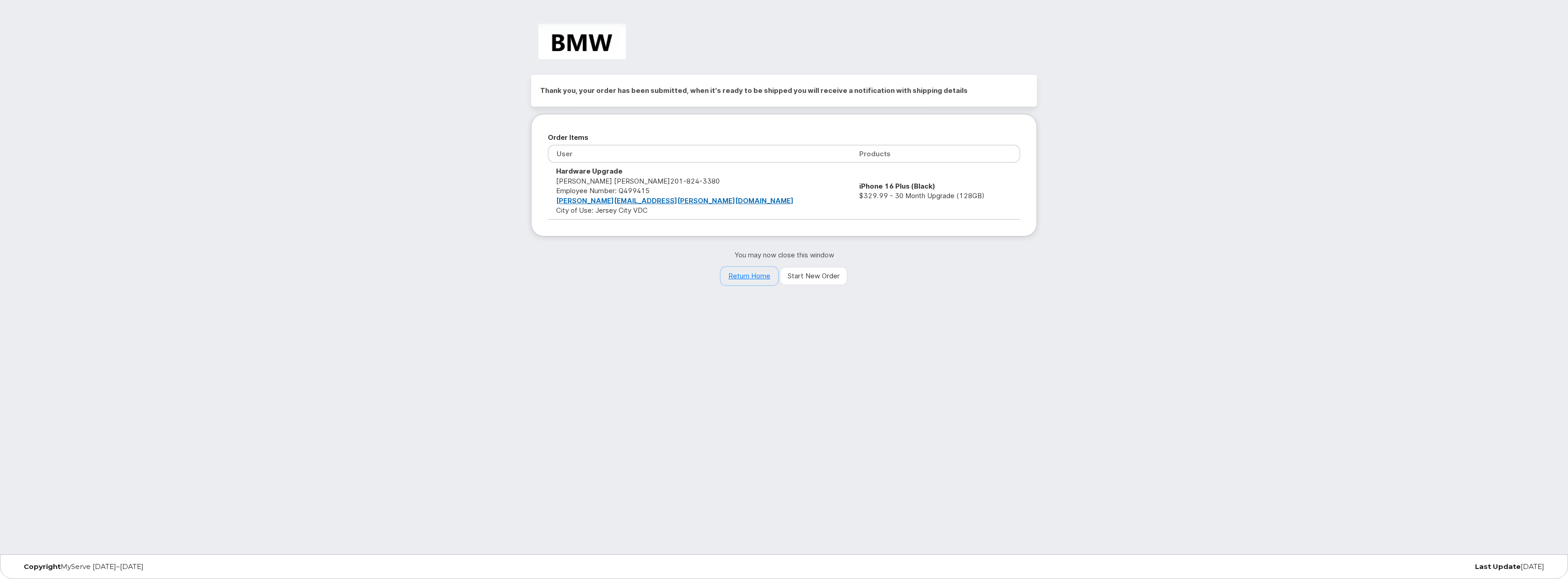
click at [742, 277] on link "Return Home" at bounding box center [749, 276] width 57 height 18
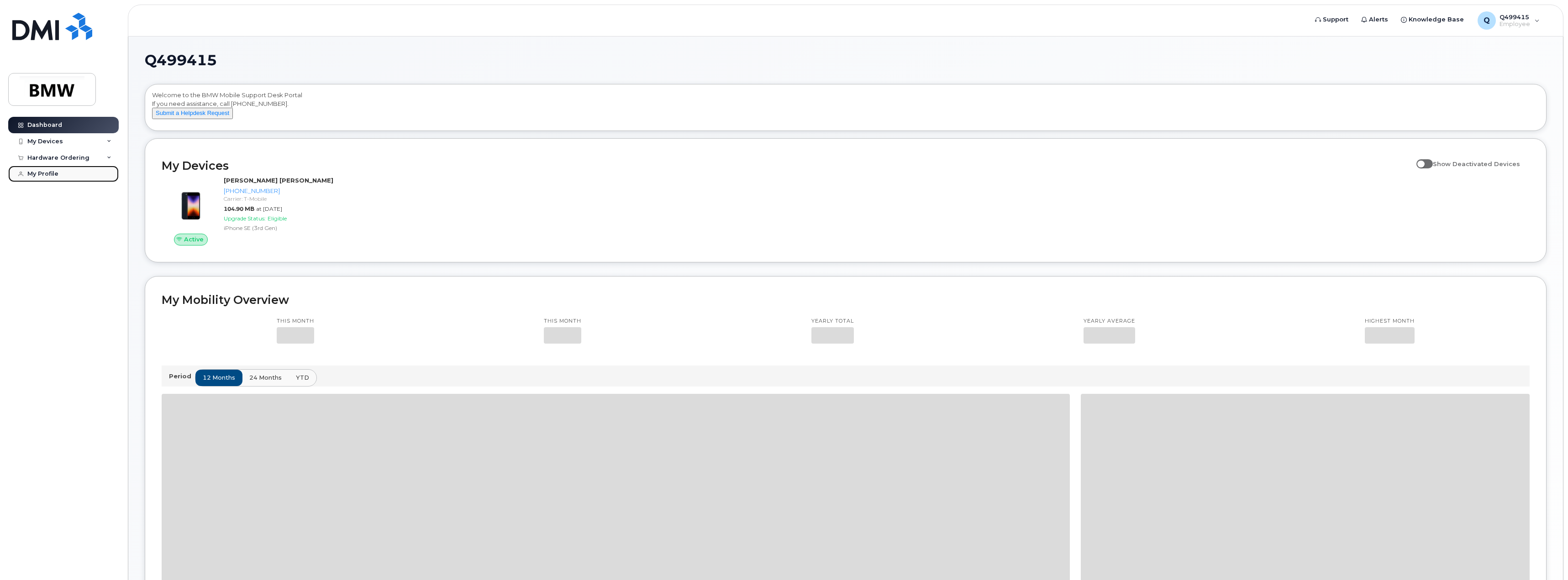
click at [47, 172] on div "My Profile" at bounding box center [43, 174] width 31 height 7
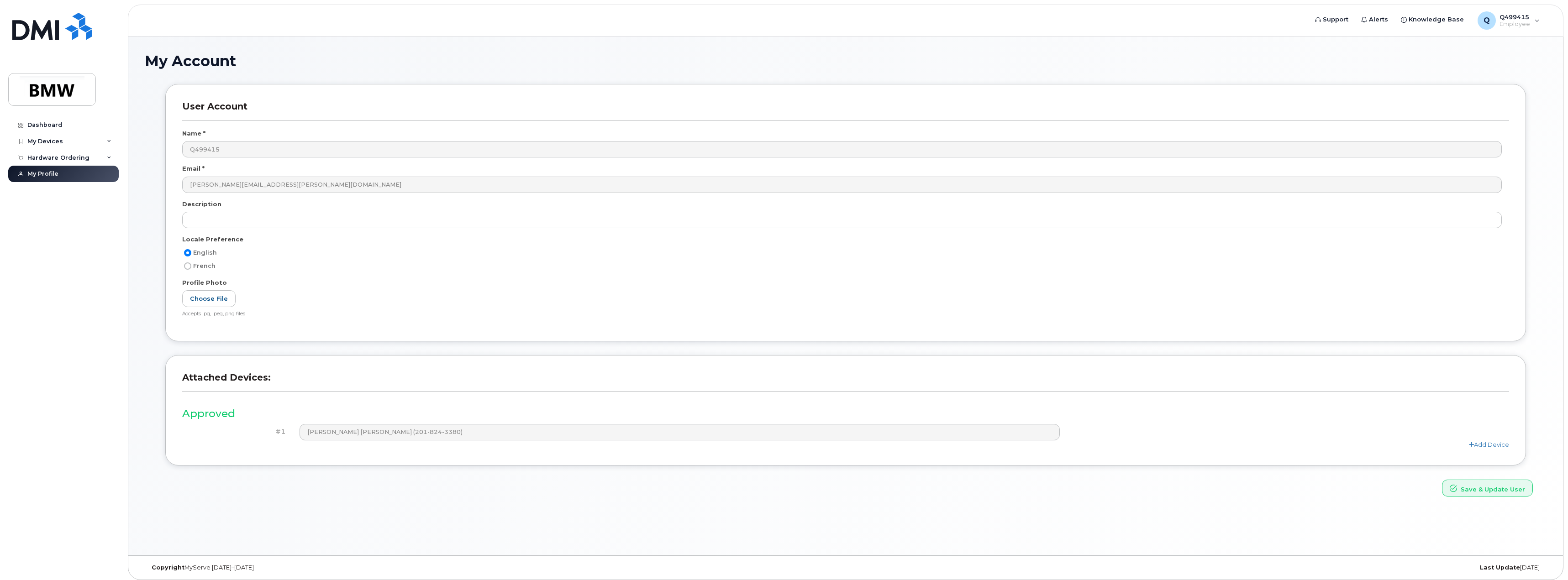
drag, startPoint x: 417, startPoint y: 435, endPoint x: 263, endPoint y: 422, distance: 154.5
click at [263, 422] on div "Approved #1 [PERSON_NAME] [PERSON_NAME] (201-824-3380) Add Device" at bounding box center [846, 424] width 1327 height 49
click at [1527, 23] on span "Employee" at bounding box center [1515, 24] width 31 height 7
click at [1320, 45] on div "My Account User Account Name * Q499415 Email * [PERSON_NAME][EMAIL_ADDRESS][PER…" at bounding box center [845, 296] width 1434 height 519
click at [47, 127] on div "Dashboard" at bounding box center [45, 125] width 35 height 7
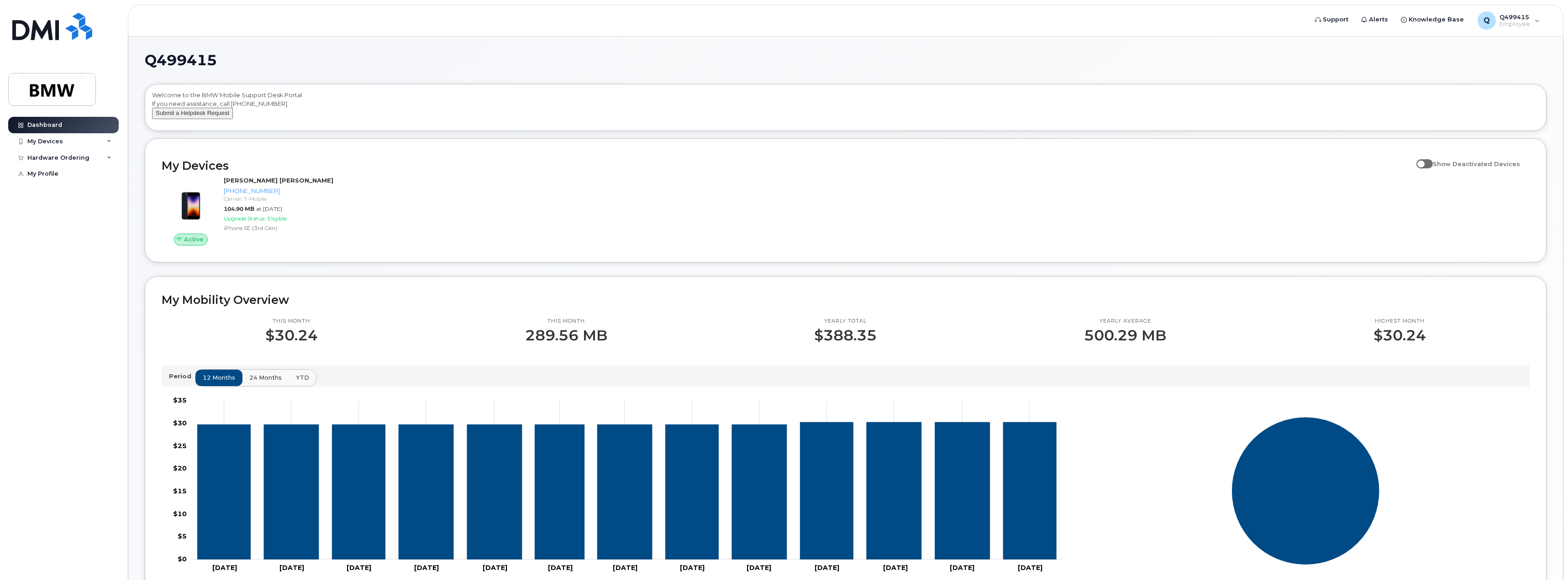
click at [184, 119] on button "Submit a Helpdesk Request" at bounding box center [192, 113] width 81 height 11
